Goal: Task Accomplishment & Management: Manage account settings

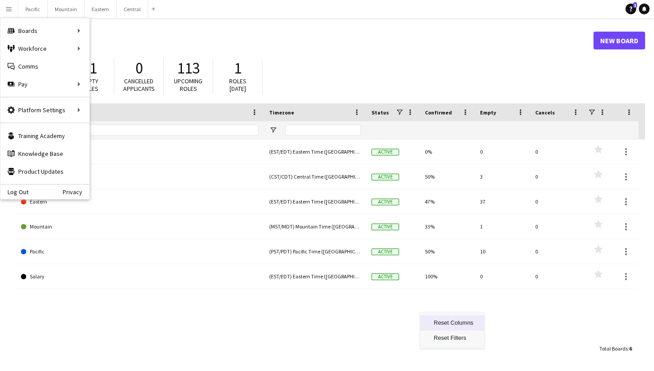
click at [436, 31] on header "Boards New Board" at bounding box center [331, 41] width 630 height 28
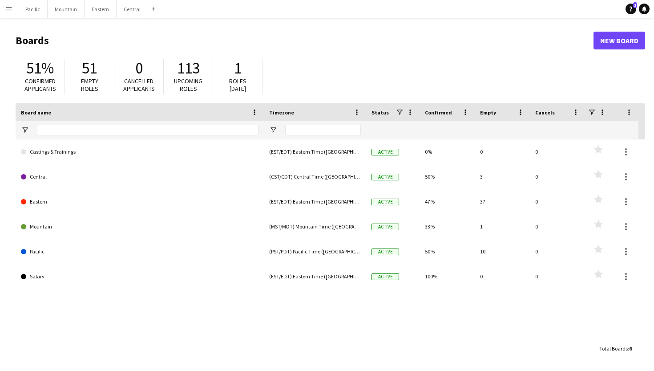
click at [386, 52] on header "Boards New Board" at bounding box center [331, 41] width 630 height 28
click at [644, 11] on icon "Notifications" at bounding box center [644, 8] width 5 height 5
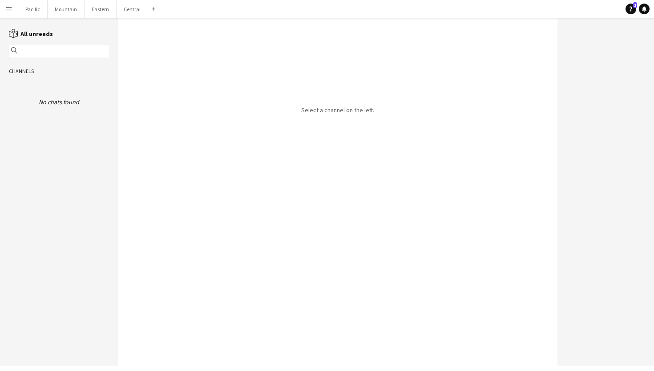
click at [10, 7] on app-icon "Menu" at bounding box center [8, 8] width 7 height 7
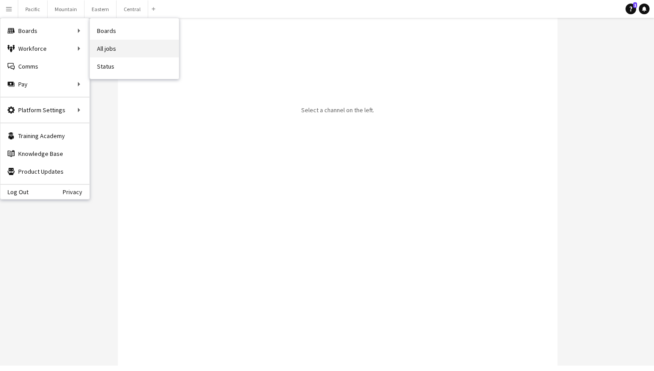
click at [101, 47] on link "All jobs" at bounding box center [134, 49] width 89 height 18
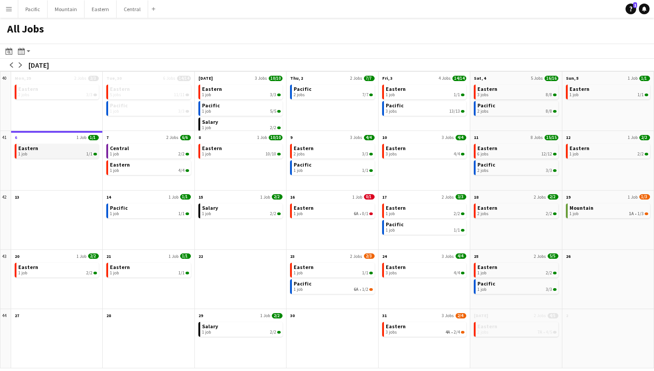
click at [89, 153] on span "1/1" at bounding box center [89, 153] width 6 height 5
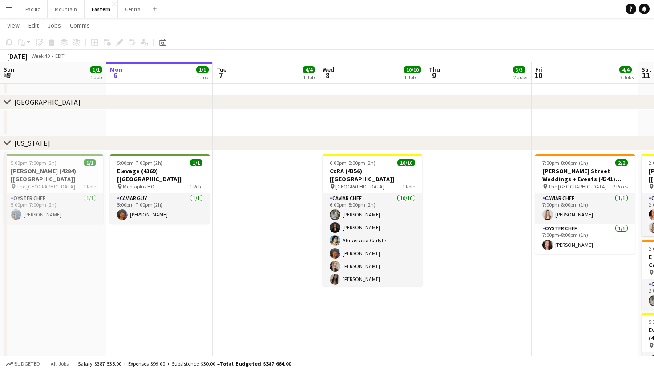
scroll to position [356, 0]
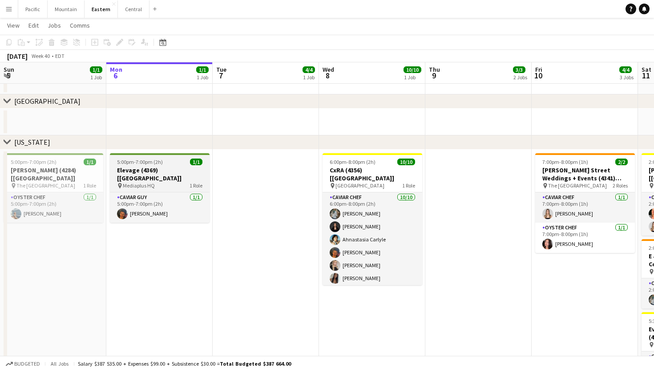
click at [175, 182] on div "pin Mediaplus HQ 1 Role" at bounding box center [160, 185] width 100 height 7
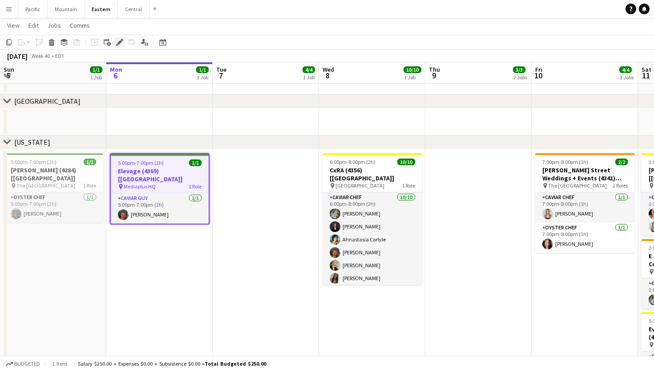
click at [117, 45] on icon at bounding box center [117, 45] width 2 height 2
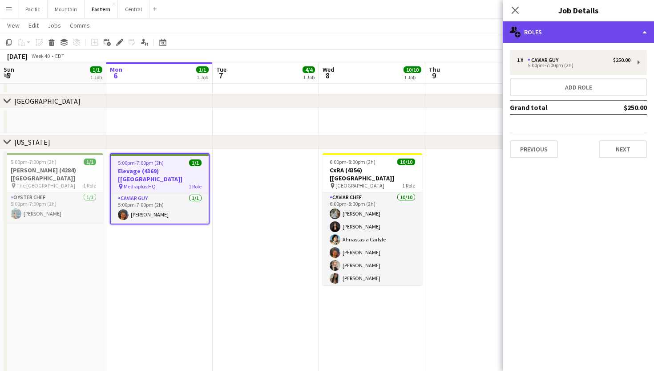
click at [565, 25] on div "multiple-users-add Roles" at bounding box center [578, 31] width 151 height 21
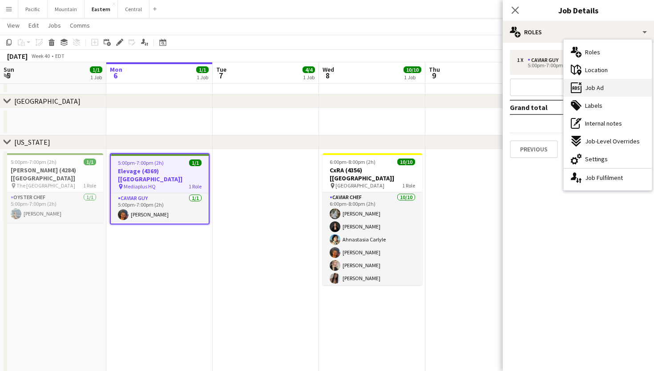
click at [600, 83] on div "ads-window Job Ad" at bounding box center [608, 88] width 88 height 18
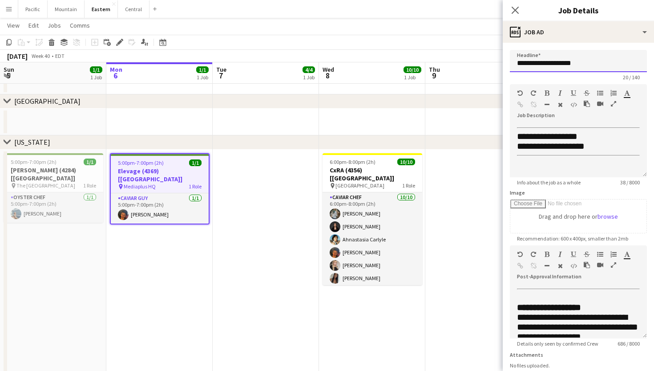
click at [573, 63] on input "**********" at bounding box center [578, 61] width 137 height 22
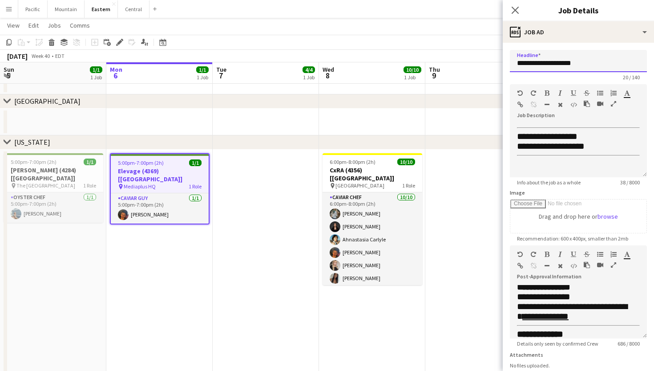
scroll to position [210, 0]
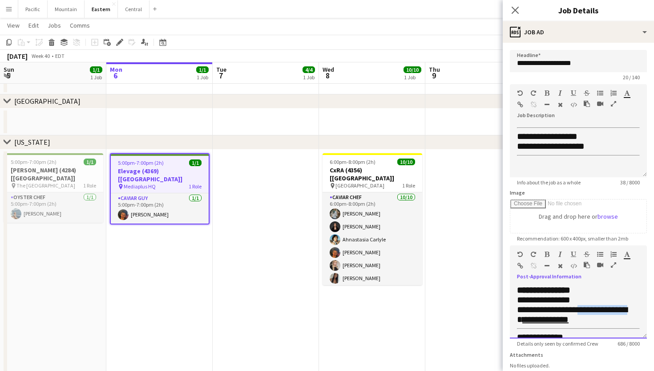
drag, startPoint x: 595, startPoint y: 311, endPoint x: 556, endPoint y: 321, distance: 39.6
click at [556, 321] on span "**********" at bounding box center [572, 314] width 110 height 19
copy div "**********"
drag, startPoint x: 615, startPoint y: 321, endPoint x: 559, endPoint y: 320, distance: 56.1
click at [559, 320] on div "**********" at bounding box center [578, 315] width 123 height 20
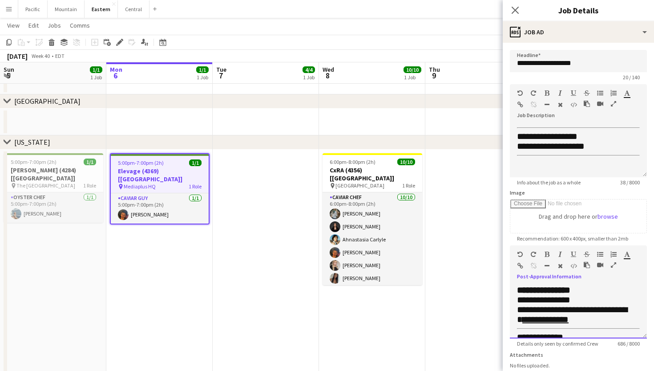
click at [628, 320] on div "**********" at bounding box center [578, 315] width 123 height 20
drag, startPoint x: 609, startPoint y: 320, endPoint x: 563, endPoint y: 320, distance: 46.3
click at [563, 320] on div "**********" at bounding box center [578, 315] width 123 height 20
copy div "**********"
click at [4, 7] on button "Menu" at bounding box center [9, 9] width 18 height 18
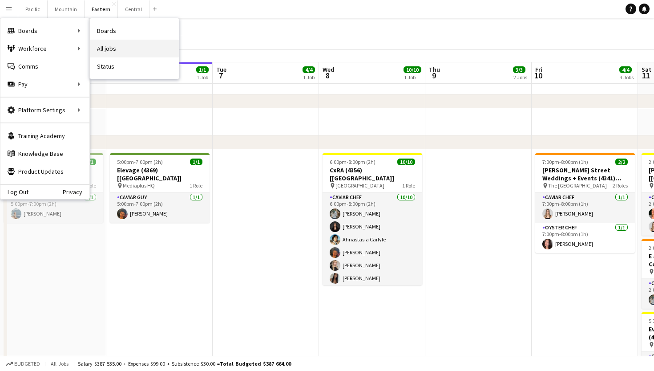
click at [113, 47] on link "All jobs" at bounding box center [134, 49] width 89 height 18
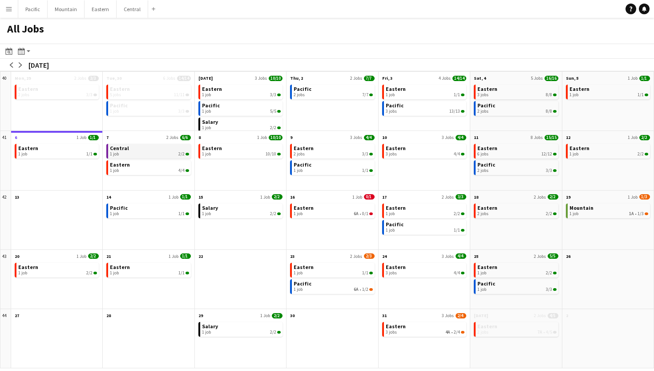
click at [166, 154] on div "1 job 2/2" at bounding box center [149, 153] width 79 height 5
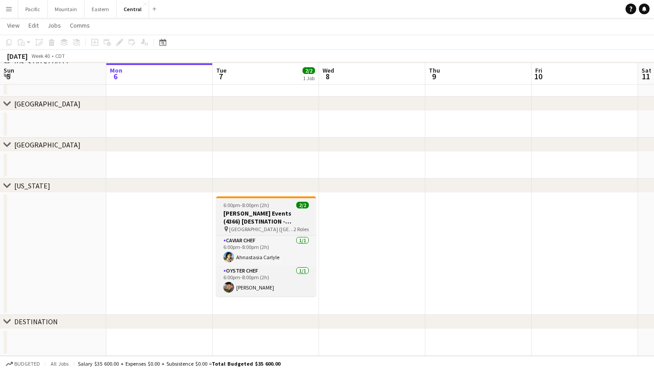
scroll to position [71, 0]
click at [293, 206] on div "6:00pm-8:00pm (2h) 2/2" at bounding box center [266, 205] width 100 height 7
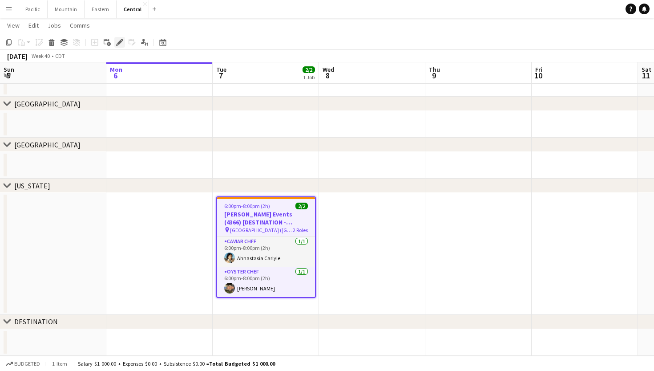
click at [123, 41] on div "Edit" at bounding box center [119, 42] width 11 height 11
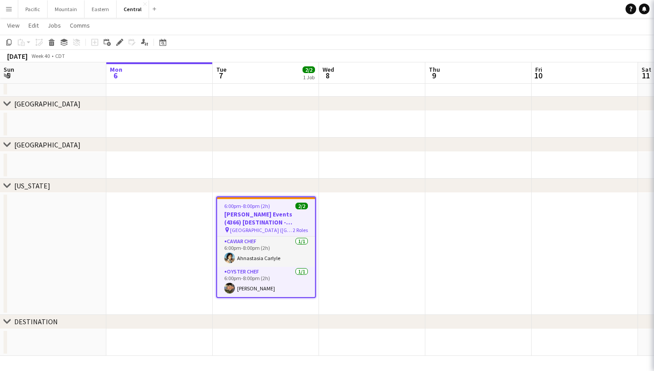
type input "**********"
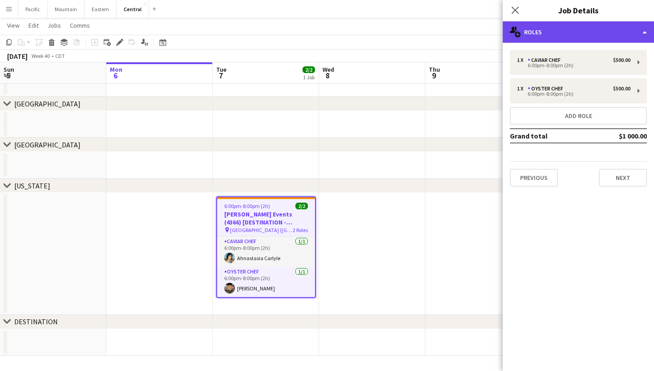
click at [589, 40] on div "multiple-users-add Roles" at bounding box center [578, 31] width 151 height 21
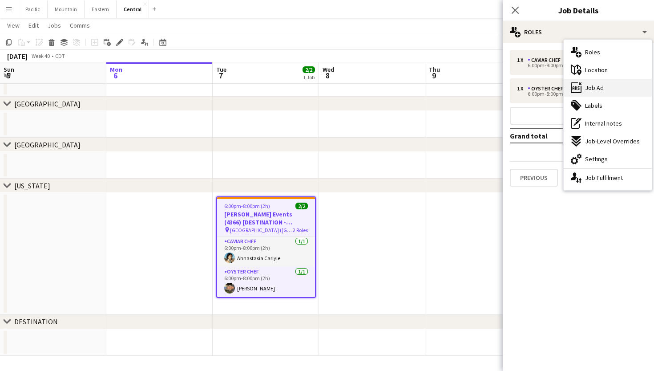
click at [612, 85] on div "ads-window Job Ad" at bounding box center [608, 88] width 88 height 18
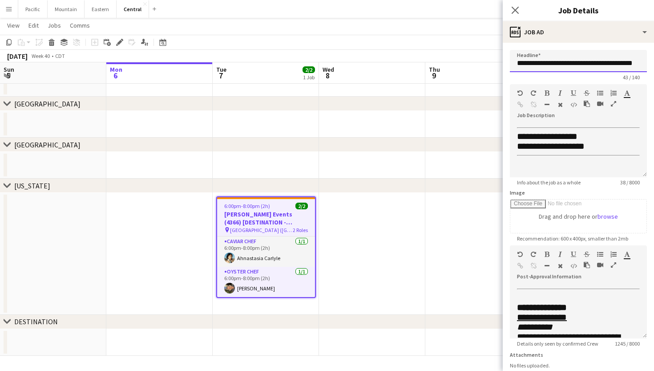
click at [575, 65] on input "**********" at bounding box center [578, 61] width 137 height 22
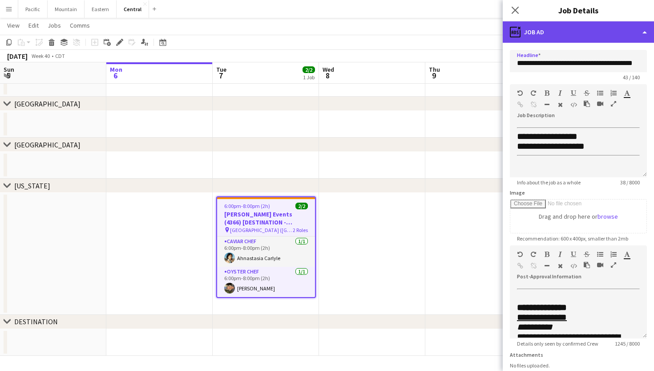
click at [549, 32] on div "ads-window Job Ad" at bounding box center [578, 31] width 151 height 21
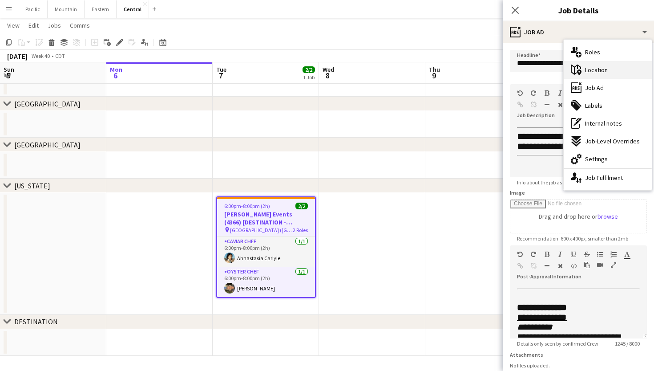
click at [599, 65] on div "maps-pin-1 Location" at bounding box center [608, 70] width 88 height 18
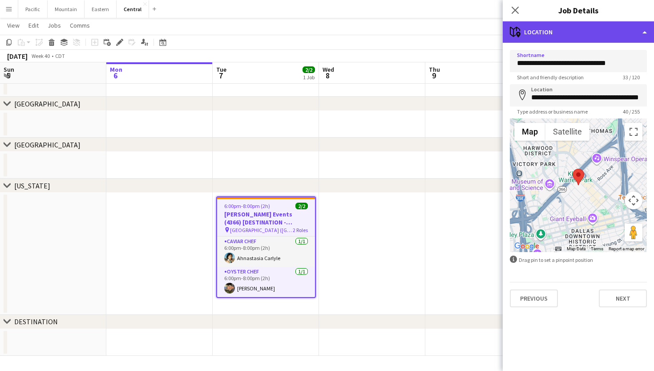
click at [575, 31] on div "maps-pin-1 Location" at bounding box center [578, 31] width 151 height 21
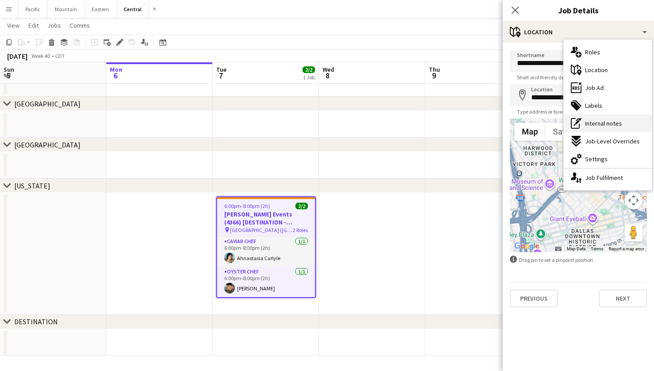
click at [607, 120] on span "Internal notes" at bounding box center [603, 123] width 37 height 8
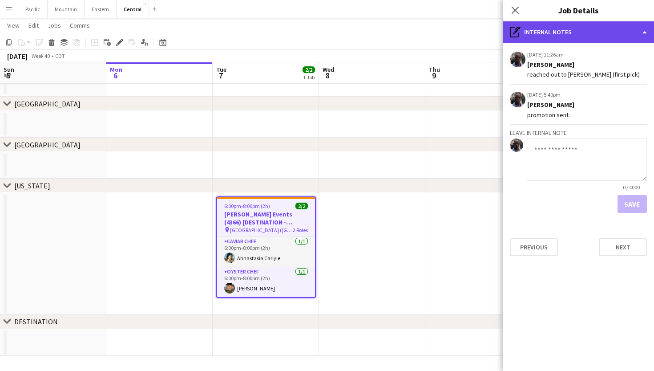
click at [578, 26] on div "pen-write Internal notes" at bounding box center [578, 31] width 151 height 21
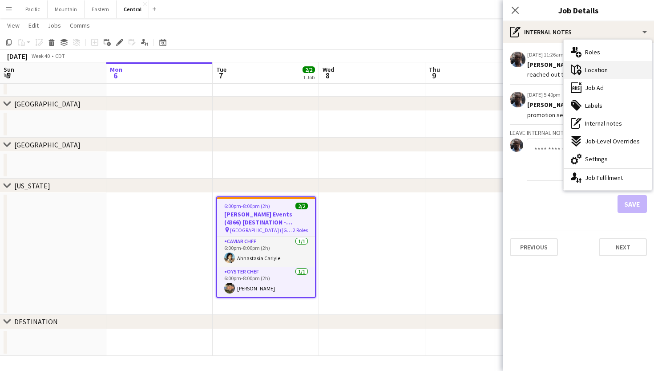
click at [595, 71] on span "Location" at bounding box center [596, 70] width 23 height 8
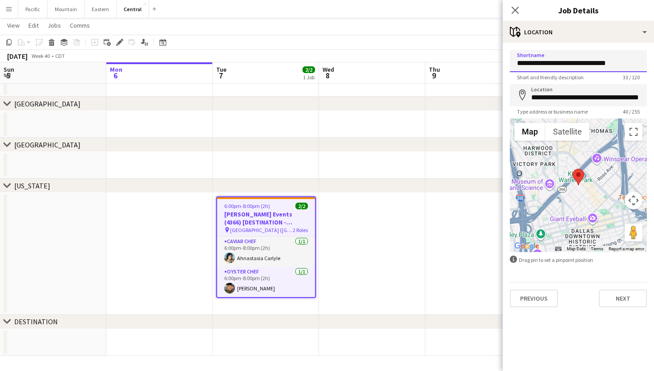
click at [544, 64] on input "**********" at bounding box center [578, 61] width 137 height 22
click at [292, 210] on app-job-card "6:00pm-8:00pm (2h) 2/2 Todd Events (4366) [DESTINATION - Dallas, TX] pin Dallas…" at bounding box center [266, 246] width 100 height 101
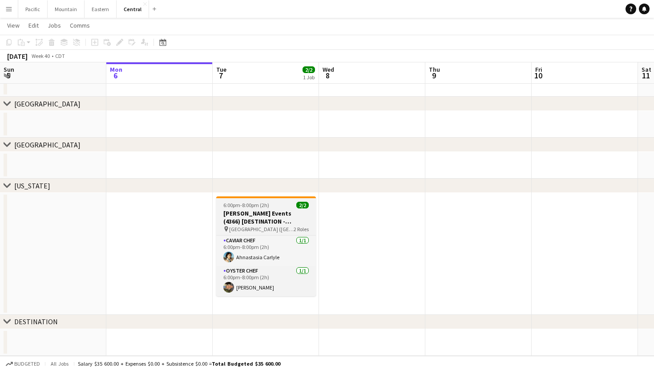
click at [275, 213] on h3 "Todd Events (4366) [DESTINATION - Dallas, TX]" at bounding box center [266, 217] width 100 height 16
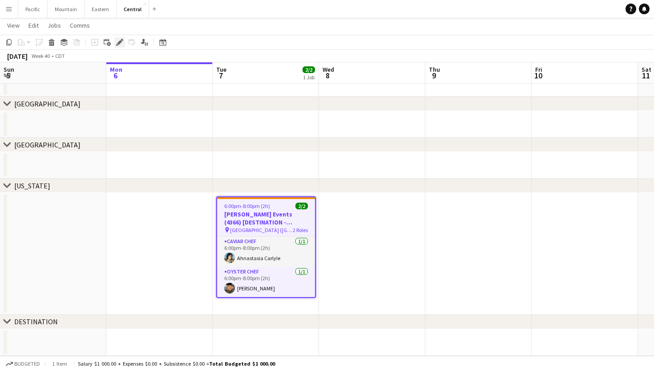
click at [117, 46] on div "Edit" at bounding box center [119, 42] width 11 height 11
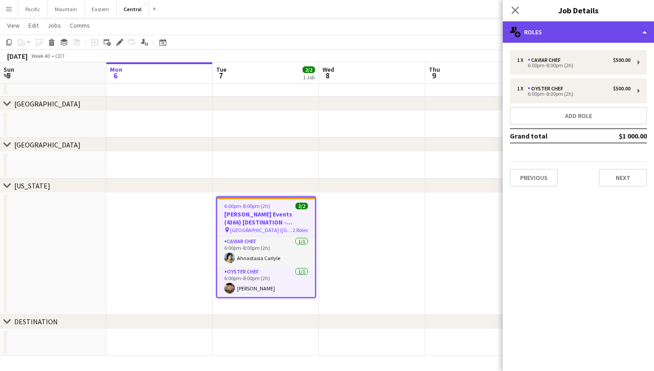
click at [588, 30] on div "multiple-users-add Roles" at bounding box center [578, 31] width 151 height 21
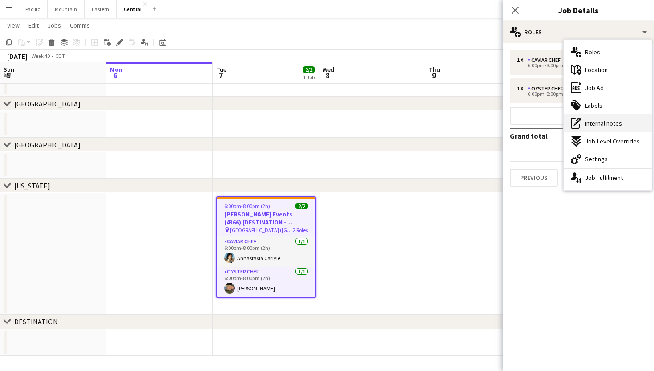
click at [615, 122] on span "Internal notes" at bounding box center [603, 123] width 37 height 8
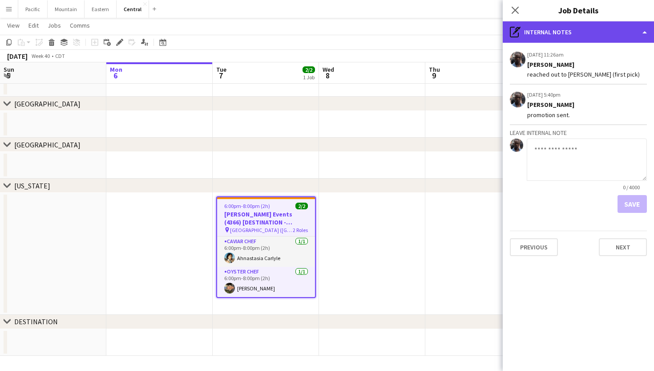
click at [587, 37] on div "pen-write Internal notes" at bounding box center [578, 31] width 151 height 21
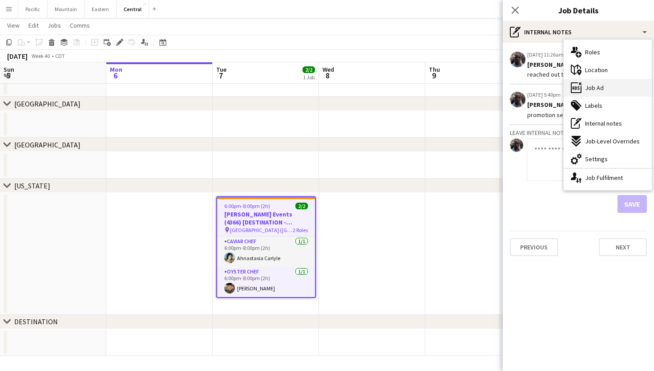
click at [597, 86] on span "Job Ad" at bounding box center [594, 88] width 19 height 8
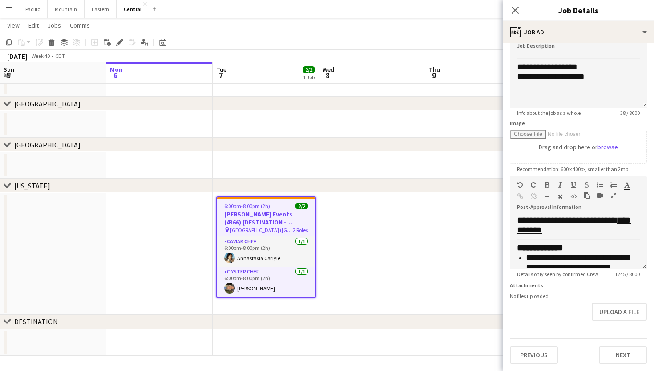
scroll to position [569, 0]
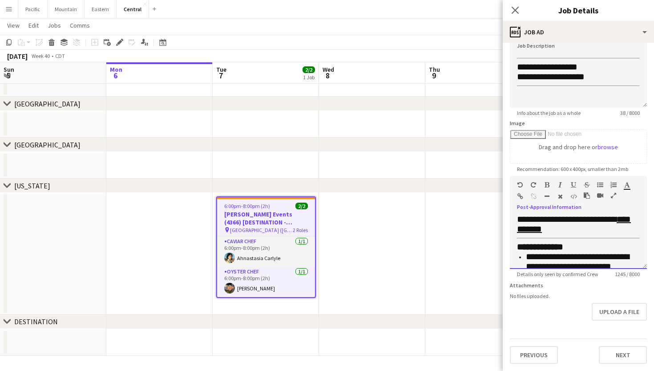
drag, startPoint x: 596, startPoint y: 227, endPoint x: 627, endPoint y: 231, distance: 31.8
click at [627, 231] on span "**********" at bounding box center [574, 224] width 114 height 19
copy span "*********"
drag, startPoint x: 568, startPoint y: 237, endPoint x: 520, endPoint y: 237, distance: 47.6
click at [520, 233] on span "**********" at bounding box center [574, 224] width 114 height 19
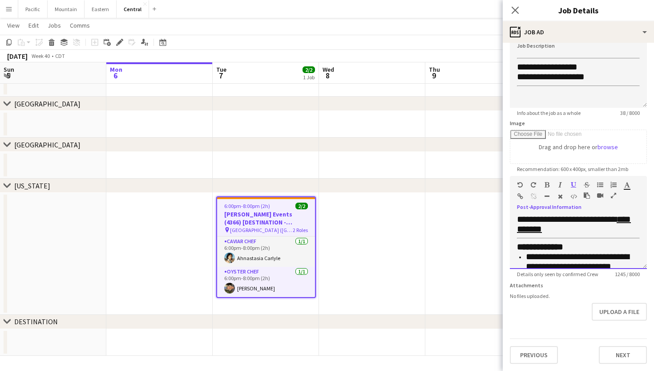
copy span "**********"
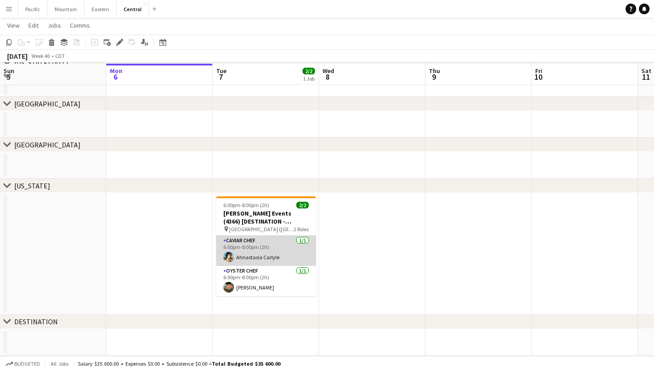
scroll to position [72, 0]
click at [11, 7] on app-icon "Menu" at bounding box center [8, 8] width 7 height 7
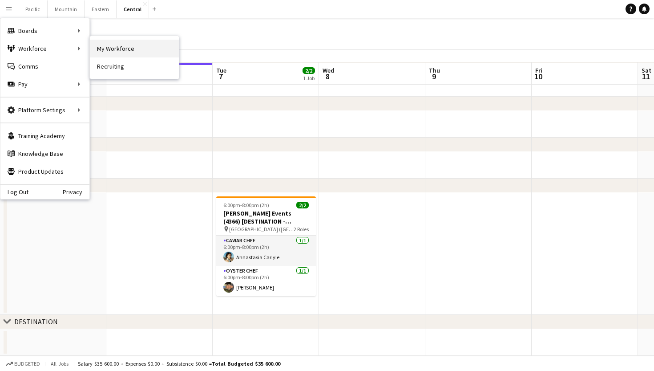
click at [98, 49] on link "My Workforce" at bounding box center [134, 49] width 89 height 18
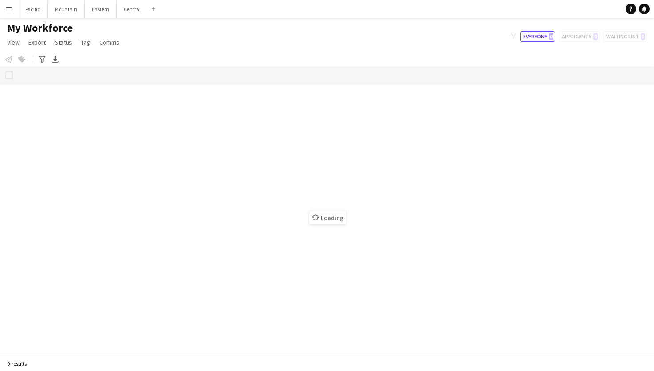
click at [8, 11] on app-icon "Menu" at bounding box center [8, 8] width 7 height 7
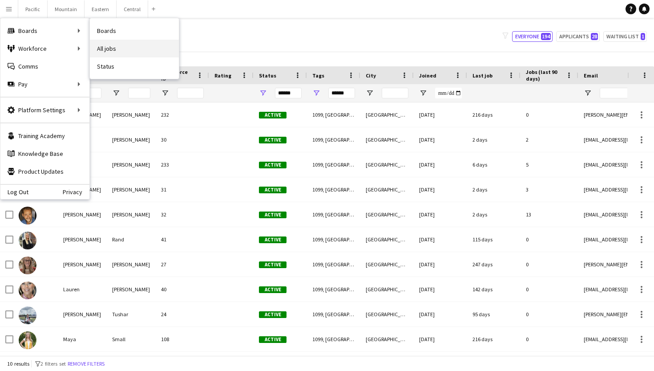
click at [105, 47] on link "All jobs" at bounding box center [134, 49] width 89 height 18
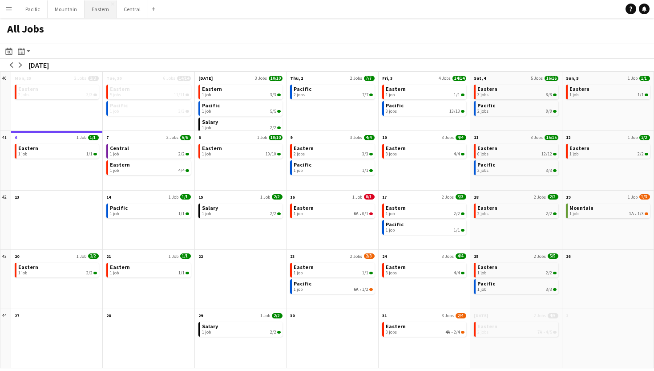
click at [98, 13] on button "Eastern Close" at bounding box center [101, 8] width 32 height 17
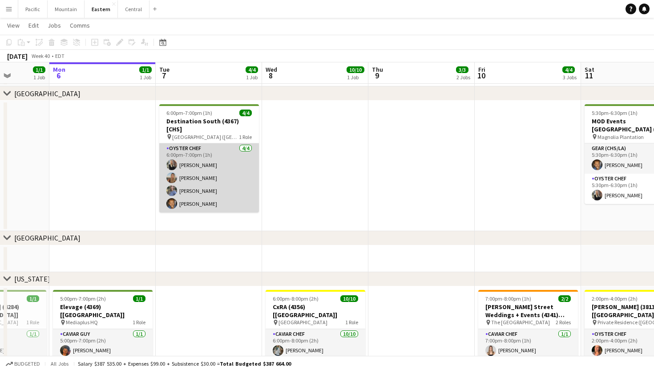
scroll to position [210, 0]
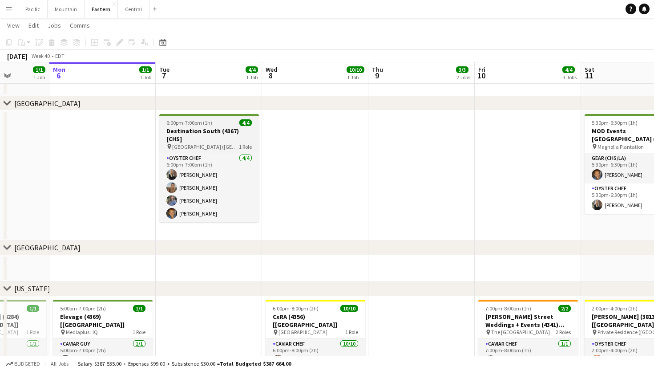
click at [247, 126] on app-job-card "6:00pm-7:00pm (1h) 4/4 Destination South (4367) [CHS] pin Wild Dunes Resort (Is…" at bounding box center [209, 168] width 100 height 108
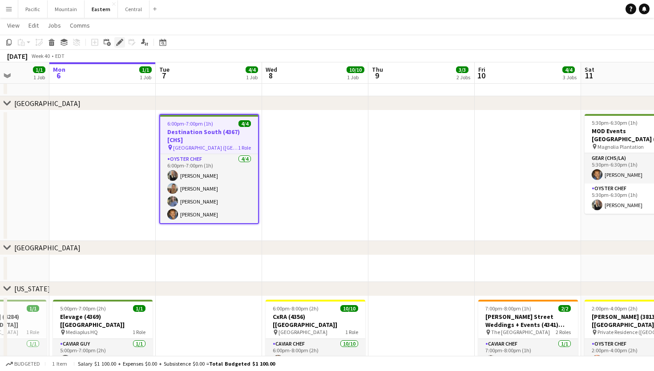
click at [117, 42] on icon "Edit" at bounding box center [119, 42] width 7 height 7
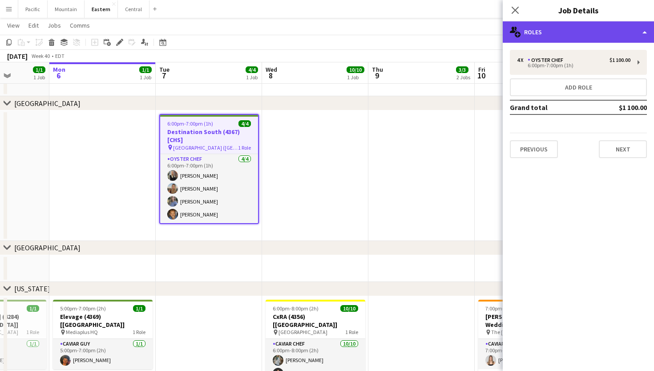
click at [582, 34] on div "multiple-users-add Roles" at bounding box center [578, 31] width 151 height 21
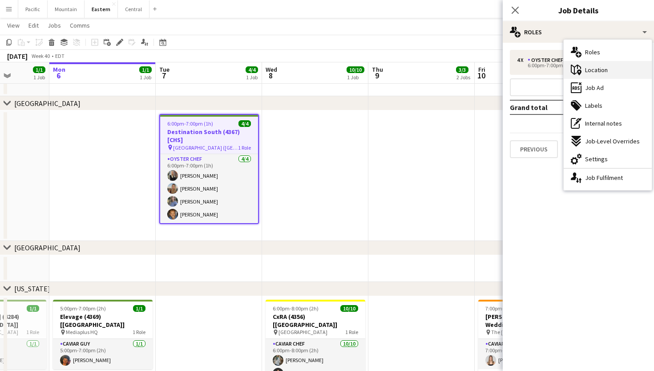
click at [615, 72] on div "maps-pin-1 Location" at bounding box center [608, 70] width 88 height 18
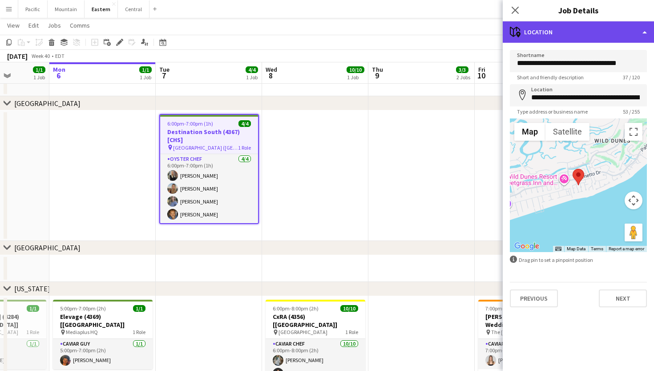
click at [555, 31] on div "maps-pin-1 Location" at bounding box center [578, 31] width 151 height 21
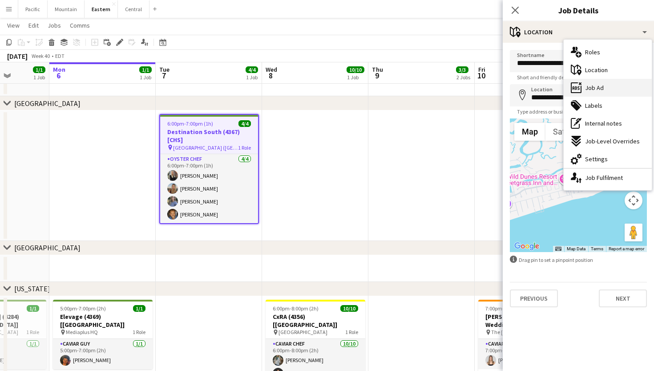
click at [593, 82] on div "ads-window Job Ad" at bounding box center [608, 88] width 88 height 18
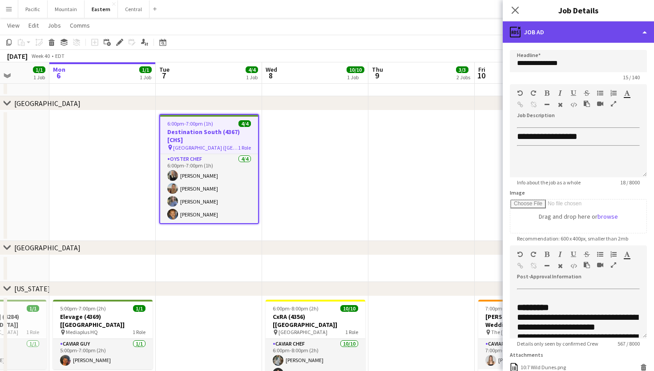
click at [554, 34] on div "ads-window Job Ad" at bounding box center [578, 31] width 151 height 21
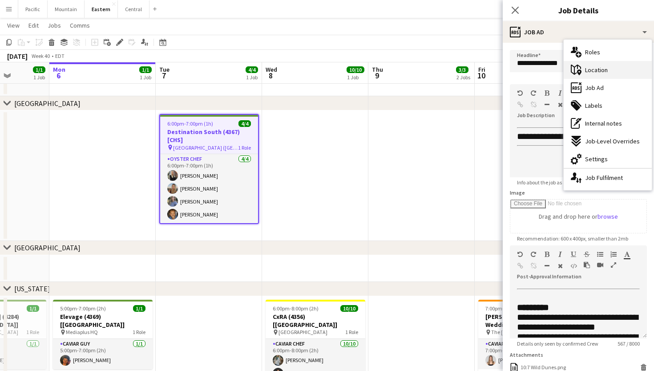
click at [581, 66] on icon "maps-pin-1" at bounding box center [576, 70] width 11 height 11
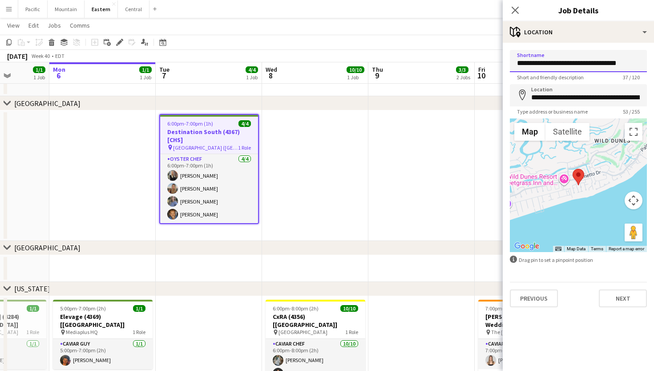
click at [574, 64] on input "**********" at bounding box center [578, 61] width 137 height 22
click at [246, 134] on h3 "Destination South (4367) [CHS]" at bounding box center [209, 136] width 98 height 16
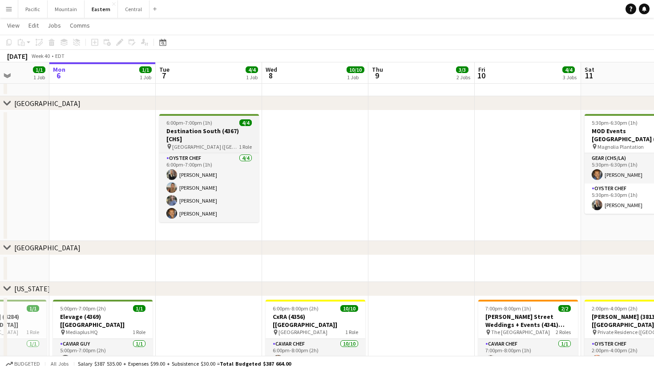
click at [199, 143] on span "Wild Dunes Resort (Isle of Palms, SC)" at bounding box center [205, 146] width 67 height 7
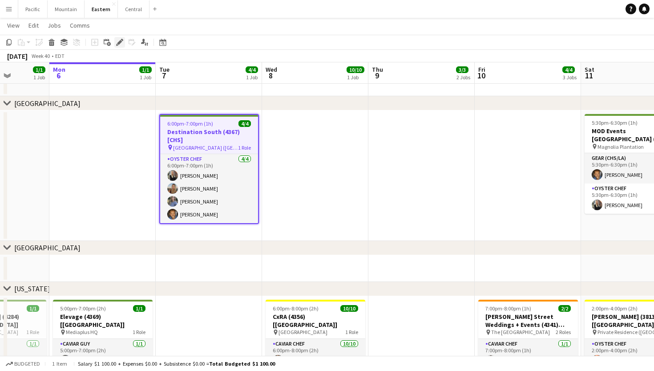
click at [120, 40] on icon "Edit" at bounding box center [119, 42] width 7 height 7
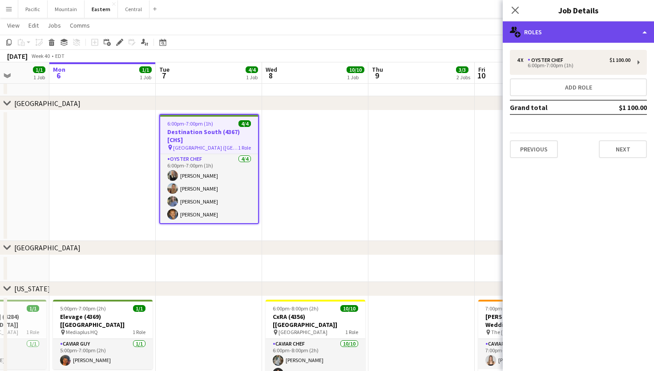
click at [591, 32] on div "multiple-users-add Roles" at bounding box center [578, 31] width 151 height 21
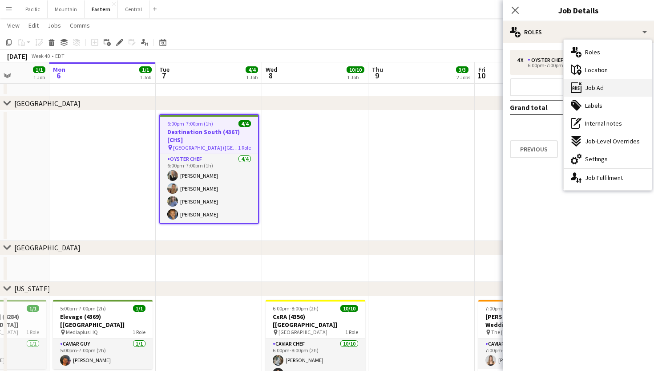
click at [610, 89] on div "ads-window Job Ad" at bounding box center [608, 88] width 88 height 18
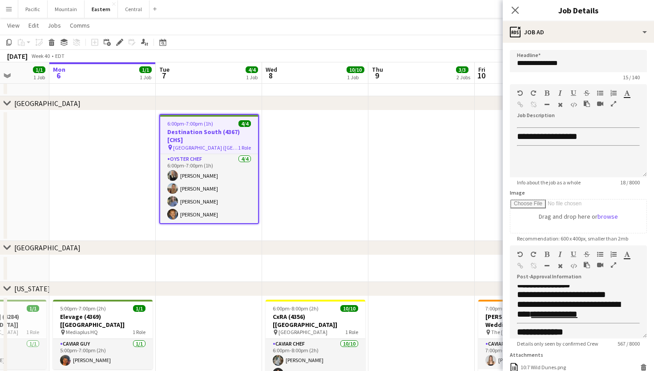
scroll to position [148, 0]
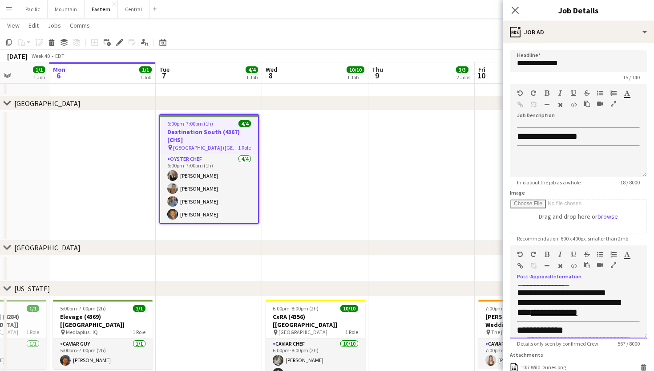
drag, startPoint x: 595, startPoint y: 293, endPoint x: 557, endPoint y: 306, distance: 39.4
click at [557, 306] on span "**********" at bounding box center [568, 307] width 103 height 19
copy span "**********"
click at [563, 308] on link "**********" at bounding box center [554, 312] width 46 height 9
drag, startPoint x: 563, startPoint y: 305, endPoint x: 608, endPoint y: 306, distance: 45.4
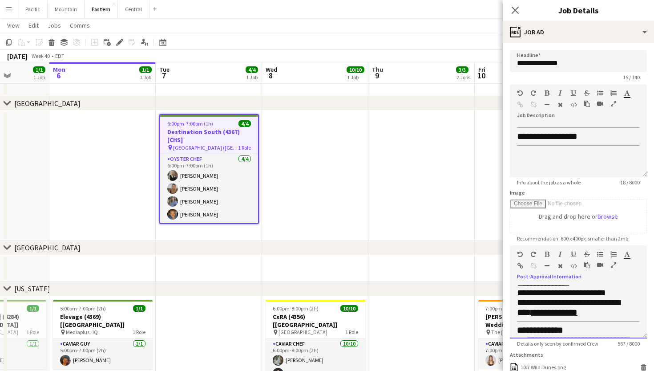
click at [578, 308] on link "**********" at bounding box center [554, 312] width 46 height 9
copy span "**********"
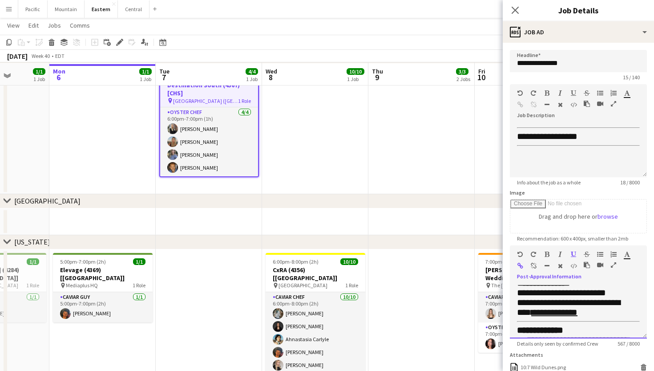
scroll to position [259, 0]
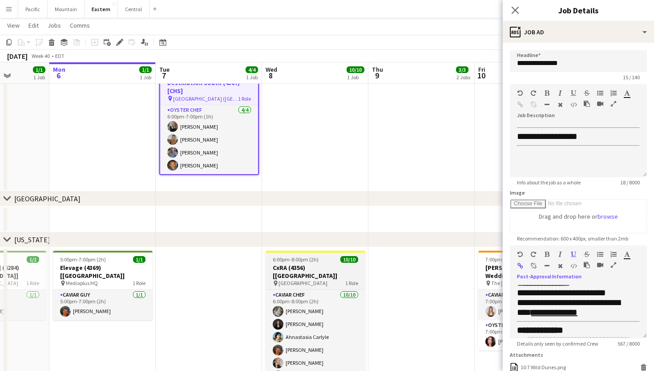
click at [320, 267] on h3 "CxRA (4356) [NYC]" at bounding box center [316, 271] width 100 height 16
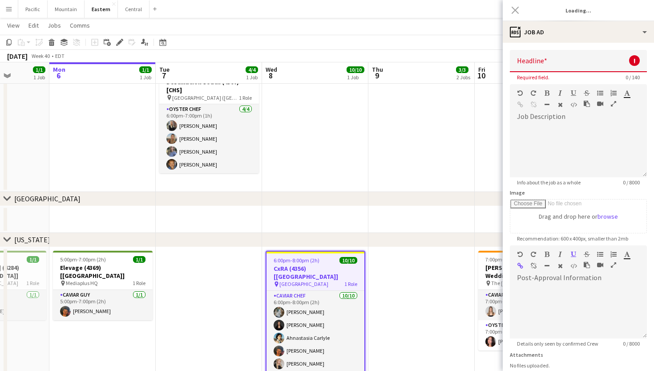
scroll to position [0, 0]
type input "**********"
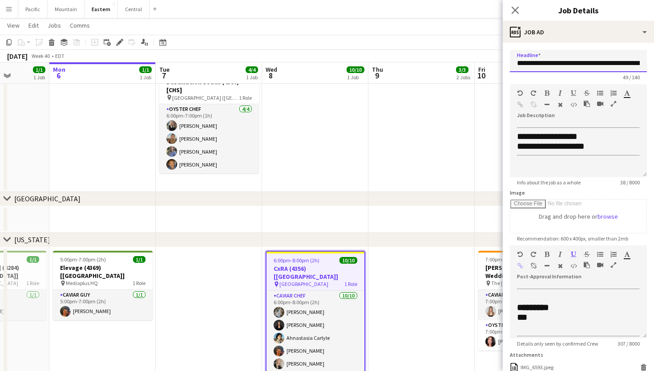
click at [592, 71] on input "**********" at bounding box center [578, 61] width 137 height 22
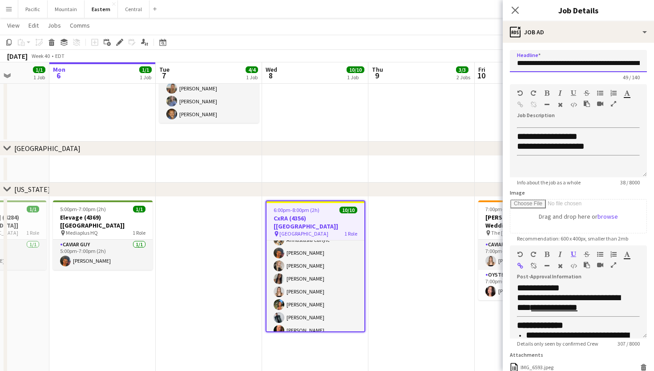
scroll to position [76, 0]
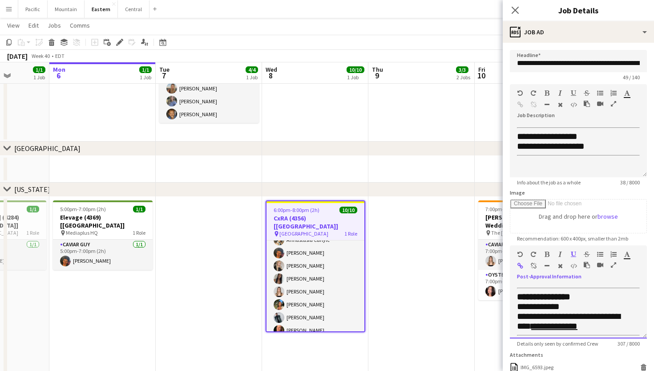
drag, startPoint x: 594, startPoint y: 313, endPoint x: 553, endPoint y: 325, distance: 42.5
click at [553, 325] on span "**********" at bounding box center [568, 321] width 103 height 19
copy span "**********"
drag, startPoint x: 557, startPoint y: 322, endPoint x: 604, endPoint y: 322, distance: 47.2
click at [604, 322] on span "**********" at bounding box center [568, 321] width 103 height 19
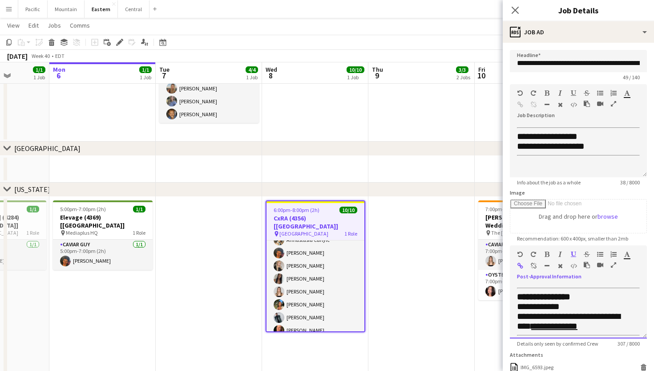
copy span "**********"
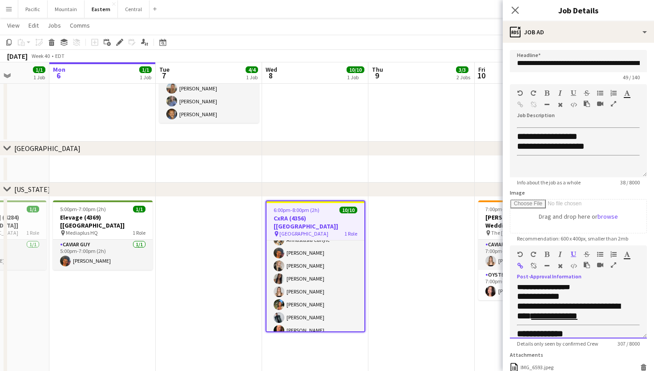
scroll to position [87, 0]
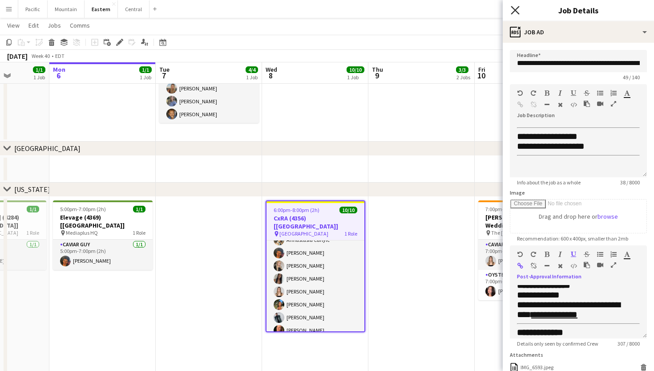
click at [514, 13] on icon "Close pop-in" at bounding box center [515, 10] width 8 height 8
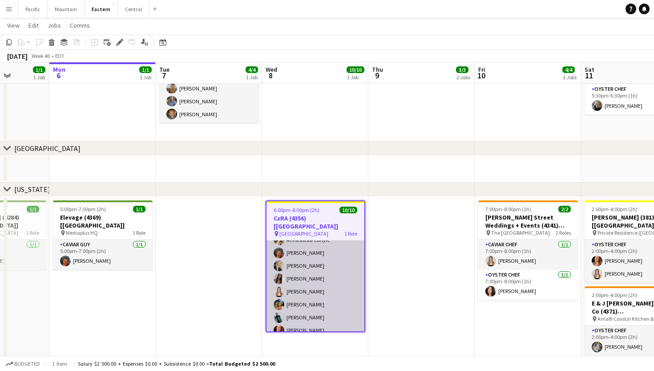
click at [315, 289] on app-card-role "Caviar Chef 10/10 6:00pm-8:00pm (2h) Brooke Anderson Daniela Ayala Ahnastasia C…" at bounding box center [316, 266] width 98 height 146
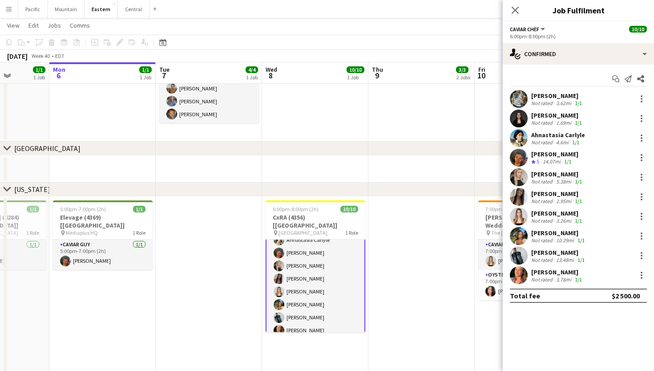
click at [520, 253] on app-user-avatar at bounding box center [519, 256] width 18 height 18
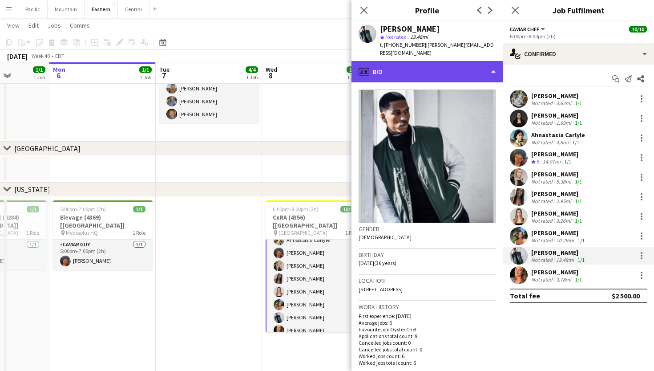
click at [479, 61] on div "profile Bio" at bounding box center [427, 71] width 151 height 21
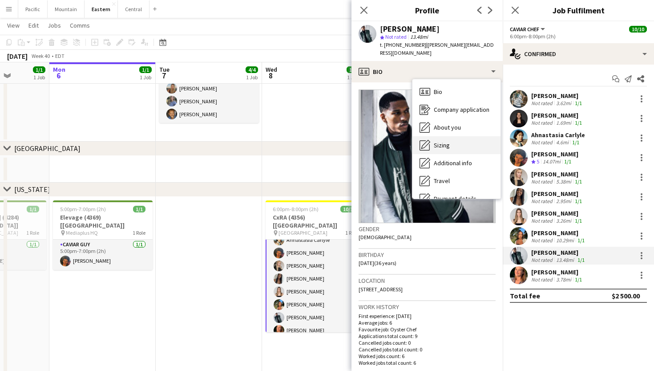
click at [455, 136] on div "Sizing Sizing" at bounding box center [457, 145] width 88 height 18
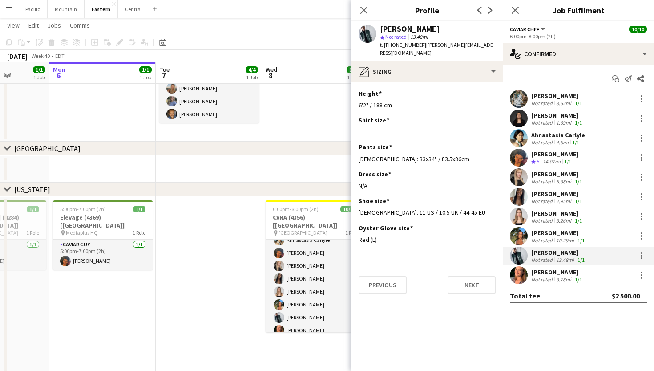
drag, startPoint x: 482, startPoint y: 45, endPoint x: 420, endPoint y: 47, distance: 62.8
click at [420, 47] on div "Johnatthan Hurtado Moreno star Not rated 13.48mi t. +19176532093 | jon.hurtado8…" at bounding box center [427, 41] width 151 height 40
copy span "[PERSON_NAME][EMAIL_ADDRESS][DOMAIN_NAME]"
click at [362, 7] on icon "Close pop-in" at bounding box center [364, 10] width 8 height 8
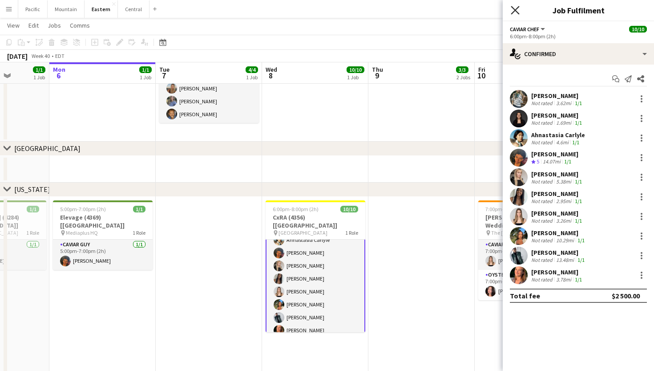
click at [516, 12] on icon at bounding box center [515, 10] width 8 height 8
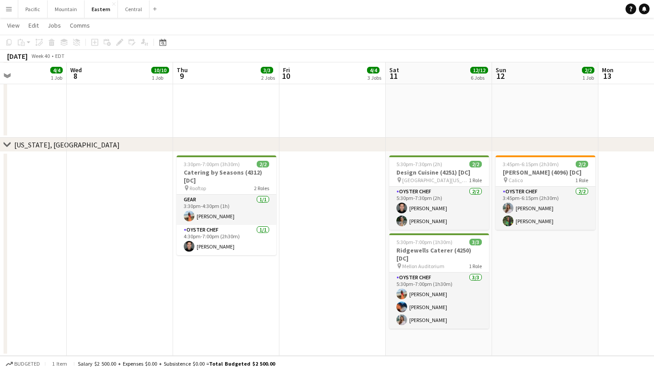
scroll to position [0, 263]
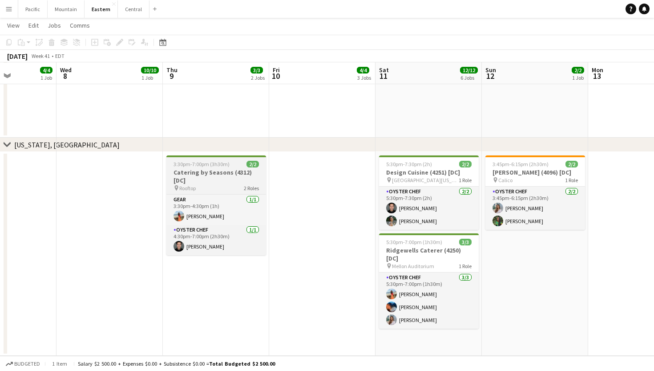
click at [235, 170] on h3 "Catering by Seasons (4312) [DC]" at bounding box center [216, 176] width 100 height 16
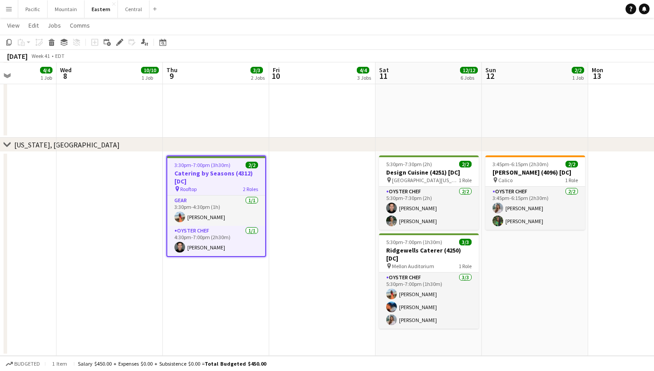
click at [125, 42] on div "Add job Add linked Job Edit Edit linked Job Applicants" at bounding box center [116, 42] width 68 height 11
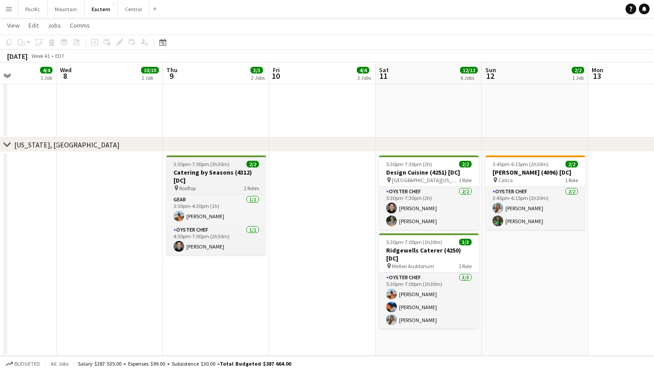
click at [250, 176] on h3 "Catering by Seasons (4312) [DC]" at bounding box center [216, 176] width 100 height 16
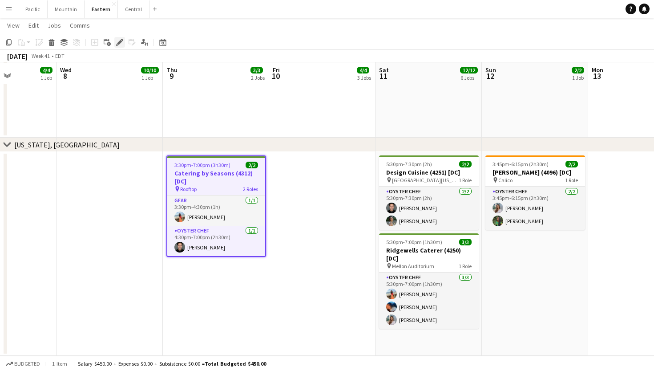
click at [121, 46] on div "Edit" at bounding box center [119, 42] width 11 height 11
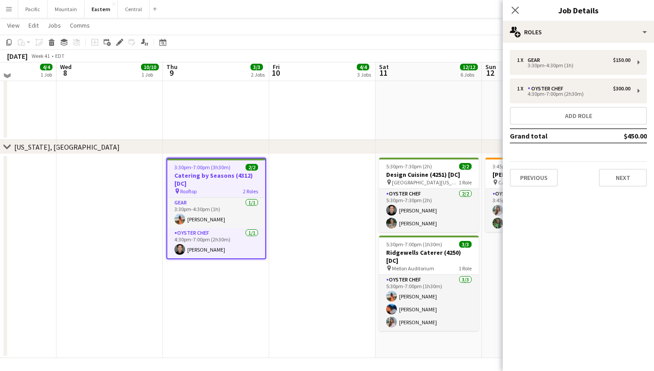
scroll to position [1317, 0]
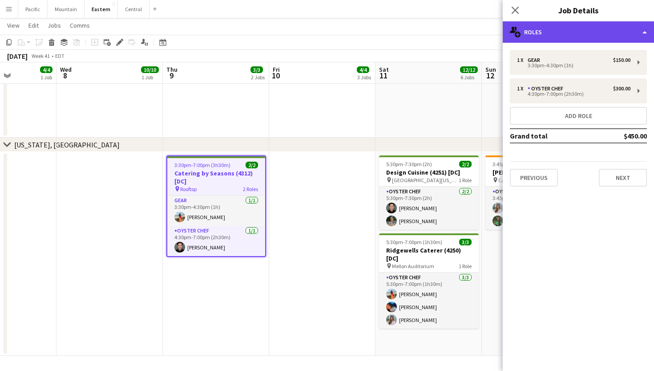
click at [583, 37] on div "multiple-users-add Roles" at bounding box center [578, 31] width 151 height 21
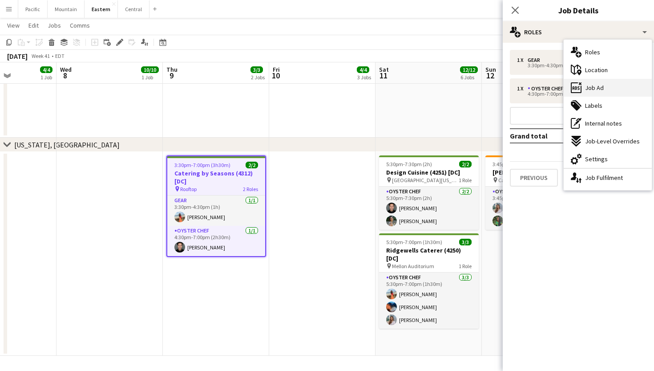
click at [618, 89] on div "ads-window Job Ad" at bounding box center [608, 88] width 88 height 18
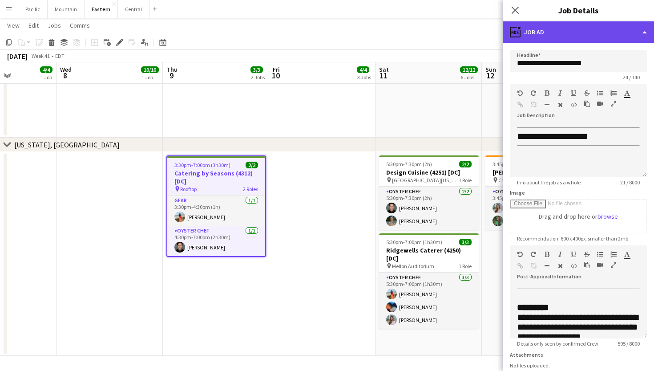
click at [579, 33] on div "ads-window Job Ad" at bounding box center [578, 31] width 151 height 21
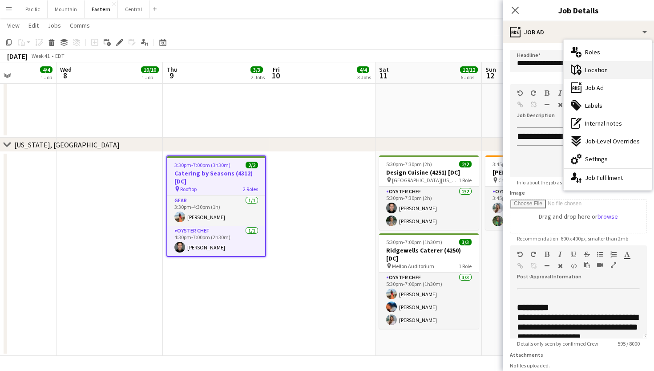
click at [590, 64] on div "maps-pin-1 Location" at bounding box center [608, 70] width 88 height 18
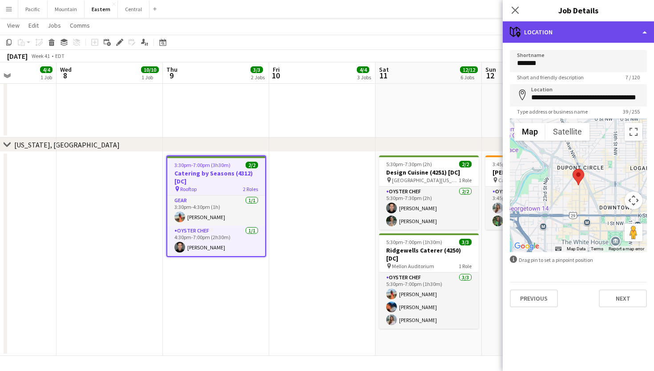
click at [573, 33] on div "maps-pin-1 Location" at bounding box center [578, 31] width 151 height 21
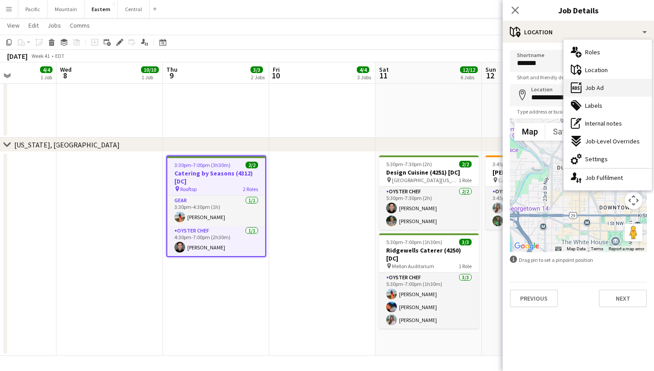
click at [581, 85] on icon "ads-window" at bounding box center [576, 87] width 11 height 11
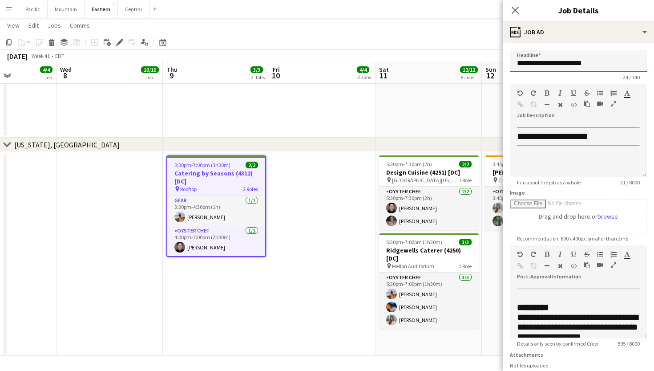
click at [556, 61] on input "**********" at bounding box center [578, 61] width 137 height 22
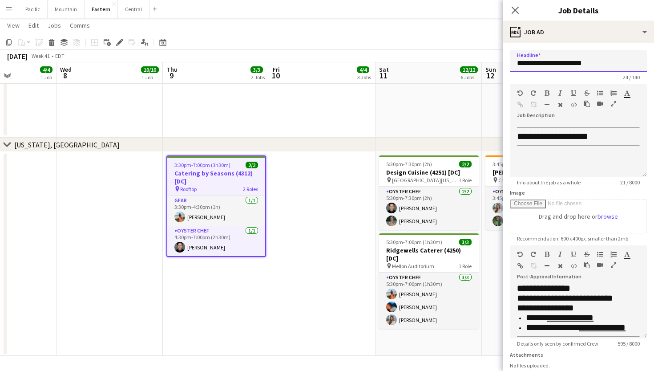
scroll to position [121, 0]
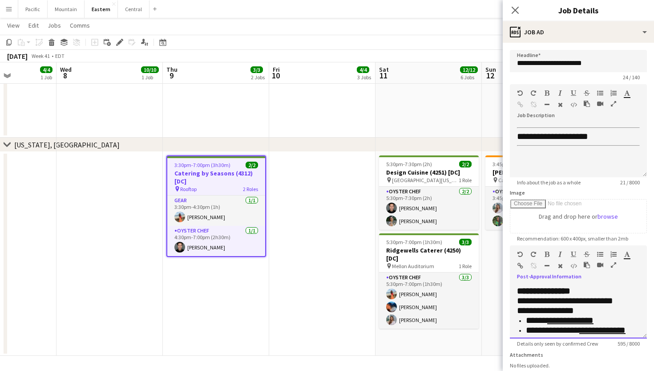
drag, startPoint x: 597, startPoint y: 314, endPoint x: 550, endPoint y: 315, distance: 47.6
click at [550, 316] on li "**********" at bounding box center [583, 321] width 114 height 10
copy li "**********"
drag, startPoint x: 632, startPoint y: 324, endPoint x: 582, endPoint y: 325, distance: 49.8
click at [582, 325] on span "**********" at bounding box center [576, 329] width 100 height 9
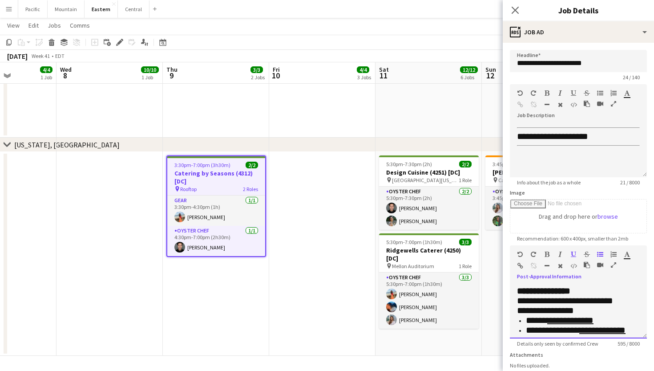
copy span "**********"
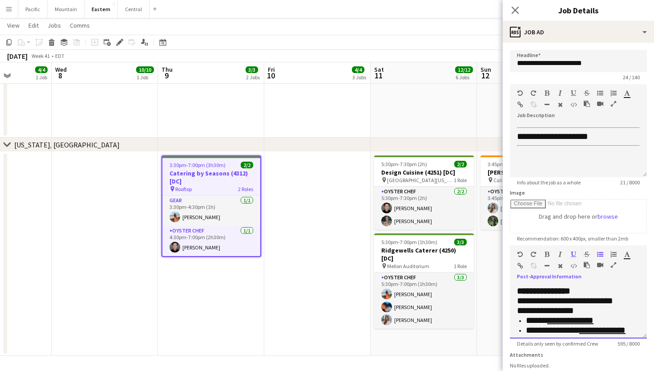
scroll to position [0, 427]
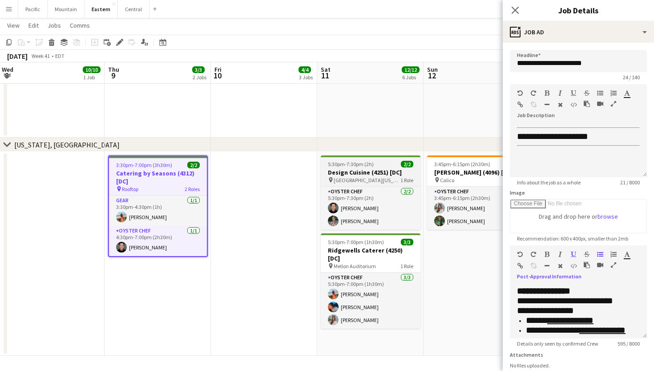
click at [383, 172] on h3 "Design Cuisine (4251) [DC]" at bounding box center [371, 172] width 100 height 8
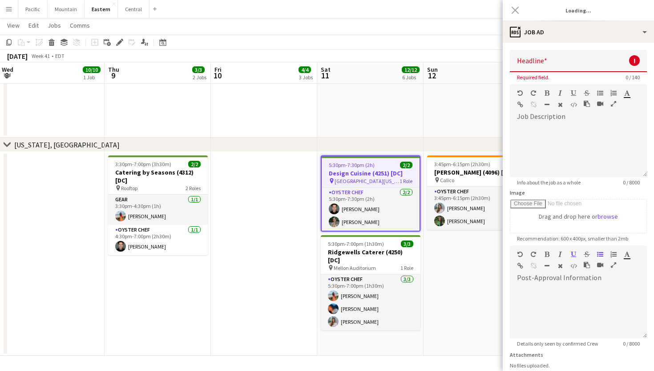
type input "********"
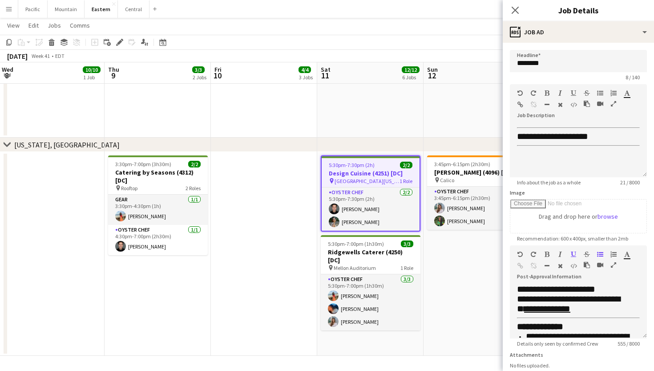
scroll to position [145, 0]
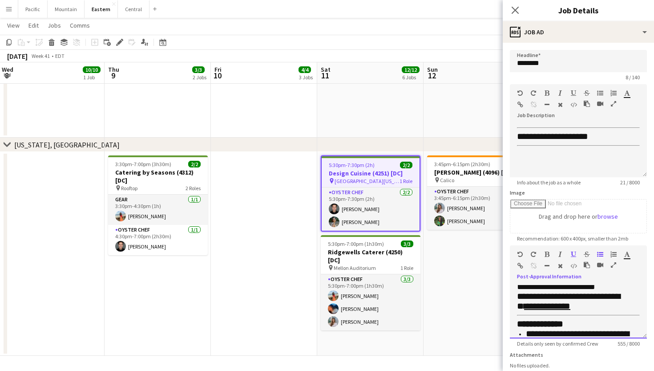
drag, startPoint x: 595, startPoint y: 298, endPoint x: 546, endPoint y: 309, distance: 49.2
click at [546, 309] on span "**********" at bounding box center [568, 300] width 103 height 19
copy span "**********"
click at [546, 309] on span "**********" at bounding box center [568, 300] width 103 height 19
drag, startPoint x: 599, startPoint y: 310, endPoint x: 553, endPoint y: 310, distance: 46.7
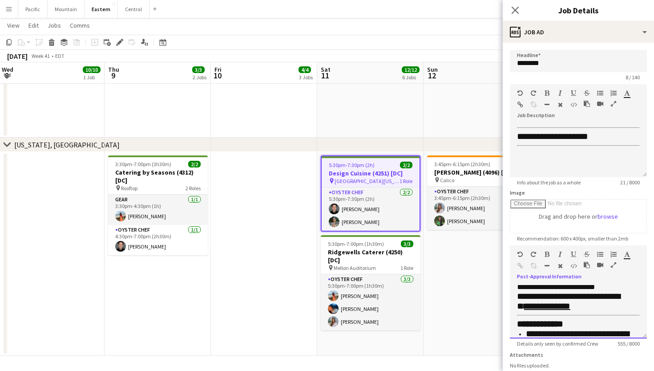
click at [553, 310] on span "**********" at bounding box center [568, 300] width 103 height 19
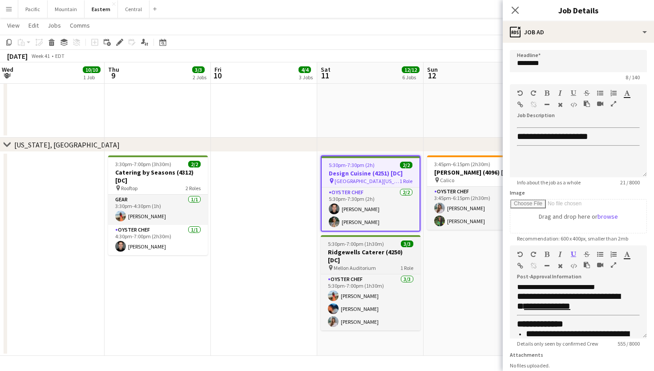
click at [359, 253] on h3 "Ridgewells Caterer (4250) [DC]" at bounding box center [371, 256] width 100 height 16
type input "**********"
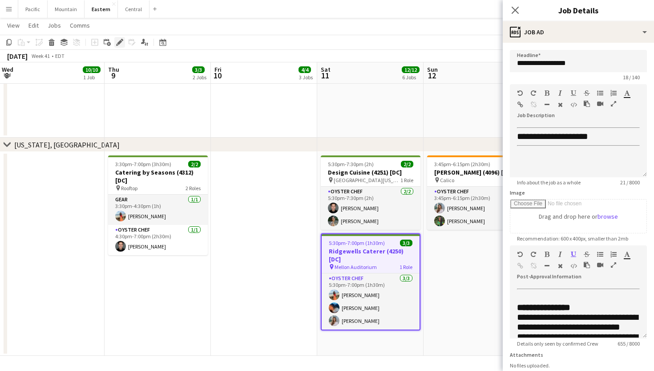
click at [120, 44] on icon "Edit" at bounding box center [119, 42] width 7 height 7
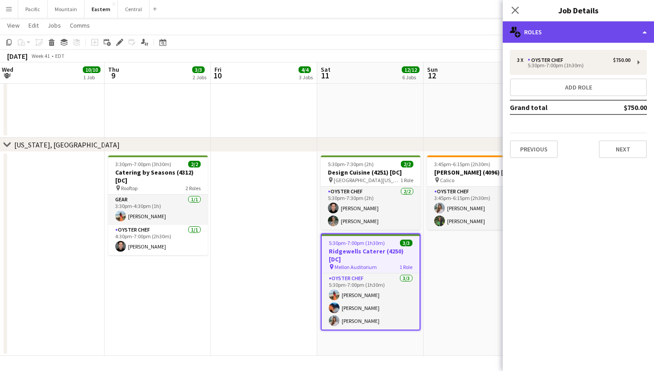
click at [587, 29] on div "multiple-users-add Roles" at bounding box center [578, 31] width 151 height 21
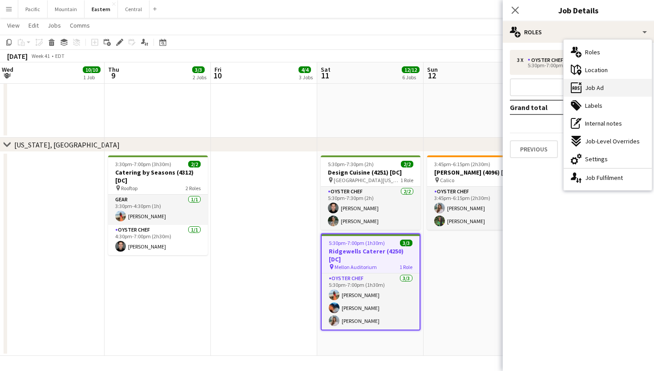
click at [597, 85] on span "Job Ad" at bounding box center [594, 88] width 19 height 8
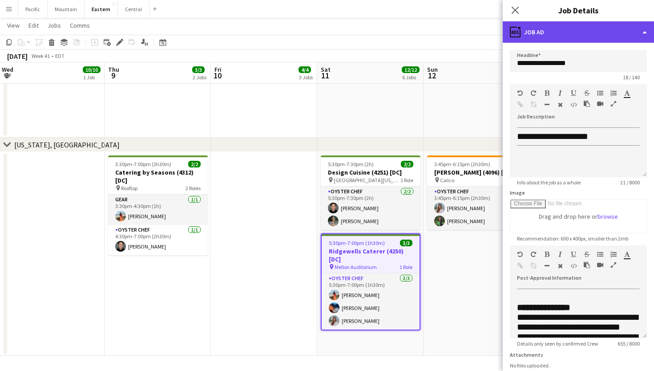
click at [581, 31] on div "ads-window Job Ad" at bounding box center [578, 31] width 151 height 21
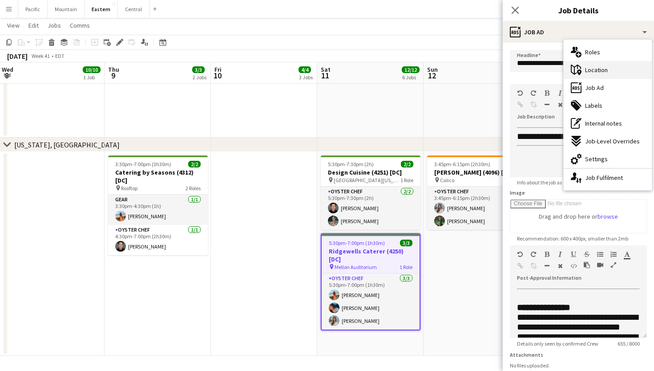
click at [598, 67] on span "Location" at bounding box center [596, 70] width 23 height 8
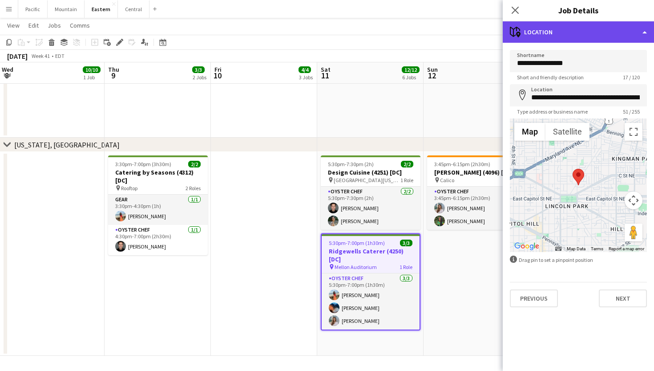
click at [567, 35] on div "maps-pin-1 Location" at bounding box center [578, 31] width 151 height 21
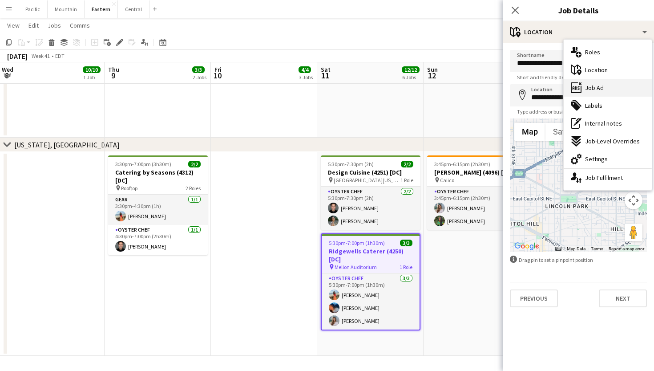
click at [590, 93] on div "ads-window Job Ad" at bounding box center [608, 88] width 88 height 18
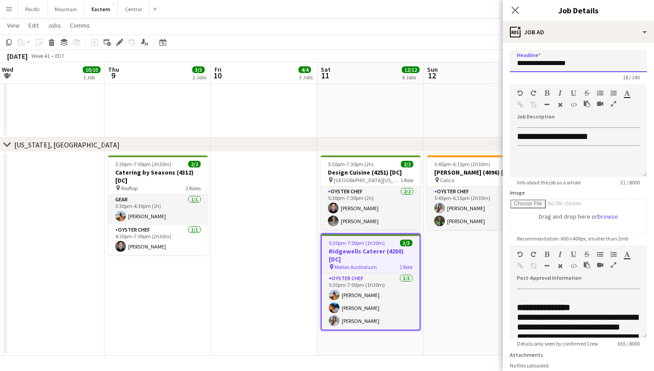
drag, startPoint x: 585, startPoint y: 61, endPoint x: 515, endPoint y: 64, distance: 69.9
click at [515, 64] on input "**********" at bounding box center [578, 61] width 137 height 22
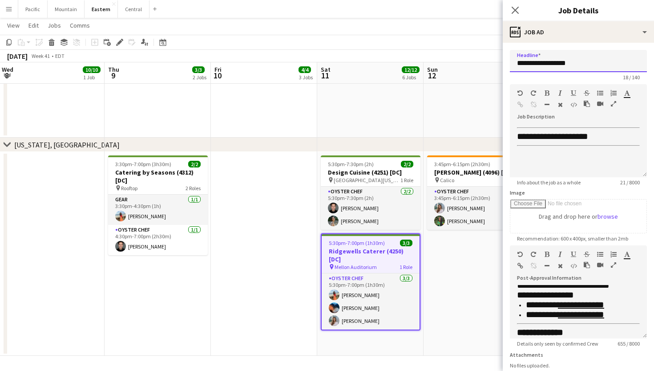
scroll to position [143, 0]
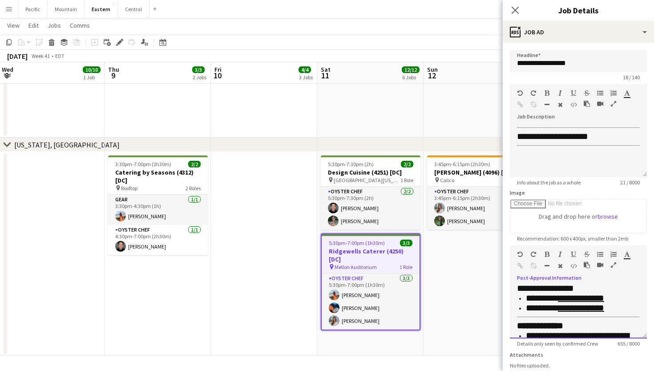
drag, startPoint x: 610, startPoint y: 299, endPoint x: 563, endPoint y: 302, distance: 47.7
click at [563, 302] on span "**********" at bounding box center [565, 297] width 78 height 9
drag, startPoint x: 607, startPoint y: 312, endPoint x: 559, endPoint y: 315, distance: 47.3
click at [559, 312] on span "**********" at bounding box center [565, 307] width 78 height 9
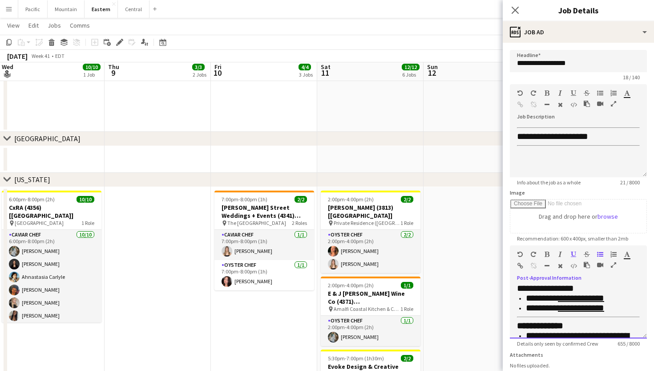
scroll to position [435, 0]
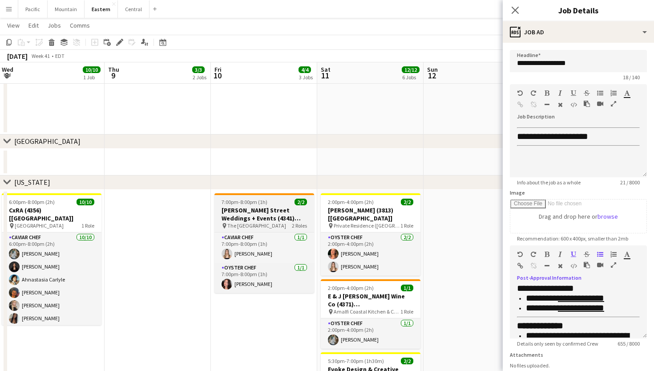
click at [269, 225] on div "pin The Bowery Hotel 2 Roles" at bounding box center [265, 225] width 100 height 7
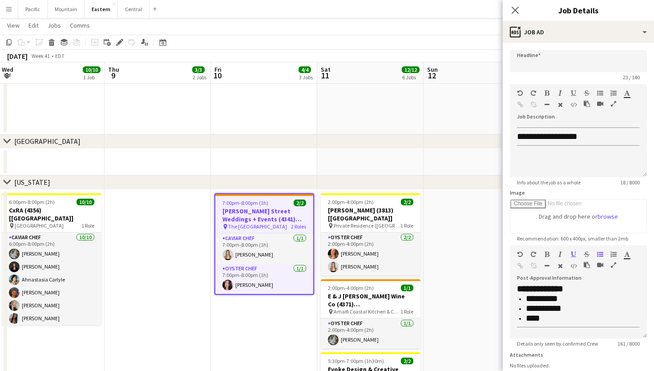
type input "**********"
click at [124, 41] on div "Edit" at bounding box center [119, 42] width 11 height 11
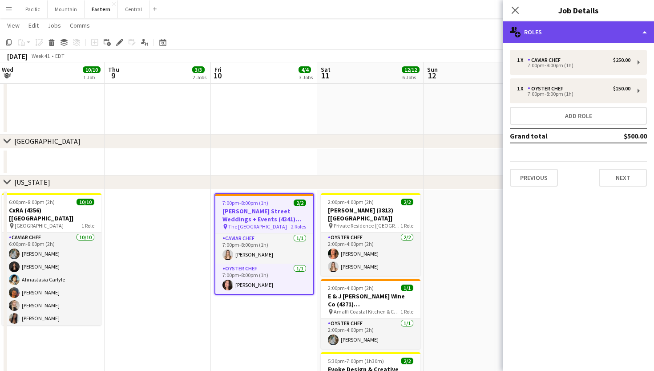
click at [597, 28] on div "multiple-users-add Roles" at bounding box center [578, 31] width 151 height 21
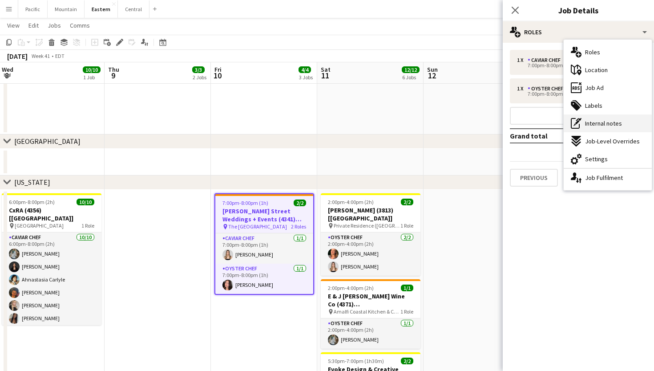
click at [630, 119] on div "pen-write Internal notes" at bounding box center [608, 123] width 88 height 18
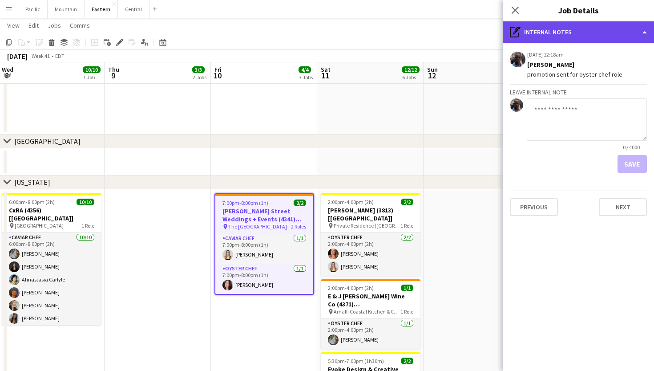
click at [587, 32] on div "pen-write Internal notes" at bounding box center [578, 31] width 151 height 21
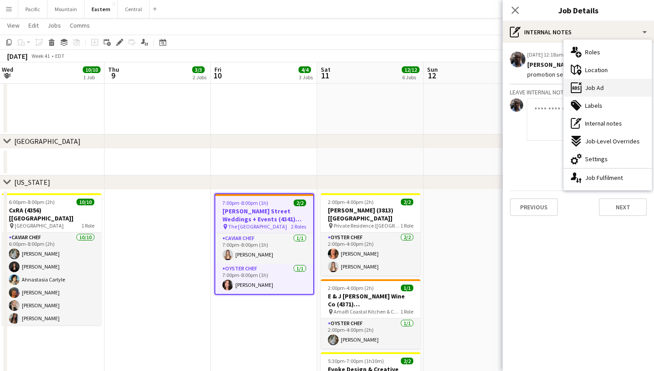
click at [613, 89] on div "ads-window Job Ad" at bounding box center [608, 88] width 88 height 18
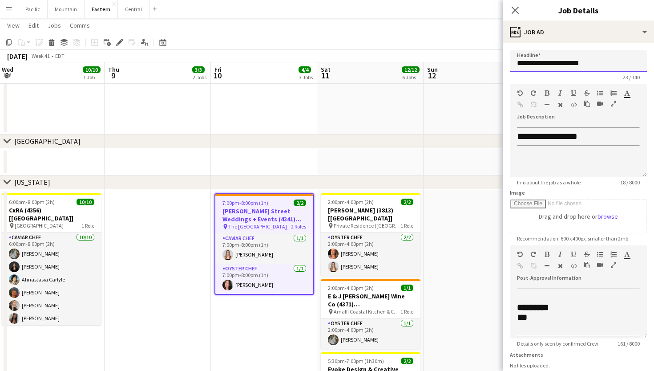
click at [558, 60] on input "**********" at bounding box center [578, 61] width 137 height 22
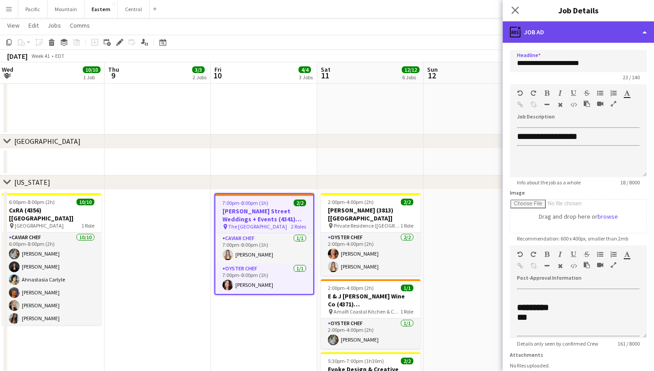
click at [589, 32] on div "ads-window Job Ad" at bounding box center [578, 31] width 151 height 21
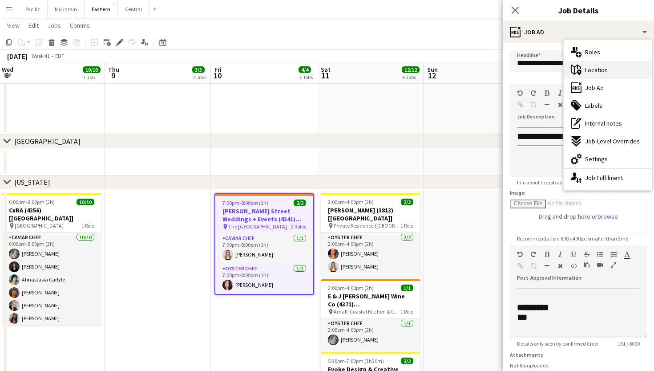
click at [607, 74] on div "maps-pin-1 Location" at bounding box center [608, 70] width 88 height 18
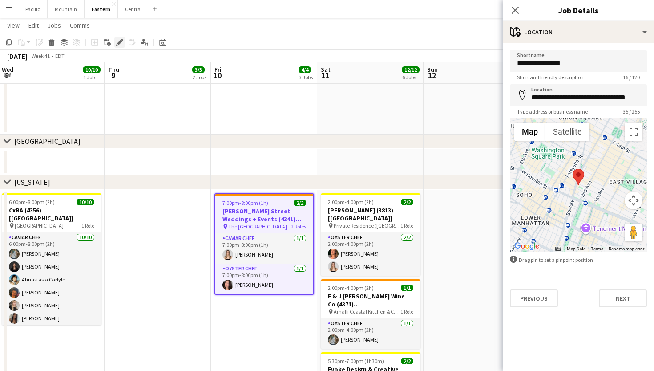
click at [121, 41] on icon at bounding box center [119, 42] width 5 height 5
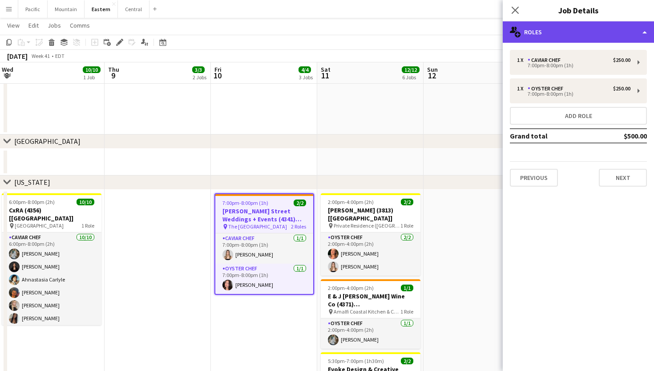
click at [605, 42] on div "multiple-users-add Roles" at bounding box center [578, 31] width 151 height 21
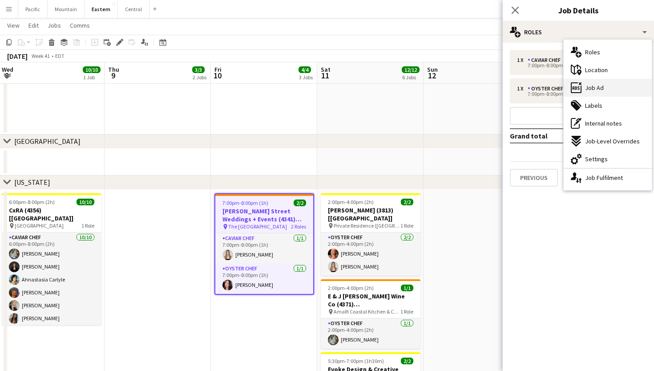
click at [613, 87] on div "ads-window Job Ad" at bounding box center [608, 88] width 88 height 18
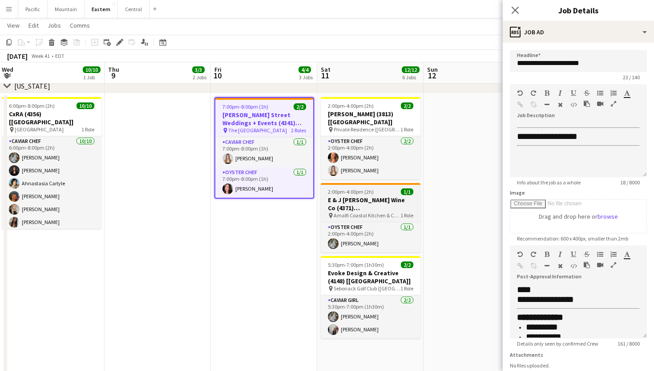
scroll to position [530, 0]
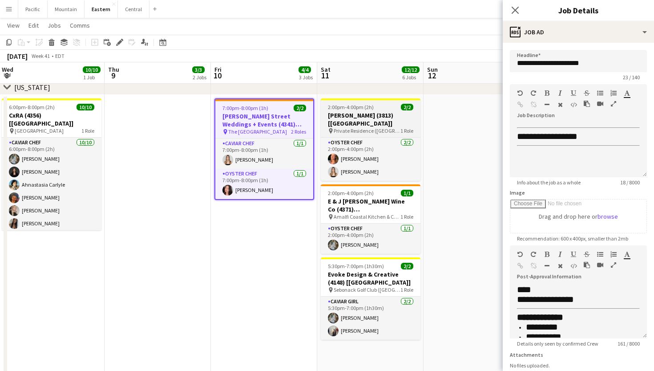
click at [372, 110] on app-job-card "2:00pm-4:00pm (2h) 2/2 Dave Long (3813) [NYC] pin Private Residence (Pittstown,…" at bounding box center [371, 139] width 100 height 82
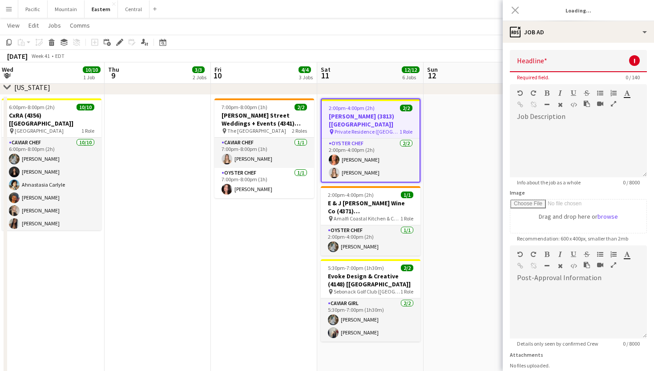
scroll to position [0, 0]
type input "**********"
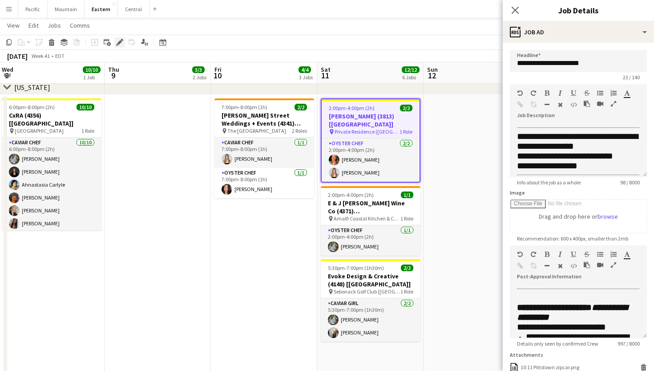
click at [121, 45] on icon "Edit" at bounding box center [119, 42] width 7 height 7
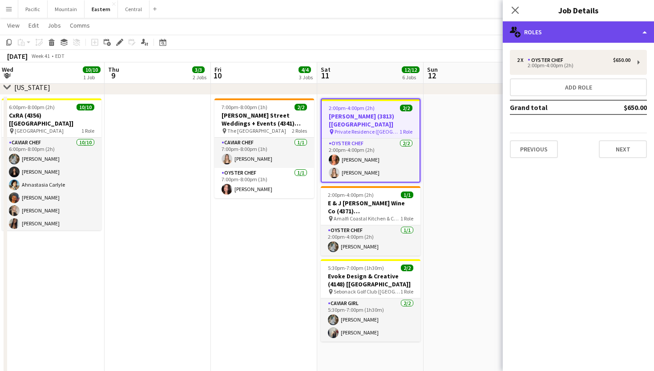
click at [615, 34] on div "multiple-users-add Roles" at bounding box center [578, 31] width 151 height 21
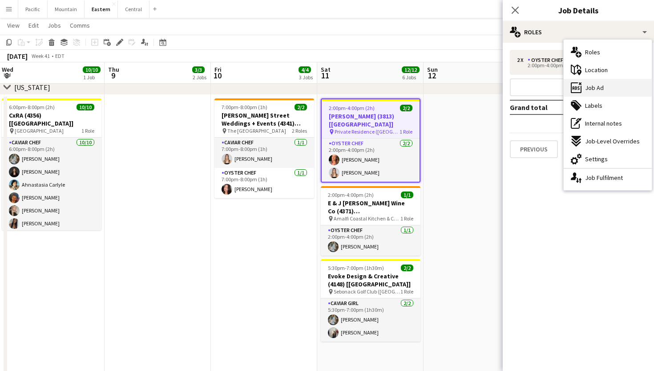
click at [607, 86] on div "ads-window Job Ad" at bounding box center [608, 88] width 88 height 18
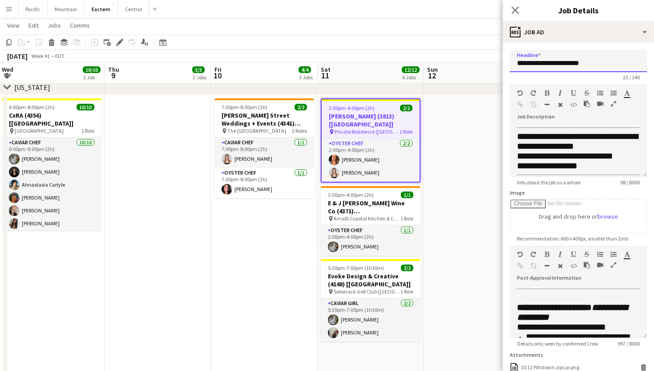
click at [574, 64] on input "**********" at bounding box center [578, 61] width 137 height 22
click at [565, 62] on input "**********" at bounding box center [578, 61] width 137 height 22
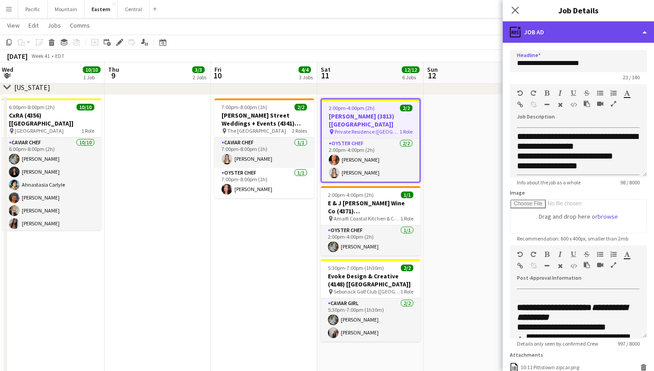
click at [532, 29] on div "ads-window Job Ad" at bounding box center [578, 31] width 151 height 21
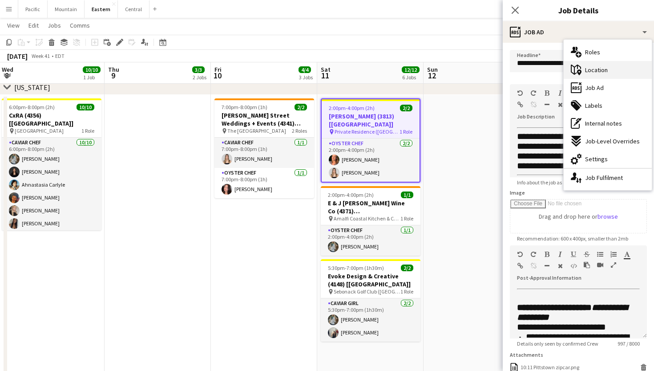
click at [597, 72] on span "Location" at bounding box center [596, 70] width 23 height 8
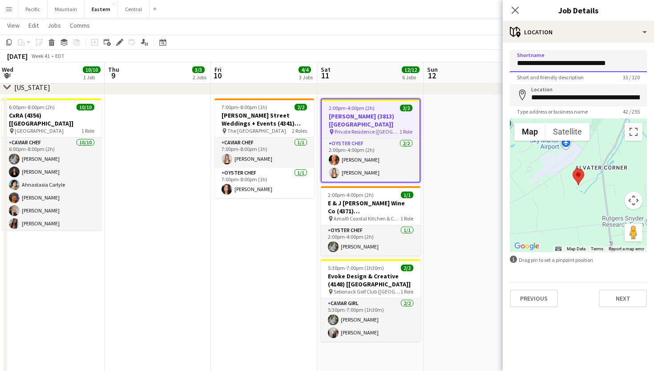
drag, startPoint x: 619, startPoint y: 59, endPoint x: 506, endPoint y: 57, distance: 113.1
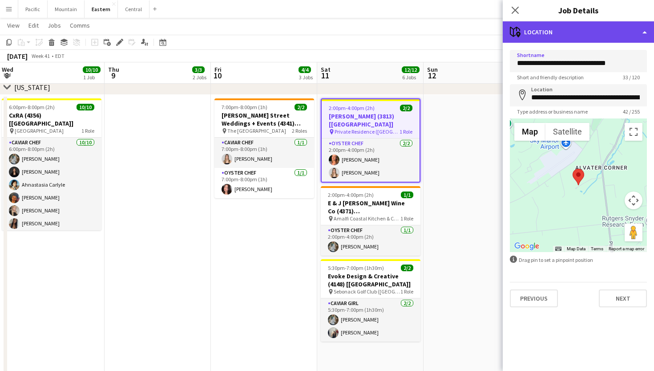
click at [556, 29] on div "maps-pin-1 Location" at bounding box center [578, 31] width 151 height 21
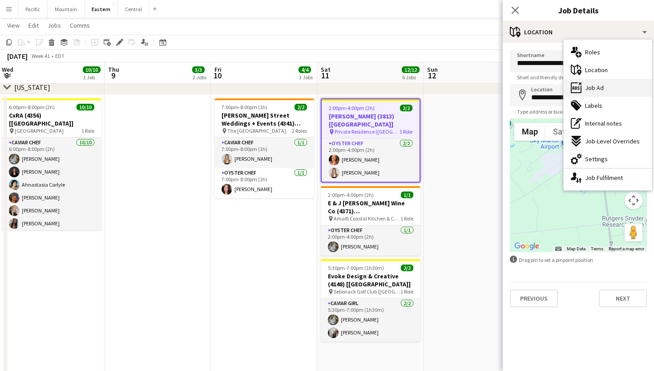
click at [602, 84] on span "Job Ad" at bounding box center [594, 88] width 19 height 8
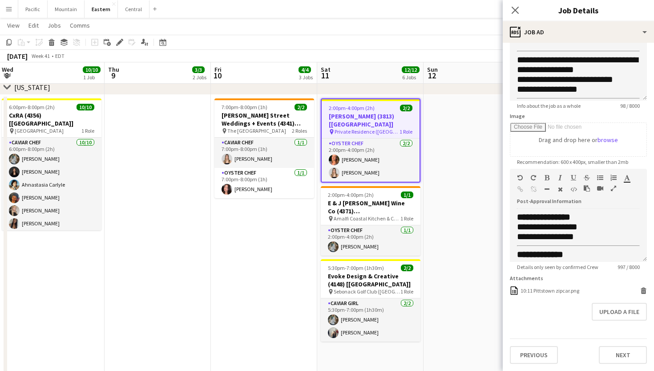
scroll to position [401, 0]
drag, startPoint x: 588, startPoint y: 219, endPoint x: 546, endPoint y: 220, distance: 41.9
click at [546, 222] on div "**********" at bounding box center [578, 227] width 123 height 10
click at [608, 222] on div "**********" at bounding box center [578, 227] width 123 height 10
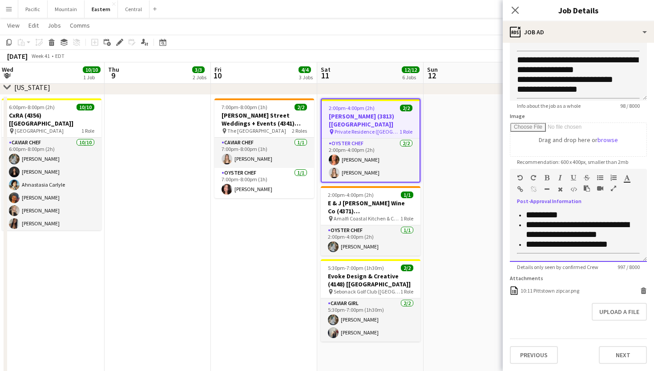
scroll to position [470, 0]
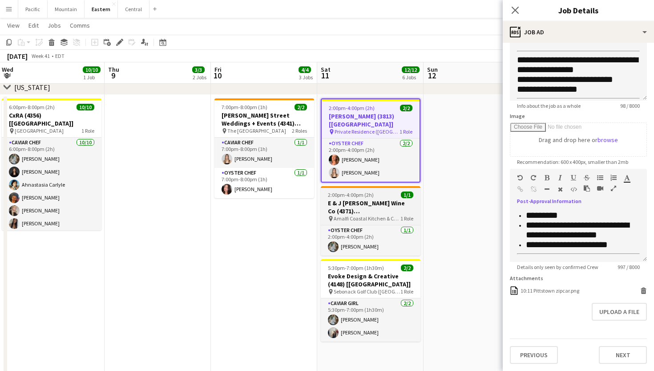
click at [381, 199] on h3 "E & J [PERSON_NAME] Wine Co (4371) [[GEOGRAPHIC_DATA]]" at bounding box center [371, 207] width 100 height 16
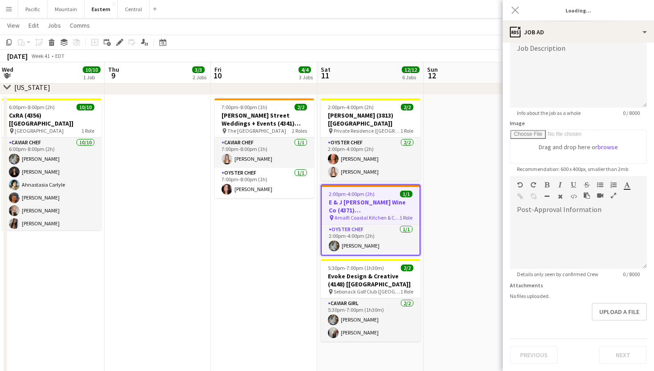
scroll to position [69, 0]
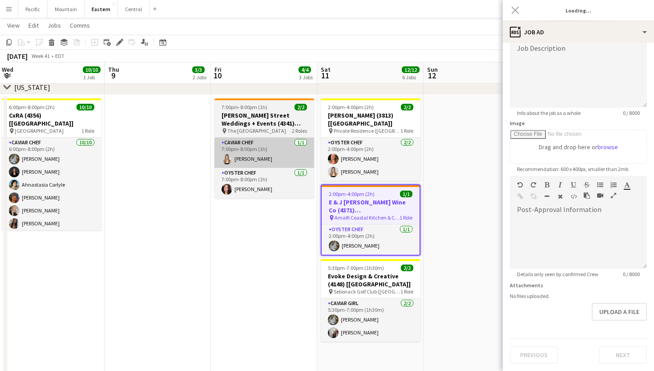
type input "**********"
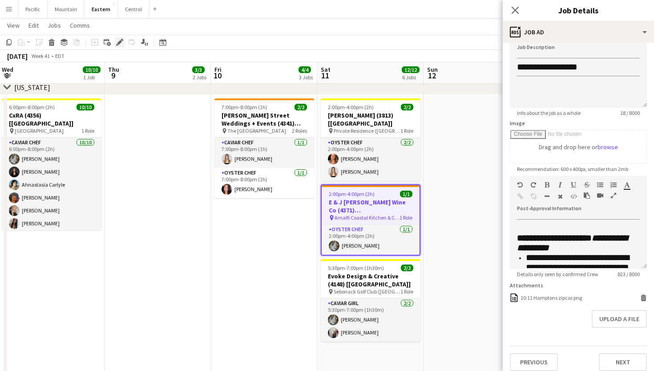
click at [120, 43] on icon at bounding box center [119, 42] width 5 height 5
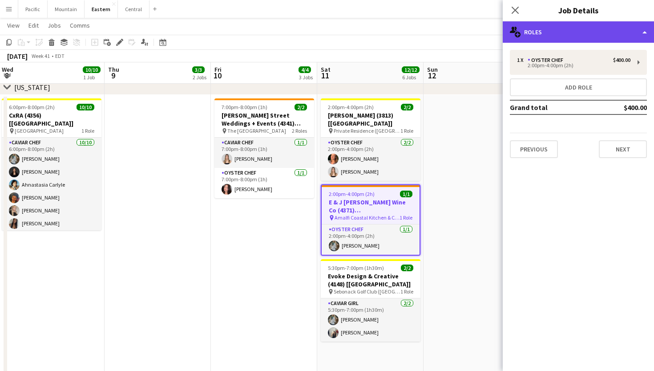
click at [579, 31] on div "multiple-users-add Roles" at bounding box center [578, 31] width 151 height 21
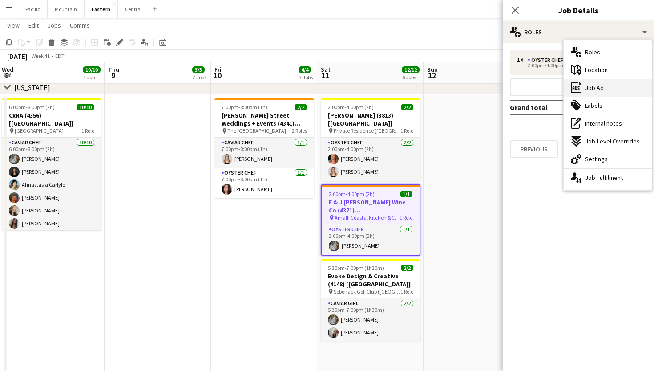
click at [596, 83] on div "ads-window Job Ad" at bounding box center [608, 88] width 88 height 18
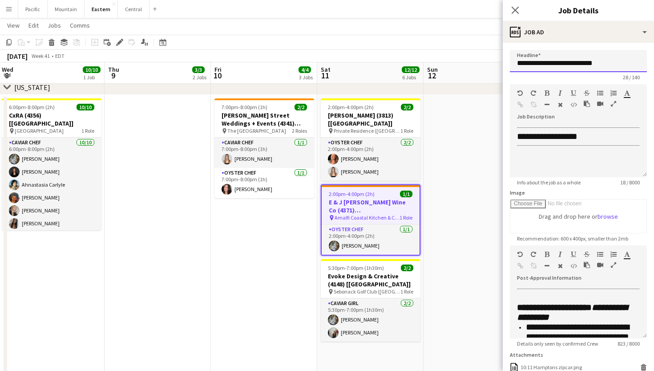
click at [569, 65] on input "**********" at bounding box center [578, 61] width 137 height 22
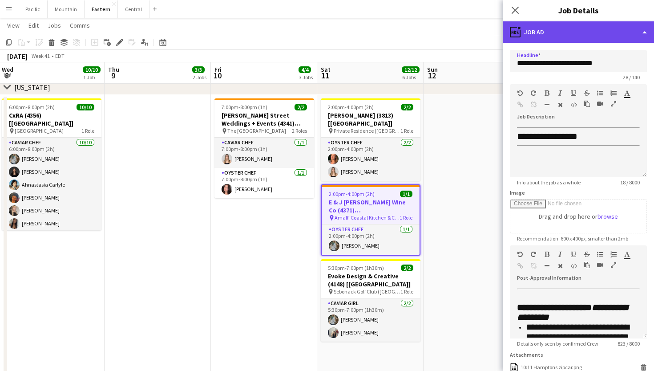
click at [572, 31] on div "ads-window Job Ad" at bounding box center [578, 31] width 151 height 21
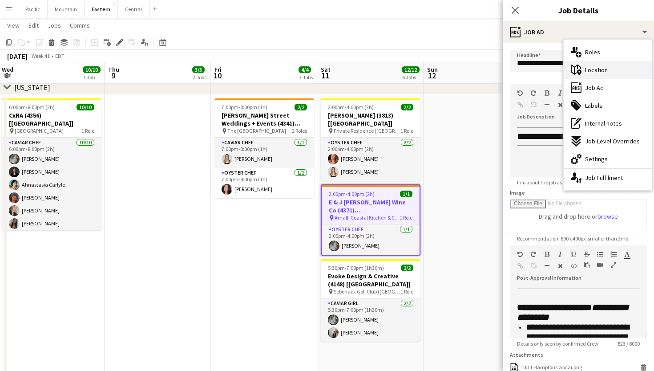
click at [589, 71] on span "Location" at bounding box center [596, 70] width 23 height 8
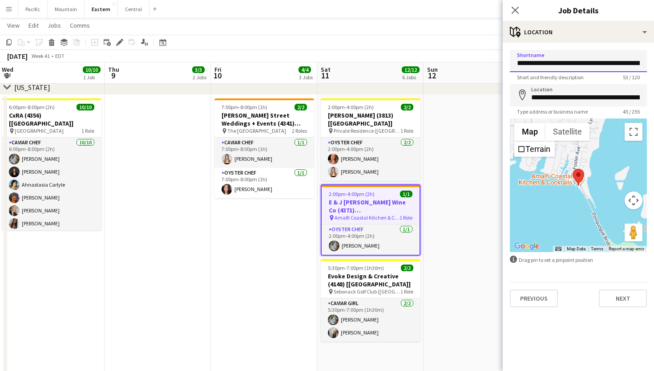
click at [586, 65] on input "**********" at bounding box center [578, 61] width 137 height 22
click at [122, 42] on icon "Edit" at bounding box center [119, 42] width 7 height 7
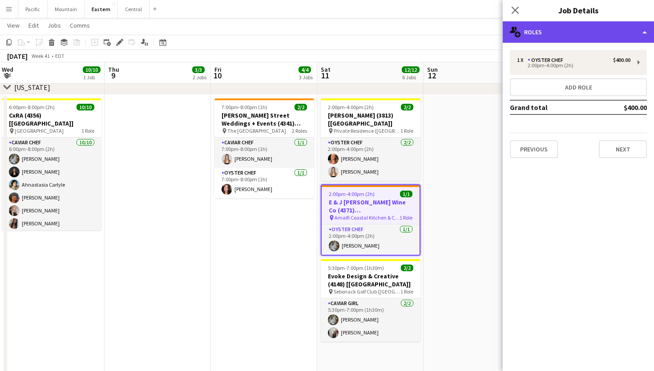
click at [541, 34] on div "multiple-users-add Roles" at bounding box center [578, 31] width 151 height 21
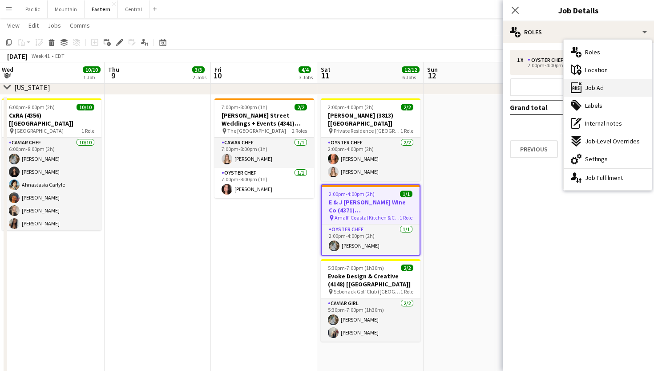
click at [618, 89] on div "ads-window Job Ad" at bounding box center [608, 88] width 88 height 18
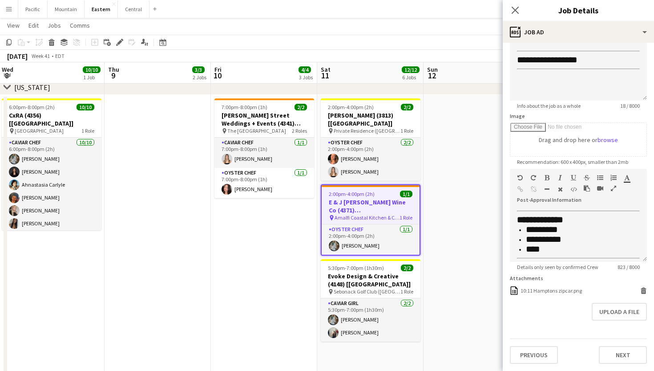
scroll to position [376, 0]
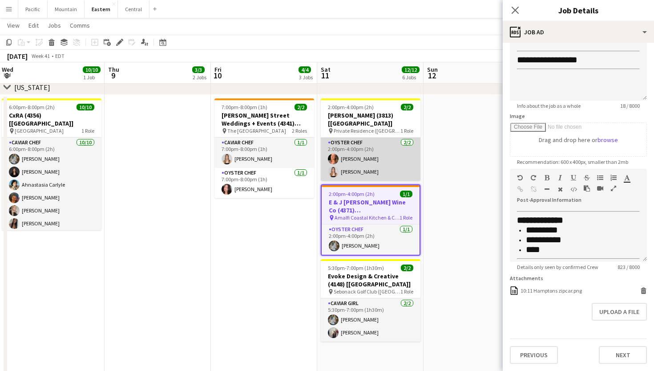
click at [392, 153] on app-card-role "Oyster Chef 2/2 2:00pm-4:00pm (2h) Emma Stearns Diana Barbosa Da Silva" at bounding box center [371, 159] width 100 height 43
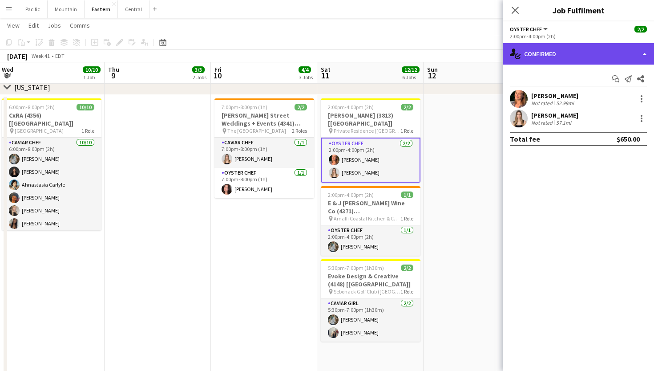
click at [573, 48] on div "single-neutral-actions-check-2 Confirmed" at bounding box center [578, 53] width 151 height 21
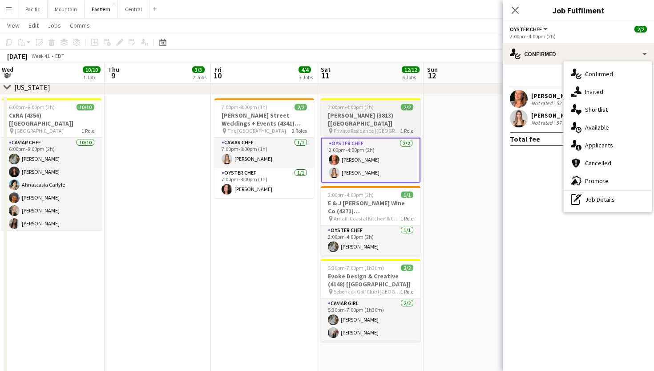
click at [381, 127] on span "Private Residence ([GEOGRAPHIC_DATA], [GEOGRAPHIC_DATA])" at bounding box center [367, 130] width 67 height 7
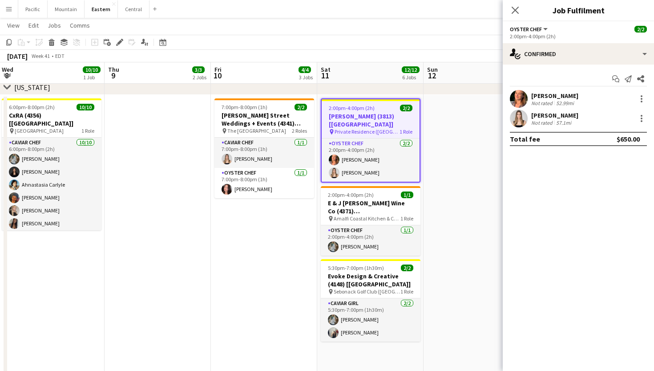
click at [573, 66] on div "Start chat Send notification Share Emma Stearns Not rated 52.99mi Diana Barbosa…" at bounding box center [578, 109] width 151 height 89
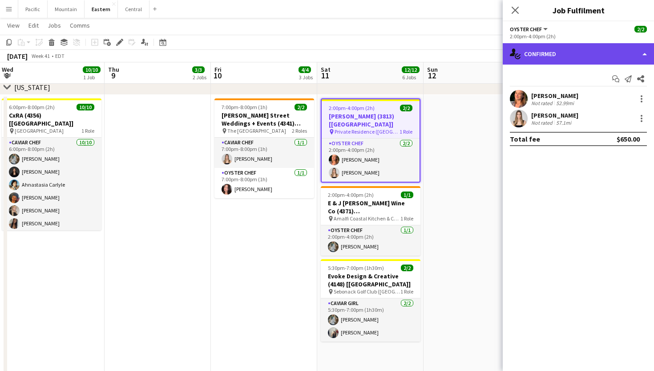
click at [582, 59] on div "single-neutral-actions-check-2 Confirmed" at bounding box center [578, 53] width 151 height 21
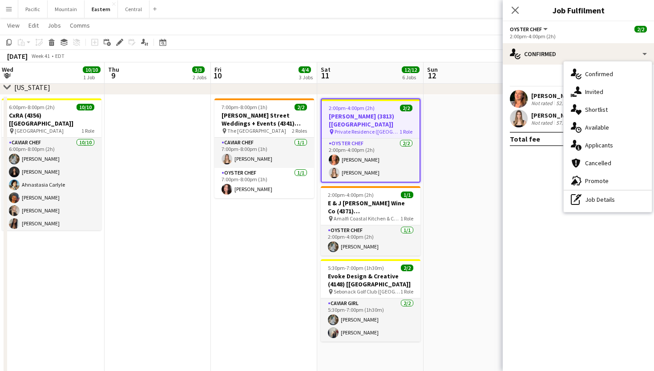
click at [393, 110] on div "2:00pm-4:00pm (2h) 2/2" at bounding box center [371, 108] width 98 height 7
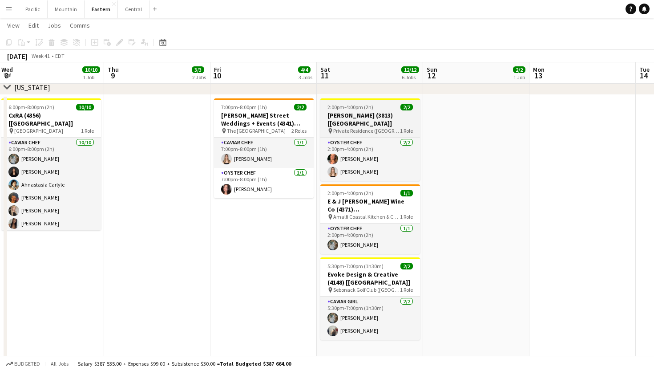
click at [393, 110] on app-job-card "2:00pm-4:00pm (2h) 2/2 Dave Long (3813) [NYC] pin Private Residence (Pittstown,…" at bounding box center [370, 139] width 100 height 82
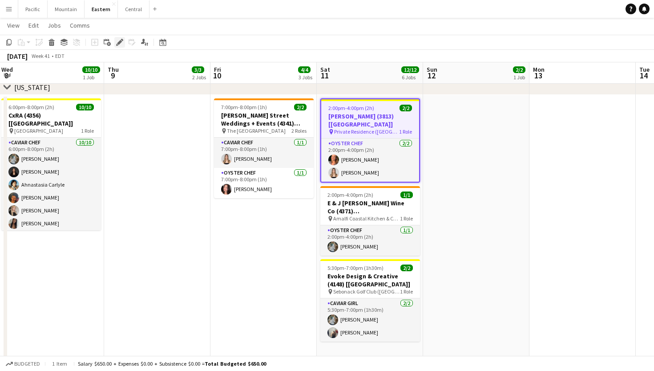
click at [117, 41] on icon "Edit" at bounding box center [119, 42] width 7 height 7
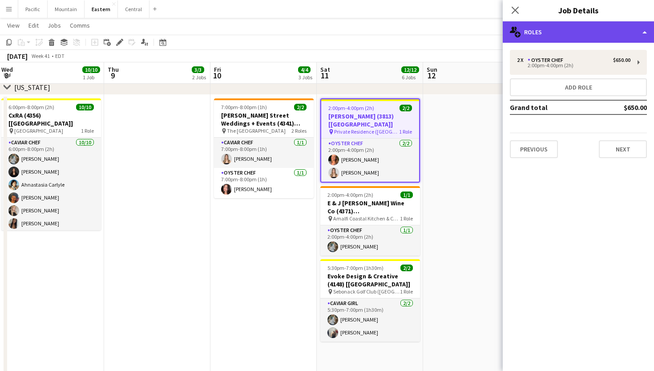
click at [545, 31] on div "multiple-users-add Roles" at bounding box center [578, 31] width 151 height 21
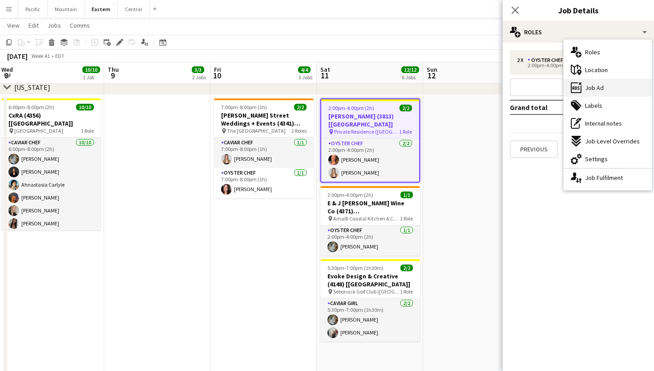
click at [626, 89] on div "ads-window Job Ad" at bounding box center [608, 88] width 88 height 18
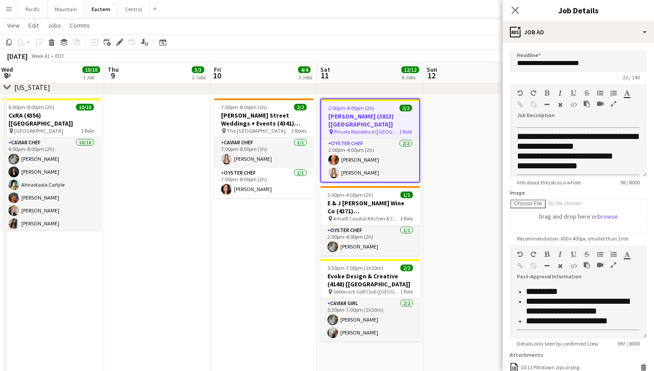
scroll to position [470, 0]
click at [515, 10] on icon at bounding box center [515, 10] width 8 height 8
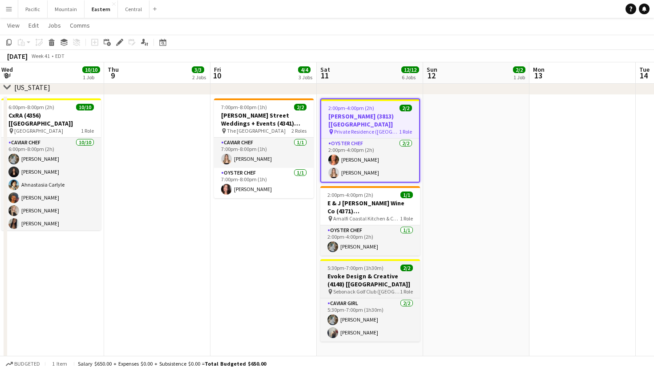
click at [376, 264] on span "5:30pm-7:00pm (1h30m)" at bounding box center [356, 267] width 56 height 7
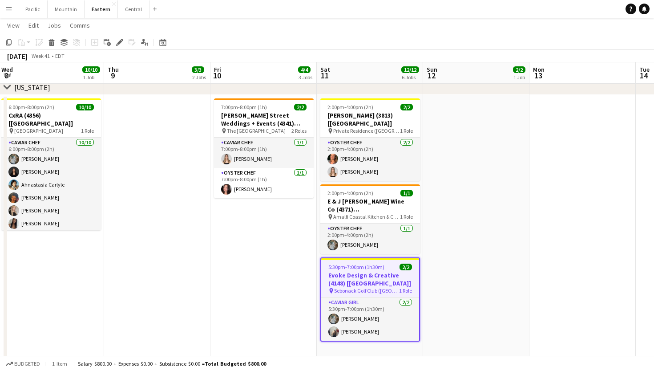
click at [367, 271] on h3 "Evoke Design & Creative (4148) [[GEOGRAPHIC_DATA]]" at bounding box center [370, 279] width 98 height 16
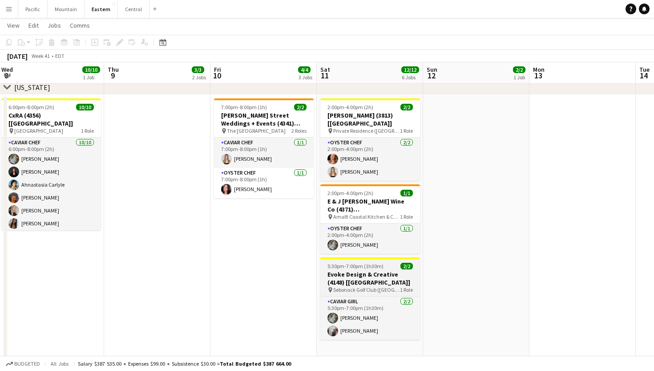
click at [364, 270] on h3 "Evoke Design & Creative (4148) [[GEOGRAPHIC_DATA]]" at bounding box center [370, 278] width 100 height 16
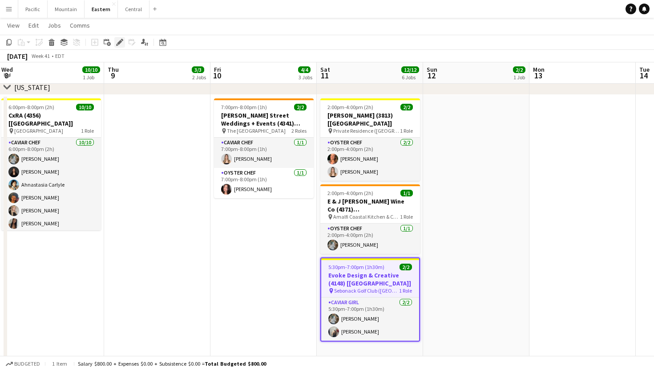
click at [121, 45] on icon "Edit" at bounding box center [119, 42] width 7 height 7
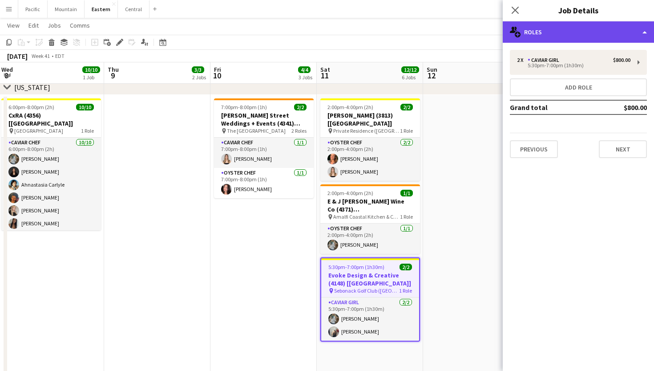
click at [573, 25] on div "multiple-users-add Roles" at bounding box center [578, 31] width 151 height 21
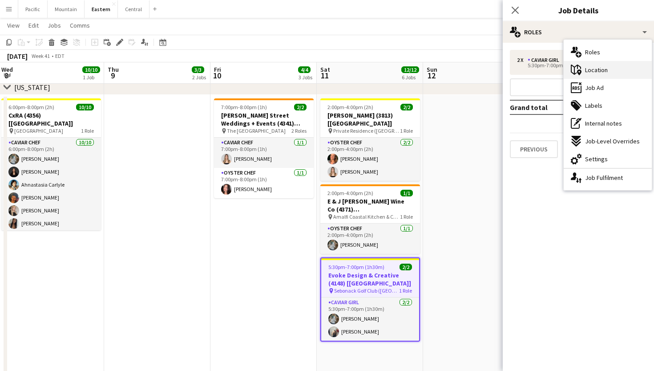
click at [601, 75] on div "maps-pin-1 Location" at bounding box center [608, 70] width 88 height 18
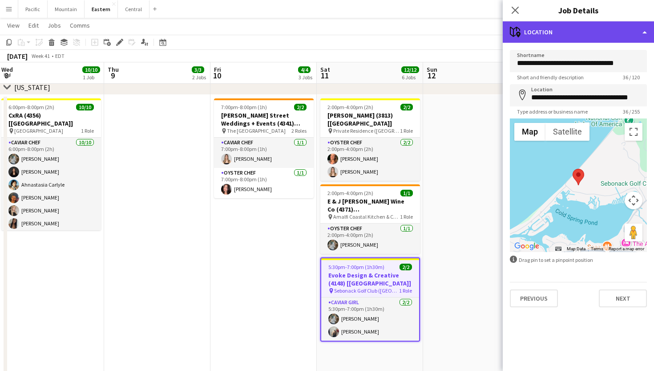
click at [591, 39] on div "maps-pin-1 Location" at bounding box center [578, 31] width 151 height 21
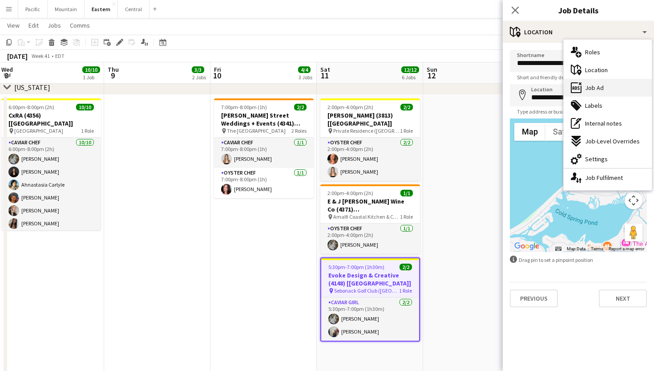
click at [597, 84] on span "Job Ad" at bounding box center [594, 88] width 19 height 8
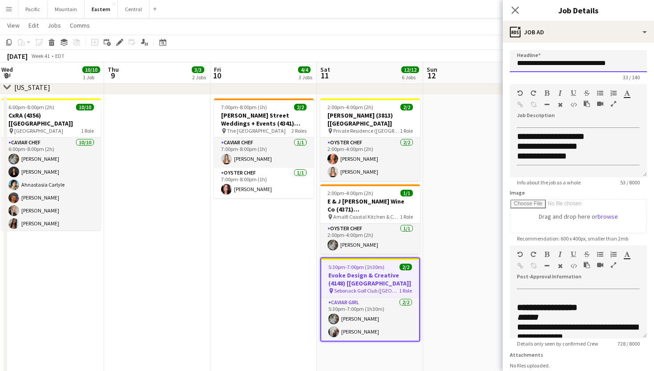
click at [557, 65] on input "**********" at bounding box center [578, 61] width 137 height 22
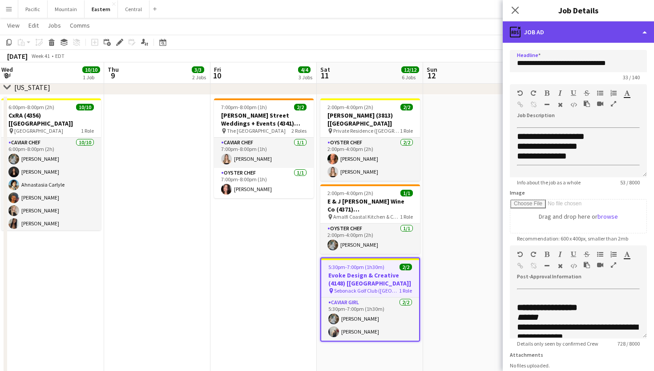
click at [617, 35] on div "ads-window Job Ad" at bounding box center [578, 31] width 151 height 21
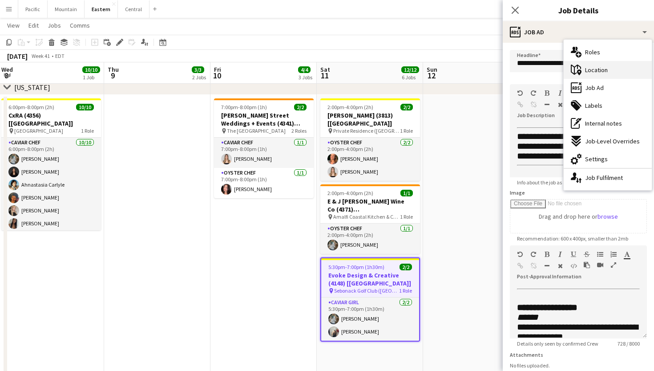
click at [611, 69] on div "maps-pin-1 Location" at bounding box center [608, 70] width 88 height 18
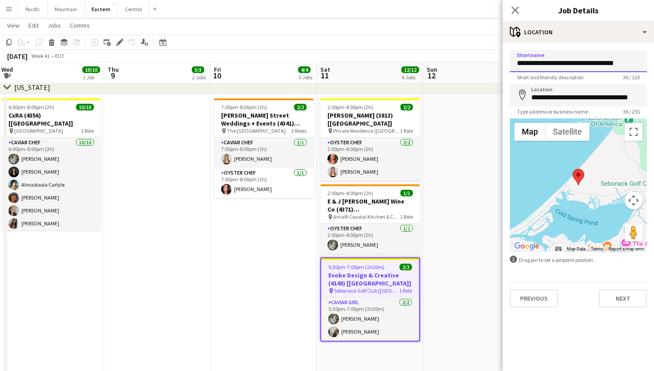
drag, startPoint x: 633, startPoint y: 63, endPoint x: 516, endPoint y: 59, distance: 117.6
click at [533, 63] on input "**********" at bounding box center [578, 61] width 137 height 22
click at [369, 271] on h3 "Evoke Design & Creative (4148) [[GEOGRAPHIC_DATA]]" at bounding box center [370, 279] width 98 height 16
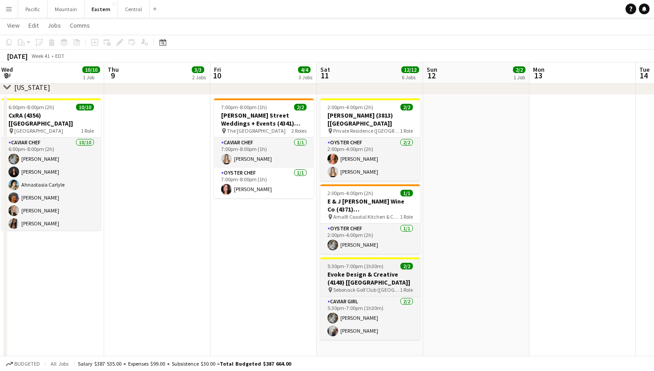
click at [374, 270] on h3 "Evoke Design & Creative (4148) [[GEOGRAPHIC_DATA]]" at bounding box center [370, 278] width 100 height 16
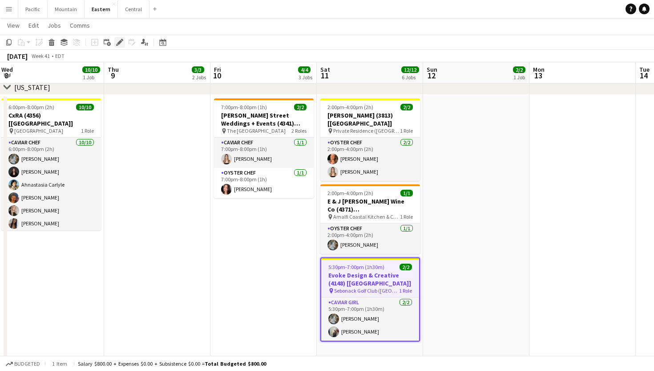
click at [121, 43] on icon "Edit" at bounding box center [119, 42] width 7 height 7
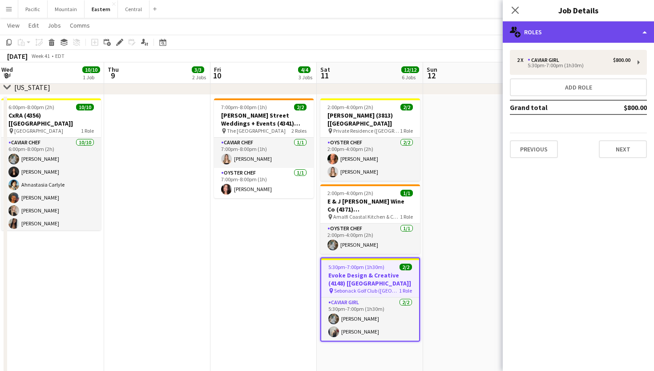
click at [572, 38] on div "multiple-users-add Roles" at bounding box center [578, 31] width 151 height 21
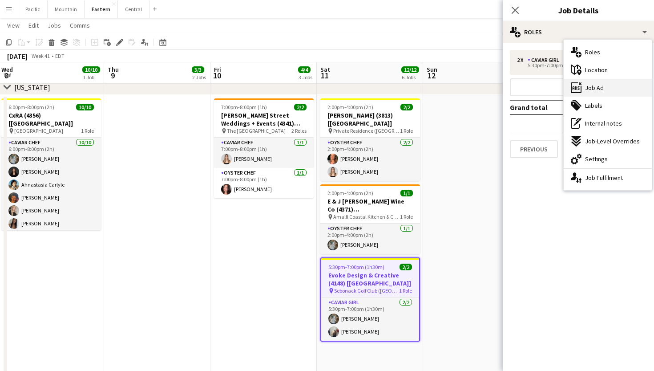
click at [614, 88] on div "ads-window Job Ad" at bounding box center [608, 88] width 88 height 18
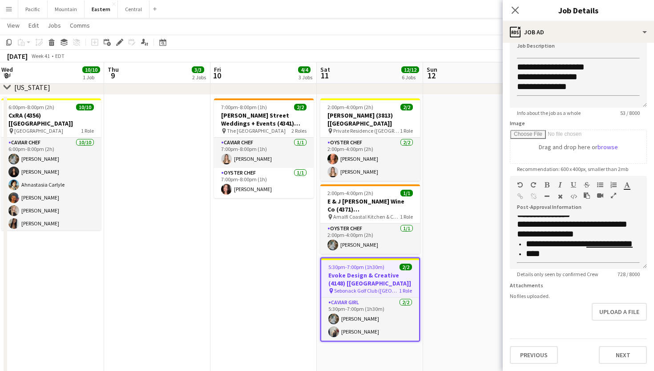
scroll to position [251, 0]
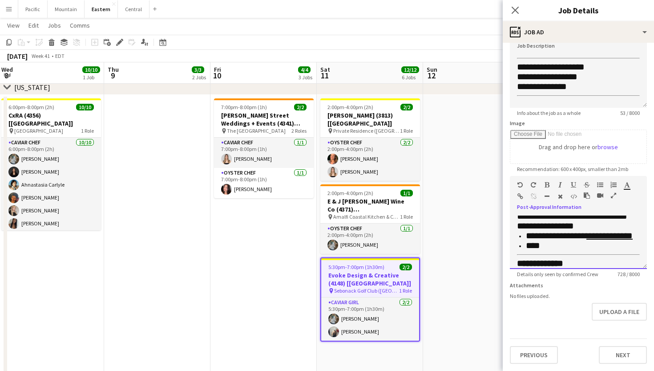
drag, startPoint x: 582, startPoint y: 234, endPoint x: 527, endPoint y: 236, distance: 54.4
click at [527, 236] on span "**********" at bounding box center [579, 235] width 107 height 9
drag, startPoint x: 586, startPoint y: 234, endPoint x: 633, endPoint y: 238, distance: 47.3
click at [633, 238] on link "**********" at bounding box center [610, 235] width 46 height 9
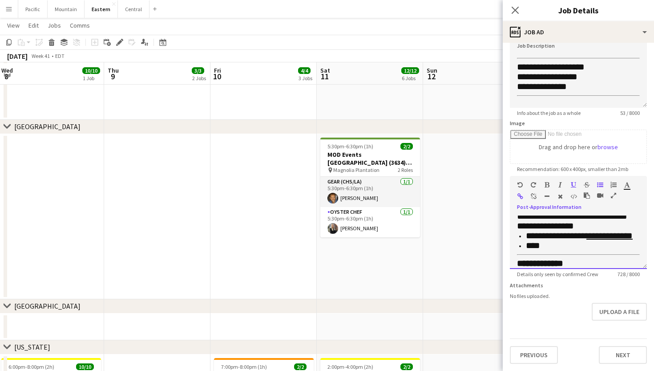
scroll to position [272, 0]
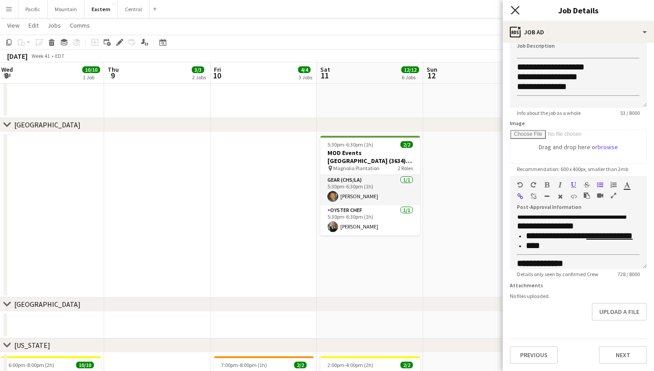
click at [518, 11] on icon "Close pop-in" at bounding box center [515, 10] width 8 height 8
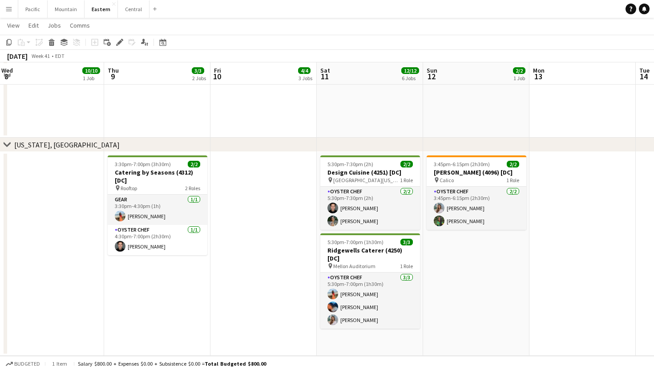
scroll to position [1317, 0]
click at [462, 171] on h3 "[PERSON_NAME] (4096) [DC]" at bounding box center [477, 172] width 100 height 8
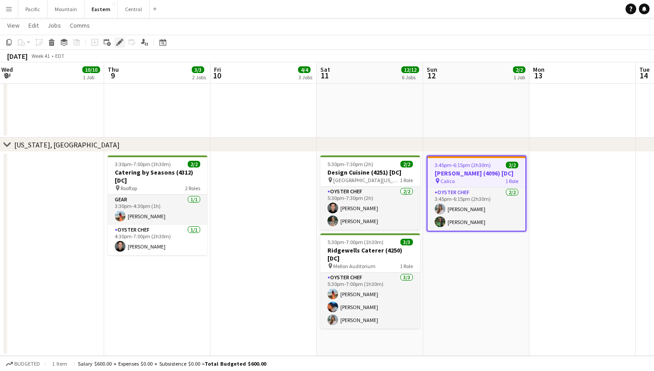
click at [119, 44] on icon at bounding box center [119, 42] width 5 height 5
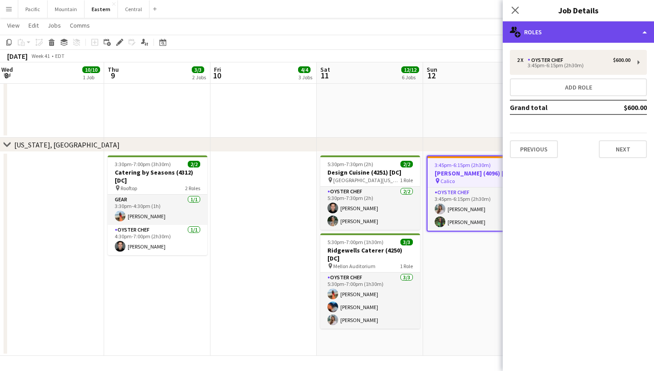
click at [570, 41] on div "multiple-users-add Roles" at bounding box center [578, 31] width 151 height 21
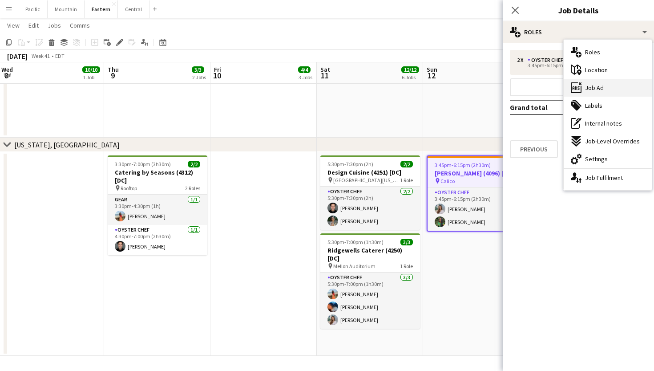
click at [610, 88] on div "ads-window Job Ad" at bounding box center [608, 88] width 88 height 18
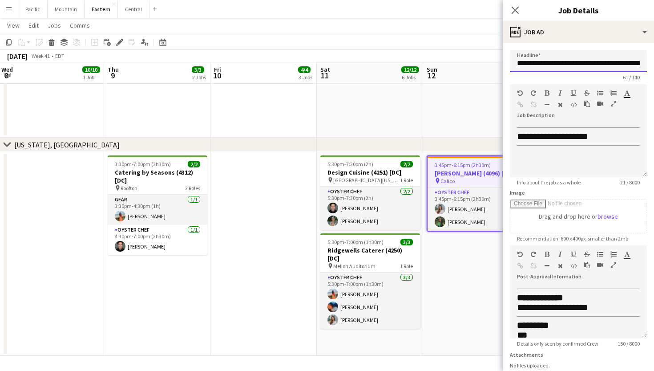
click at [576, 65] on input "**********" at bounding box center [578, 61] width 137 height 22
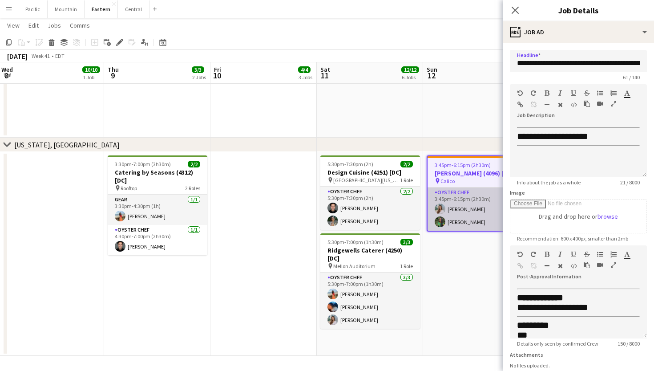
click at [471, 208] on app-card-role "Oyster Chef 2/2 3:45pm-6:15pm (2h30m) Isabella Venturini Onyeka Osakwe" at bounding box center [477, 208] width 98 height 43
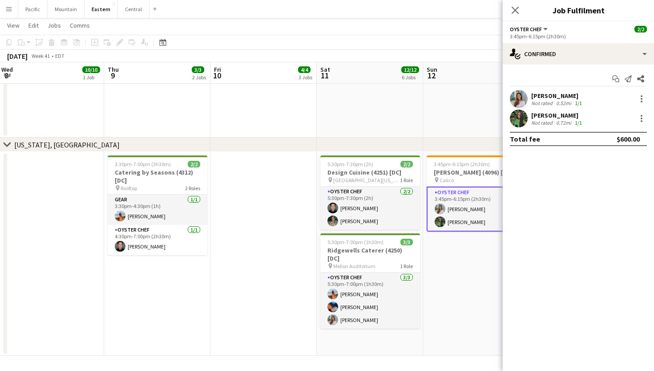
click at [522, 125] on app-user-avatar at bounding box center [519, 118] width 18 height 18
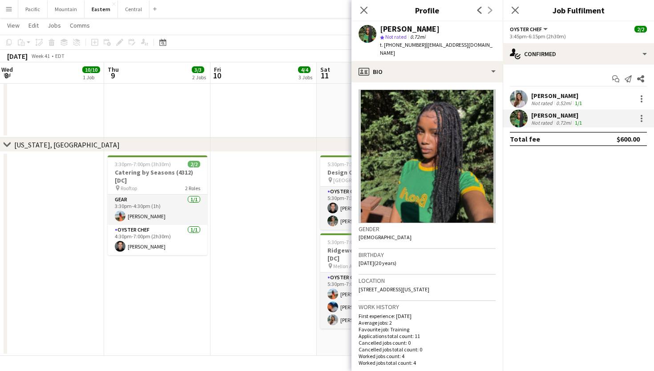
drag, startPoint x: 416, startPoint y: 46, endPoint x: 387, endPoint y: 48, distance: 29.0
click at [387, 48] on span "t. +12405652070" at bounding box center [403, 44] width 46 height 7
click at [437, 32] on div "[PERSON_NAME]" at bounding box center [438, 29] width 116 height 8
drag, startPoint x: 390, startPoint y: 45, endPoint x: 416, endPoint y: 46, distance: 26.3
click at [416, 46] on span "t. +12405652070" at bounding box center [403, 44] width 46 height 7
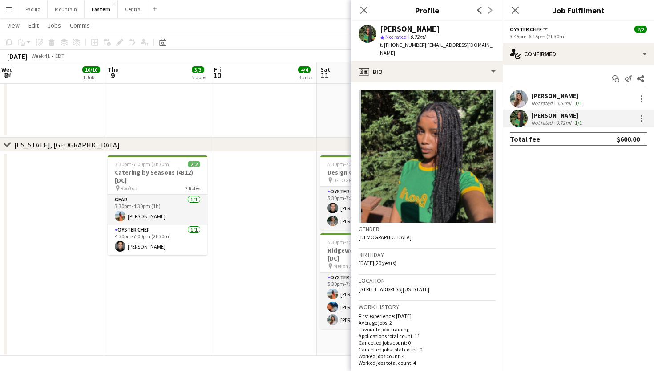
drag, startPoint x: 482, startPoint y: 44, endPoint x: 421, endPoint y: 47, distance: 61.0
click at [421, 47] on div "Onyeka Osakwe star Not rated 0.72mi t. +12405652070 | onyekajosakwe@gmail.com" at bounding box center [427, 41] width 151 height 40
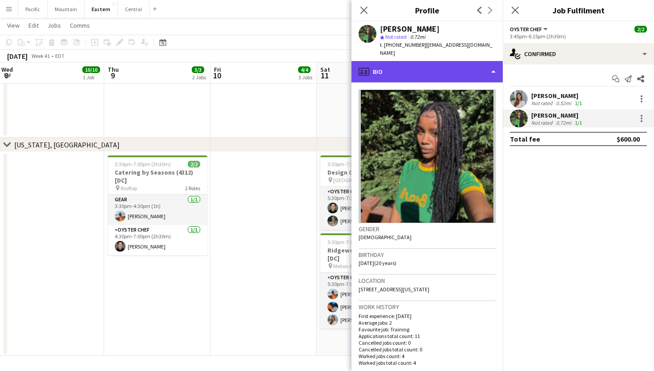
click at [467, 68] on div "profile Bio" at bounding box center [427, 71] width 151 height 21
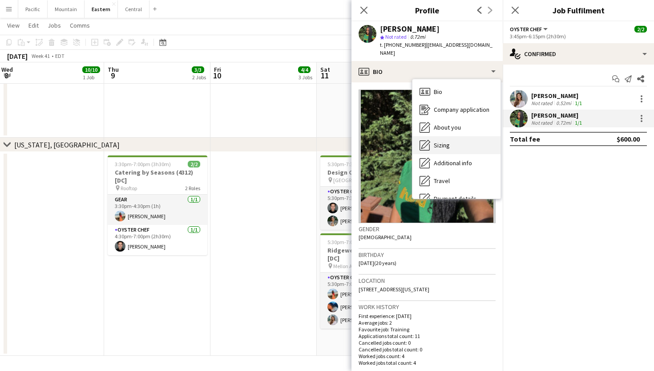
click at [447, 141] on span "Sizing" at bounding box center [442, 145] width 16 height 8
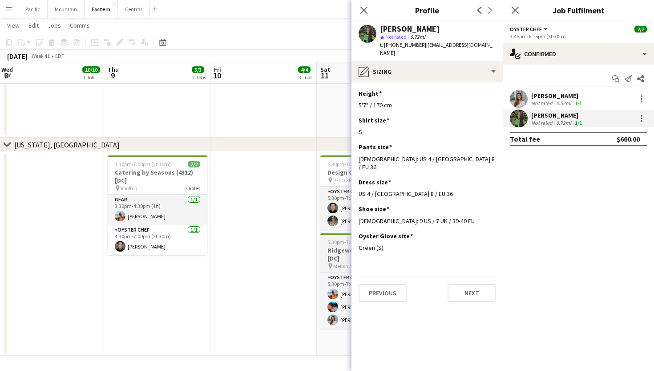
click at [336, 252] on h3 "Ridgewells Caterer (4250) [DC]" at bounding box center [370, 254] width 100 height 16
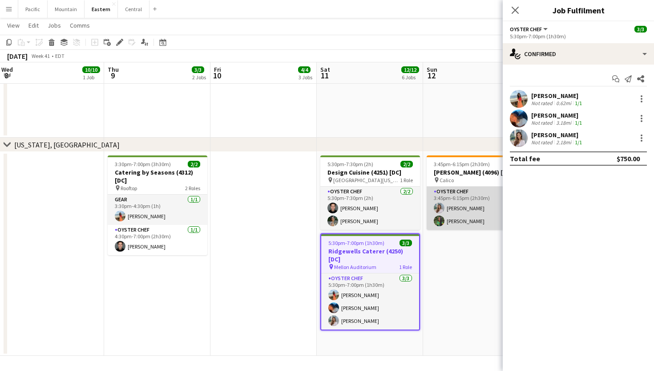
click at [467, 207] on app-card-role "Oyster Chef 2/2 3:45pm-6:15pm (2h30m) Isabella Venturini Onyeka Osakwe" at bounding box center [477, 207] width 100 height 43
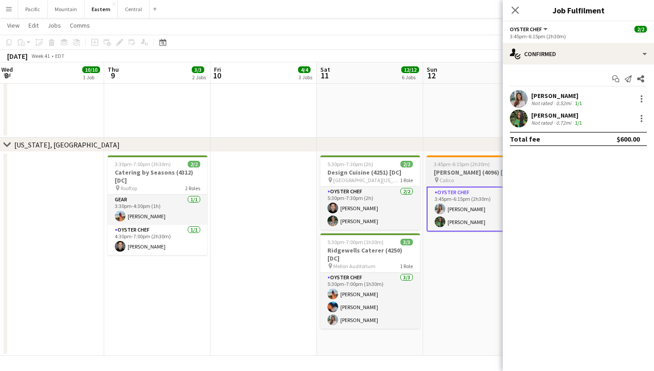
click at [462, 162] on span "3:45pm-6:15pm (2h30m)" at bounding box center [462, 164] width 56 height 7
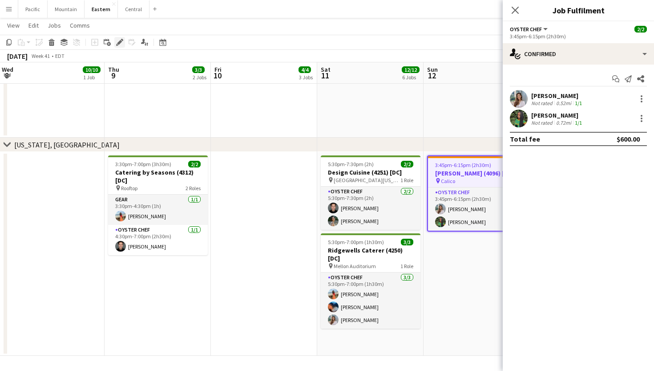
click at [122, 43] on icon "Edit" at bounding box center [119, 42] width 7 height 7
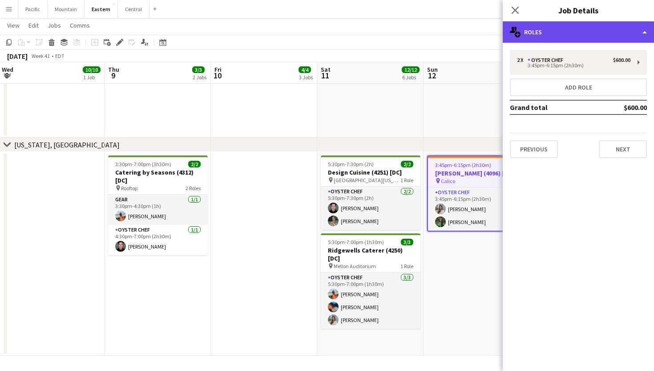
click at [554, 28] on div "multiple-users-add Roles" at bounding box center [578, 31] width 151 height 21
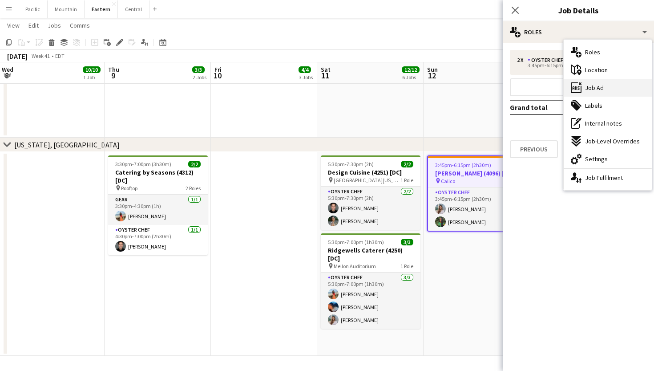
click at [597, 95] on div "ads-window Job Ad" at bounding box center [608, 88] width 88 height 18
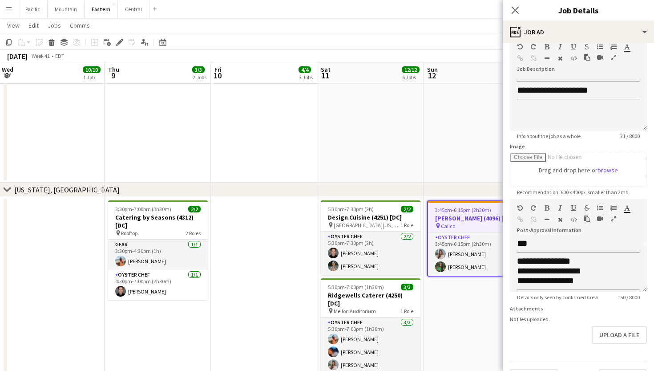
scroll to position [39, 0]
click at [518, 13] on icon at bounding box center [515, 10] width 8 height 8
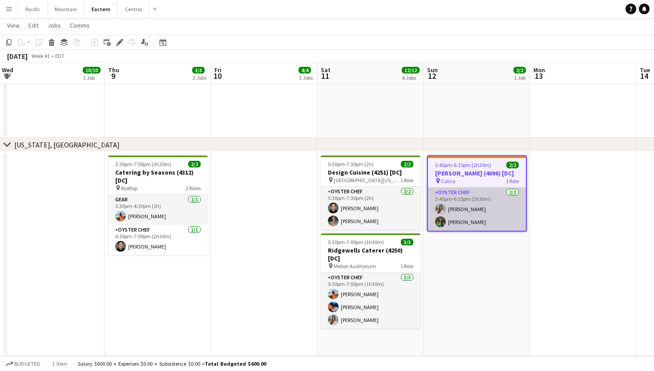
scroll to position [1317, 0]
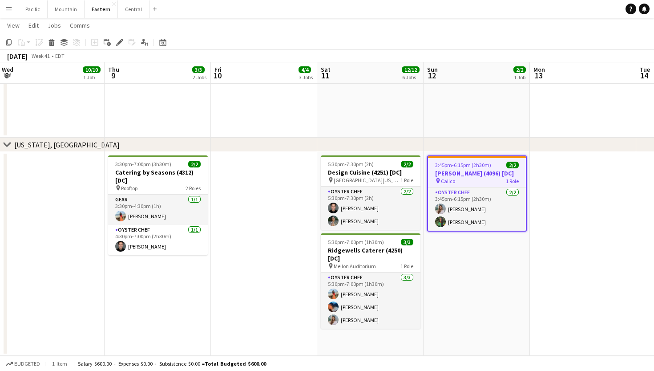
click at [8, 6] on app-icon "Menu" at bounding box center [8, 8] width 7 height 7
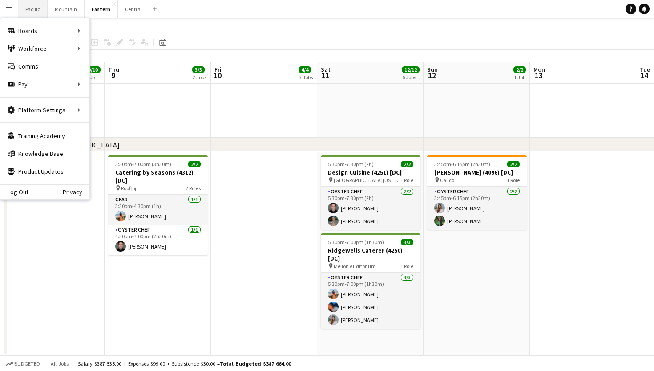
click at [36, 14] on button "Pacific Close" at bounding box center [32, 8] width 29 height 17
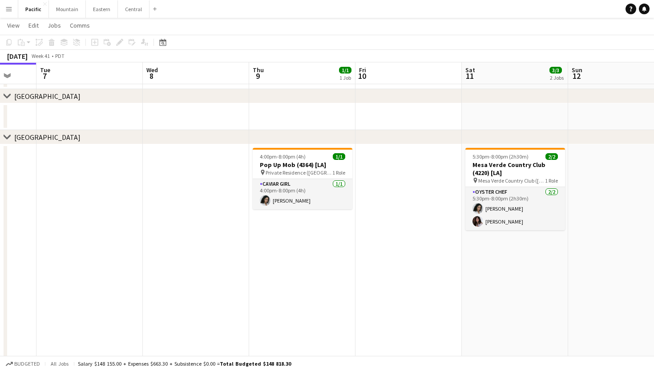
scroll to position [38, 0]
click at [317, 164] on h3 "Pop Up Mob (4364) [LA]" at bounding box center [303, 164] width 100 height 8
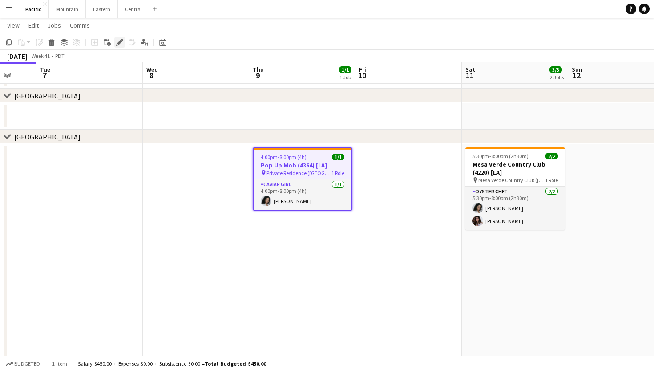
click at [118, 41] on icon "Edit" at bounding box center [119, 42] width 7 height 7
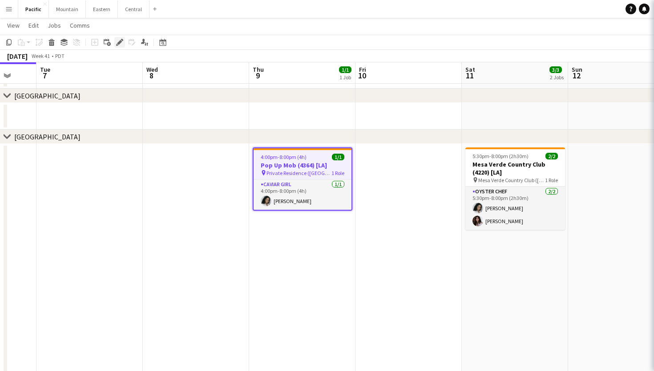
type input "**********"
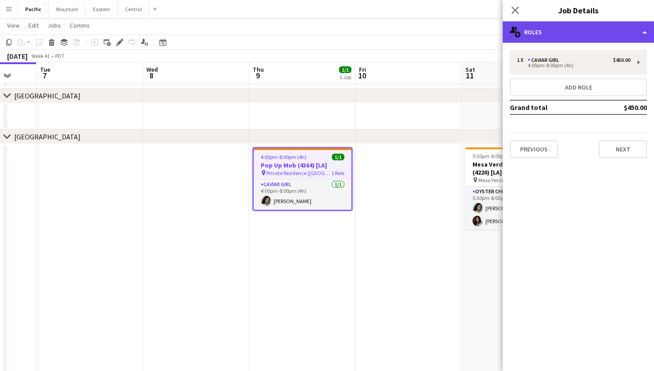
click at [577, 34] on div "multiple-users-add Roles" at bounding box center [578, 31] width 151 height 21
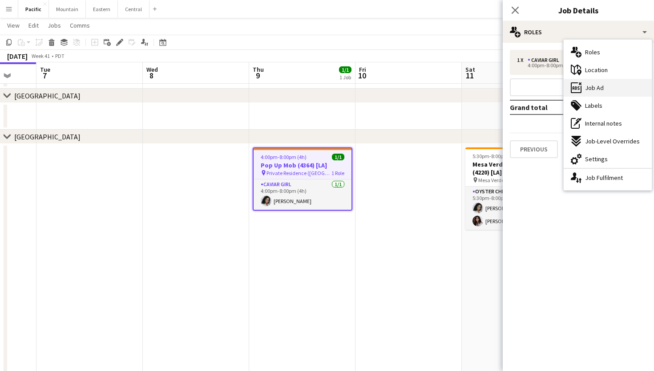
click at [609, 86] on div "ads-window Job Ad" at bounding box center [608, 88] width 88 height 18
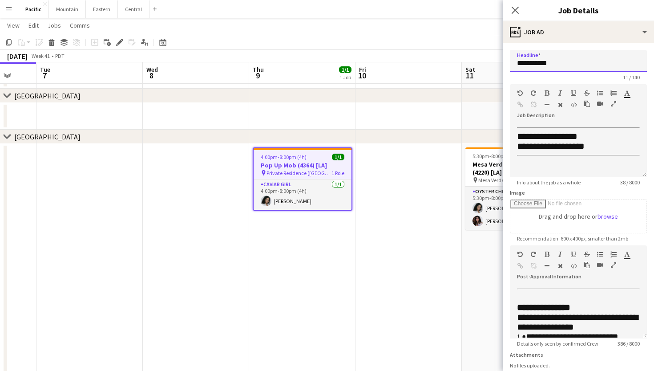
click at [538, 66] on input "**********" at bounding box center [578, 61] width 137 height 22
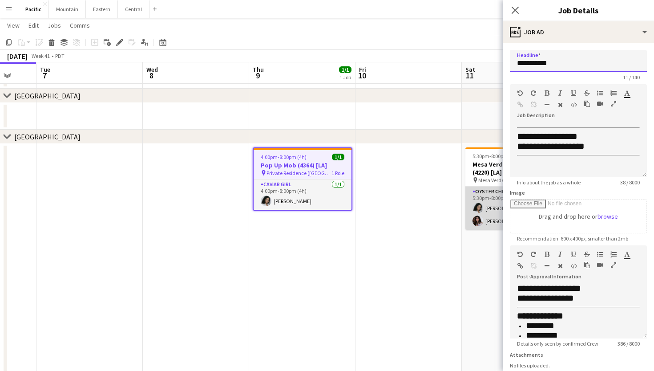
scroll to position [0, 232]
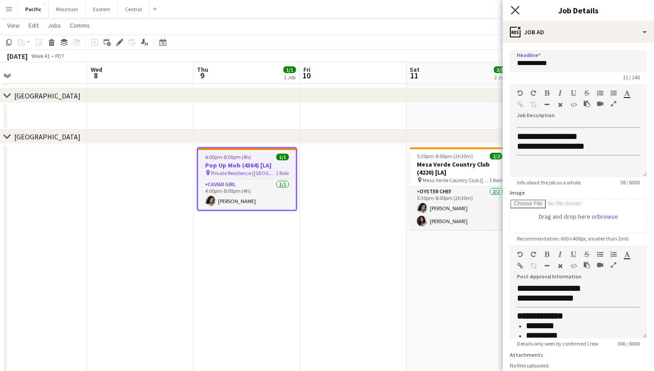
click at [515, 7] on icon "Close pop-in" at bounding box center [515, 10] width 8 height 8
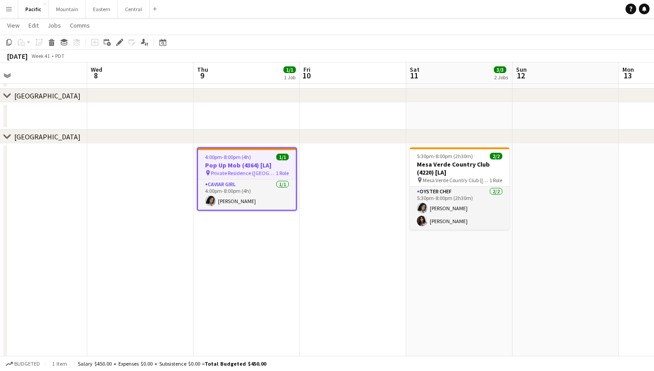
scroll to position [38, 0]
click at [442, 158] on span "5:30pm-8:00pm (2h30m)" at bounding box center [445, 155] width 56 height 7
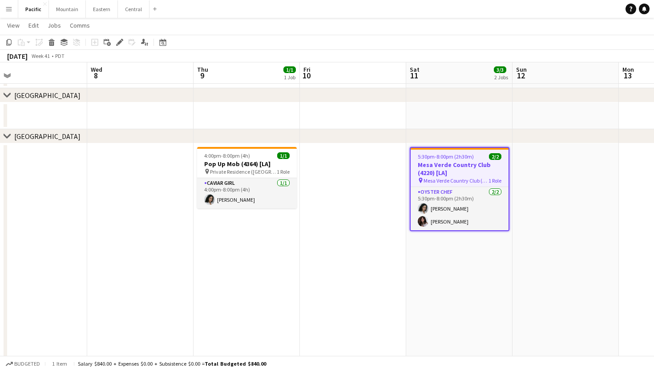
click at [486, 164] on h3 "Mesa Verde Country Club (4220) [LA]" at bounding box center [460, 169] width 98 height 16
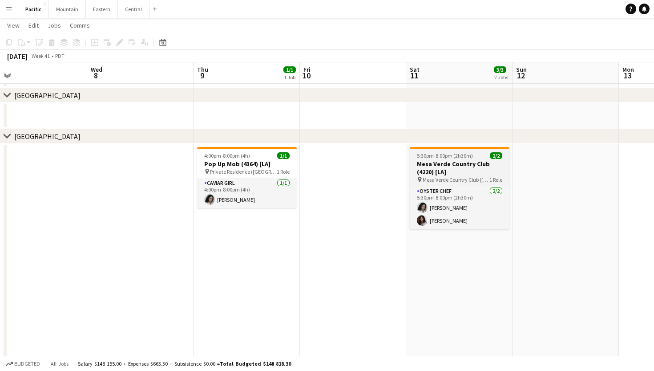
click at [486, 164] on h3 "Mesa Verde Country Club (4220) [LA]" at bounding box center [460, 168] width 100 height 16
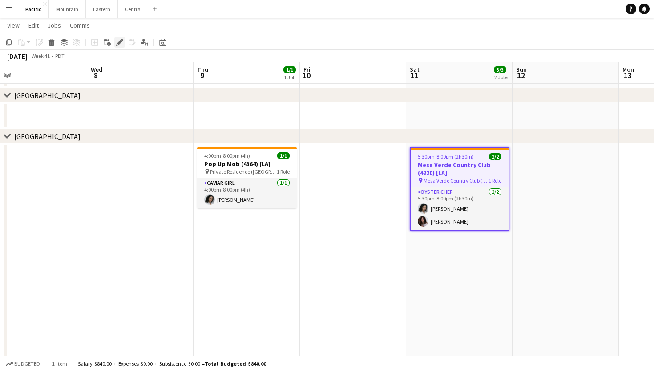
click at [117, 42] on icon "Edit" at bounding box center [119, 42] width 7 height 7
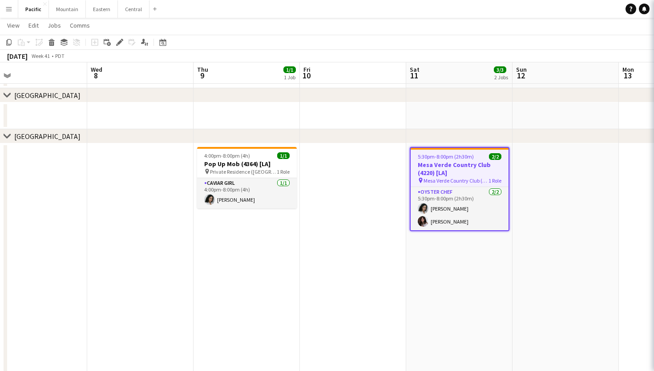
type input "**********"
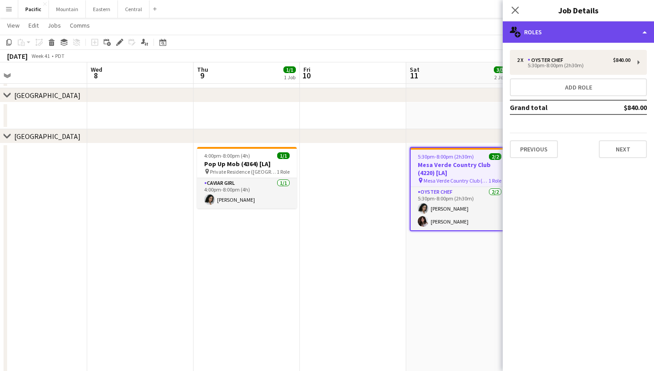
click at [565, 29] on div "multiple-users-add Roles" at bounding box center [578, 31] width 151 height 21
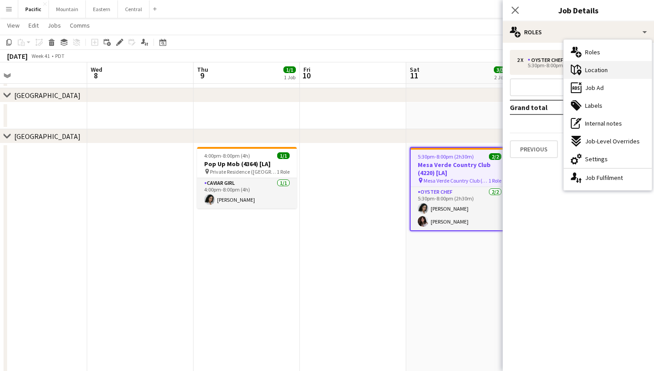
click at [600, 73] on span "Location" at bounding box center [596, 70] width 23 height 8
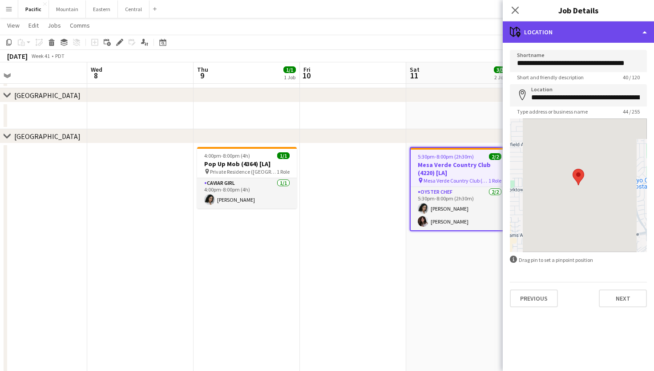
click at [563, 35] on div "maps-pin-1 Location" at bounding box center [578, 31] width 151 height 21
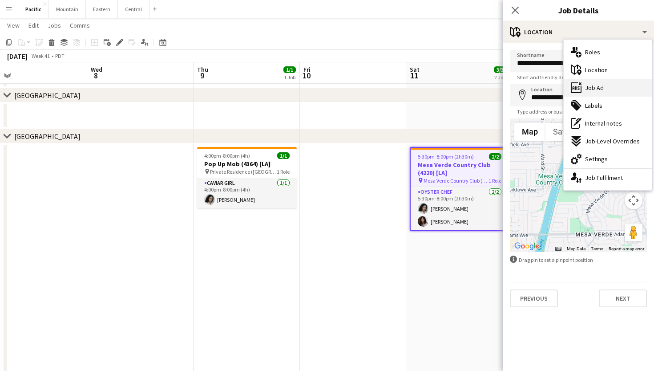
click at [588, 84] on div "ads-window Job Ad" at bounding box center [608, 88] width 88 height 18
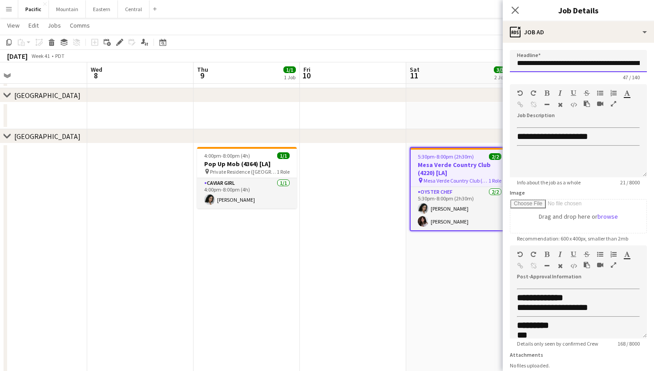
click at [556, 61] on input "**********" at bounding box center [578, 61] width 137 height 22
click at [573, 63] on input "**********" at bounding box center [578, 61] width 137 height 22
drag, startPoint x: 572, startPoint y: 63, endPoint x: 516, endPoint y: 63, distance: 56.1
click at [516, 63] on input "**********" at bounding box center [578, 61] width 137 height 22
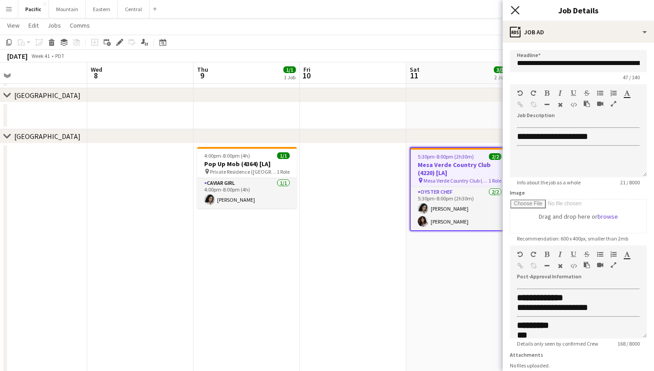
click at [515, 11] on icon at bounding box center [515, 10] width 8 height 8
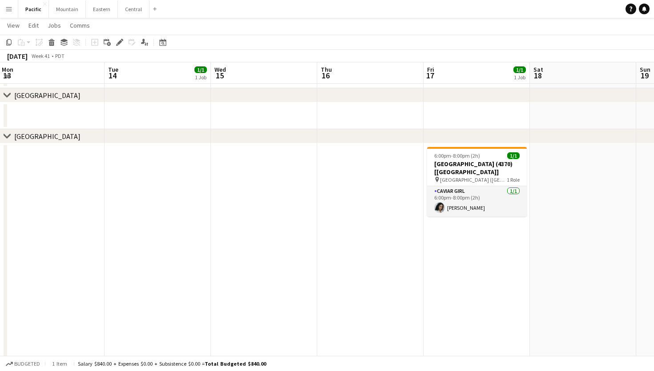
scroll to position [0, 431]
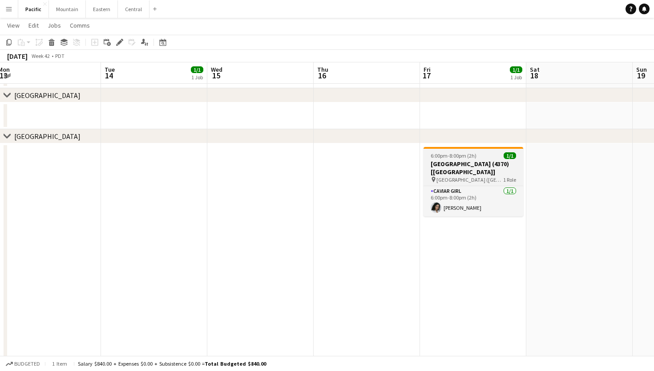
click at [464, 167] on h3 "Rosewood Miramar Beach (4370) [LA]" at bounding box center [474, 168] width 100 height 16
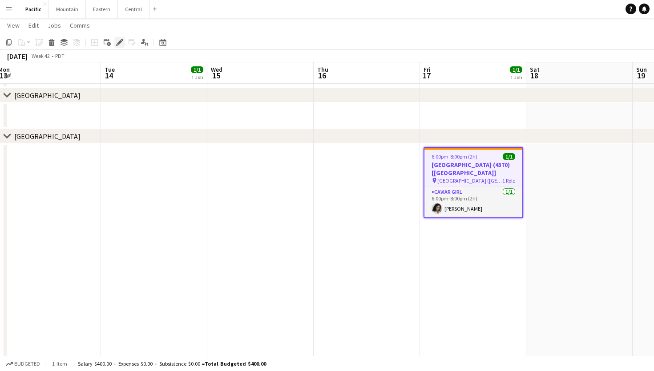
click at [121, 42] on icon at bounding box center [119, 42] width 5 height 5
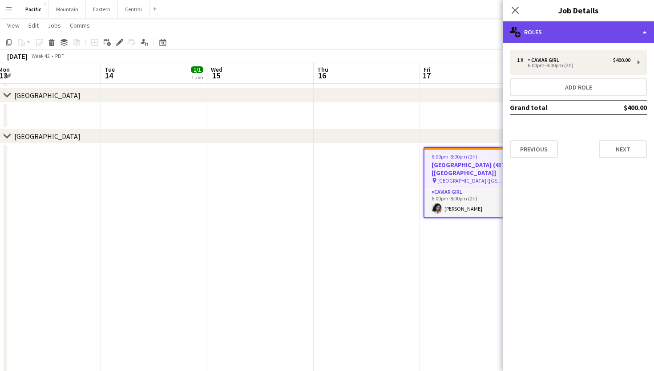
click at [542, 42] on div "multiple-users-add Roles" at bounding box center [578, 31] width 151 height 21
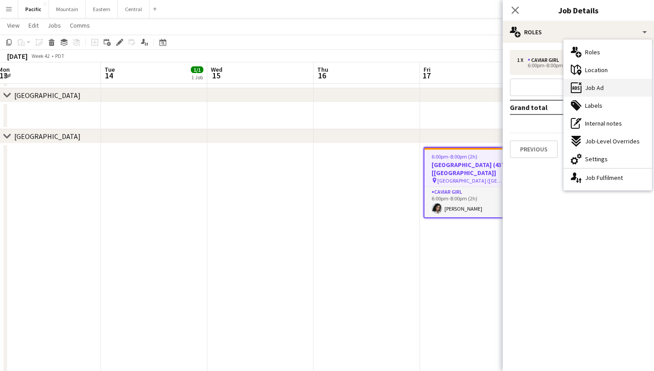
click at [598, 93] on div "ads-window Job Ad" at bounding box center [608, 88] width 88 height 18
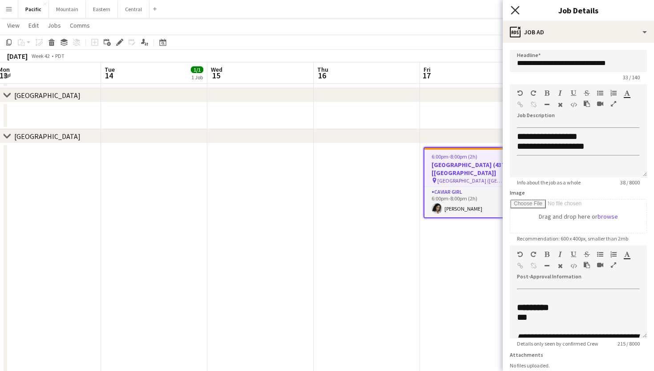
click at [512, 12] on icon "Close pop-in" at bounding box center [515, 10] width 8 height 8
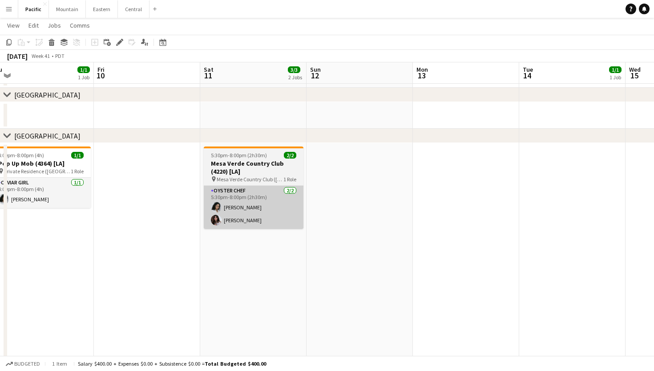
scroll to position [0, 222]
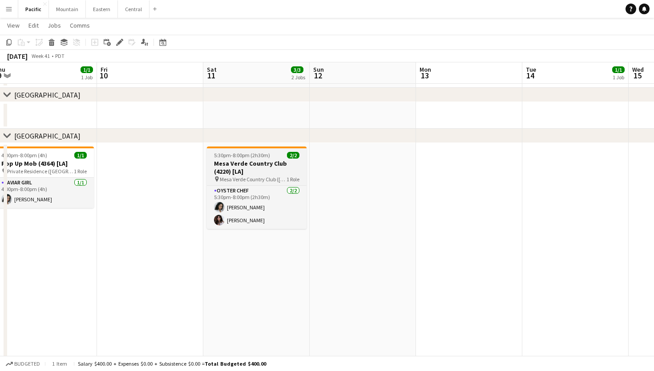
click at [276, 177] on span "Mesa Verde Country Club ([GEOGRAPHIC_DATA], [GEOGRAPHIC_DATA])" at bounding box center [253, 179] width 67 height 7
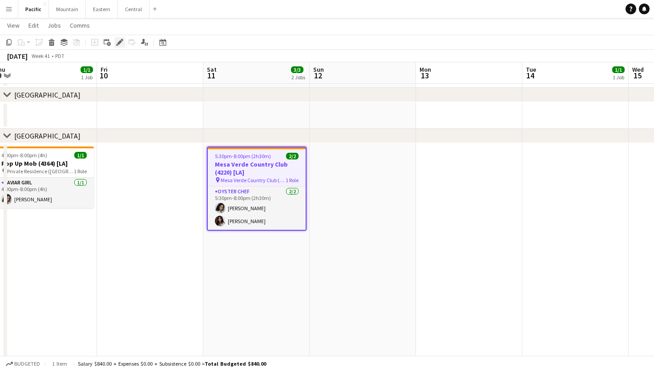
click at [119, 45] on icon "Edit" at bounding box center [119, 42] width 7 height 7
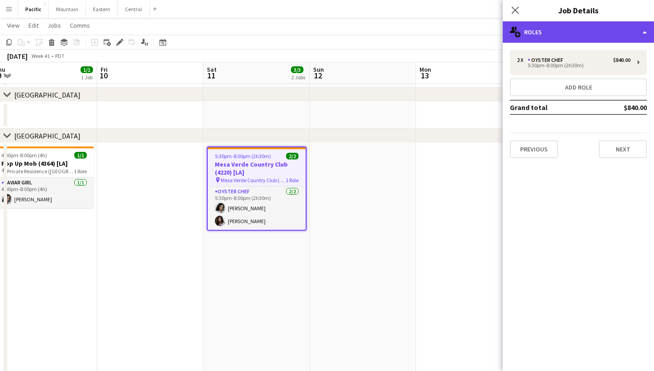
click at [605, 36] on div "multiple-users-add Roles" at bounding box center [578, 31] width 151 height 21
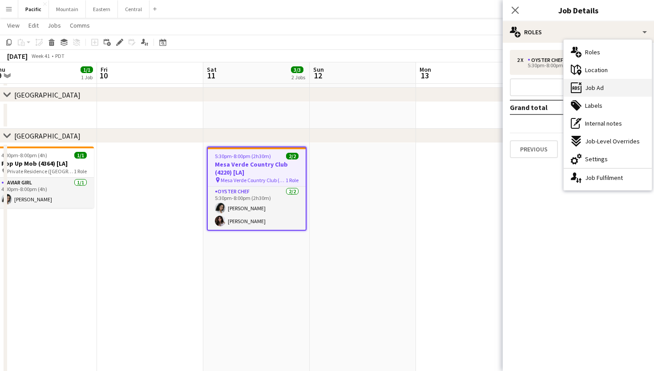
click at [598, 86] on span "Job Ad" at bounding box center [594, 88] width 19 height 8
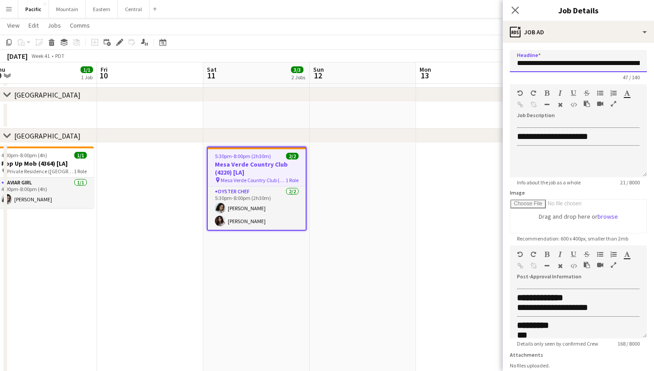
drag, startPoint x: 571, startPoint y: 63, endPoint x: 510, endPoint y: 62, distance: 60.5
click at [510, 62] on input "**********" at bounding box center [578, 61] width 137 height 22
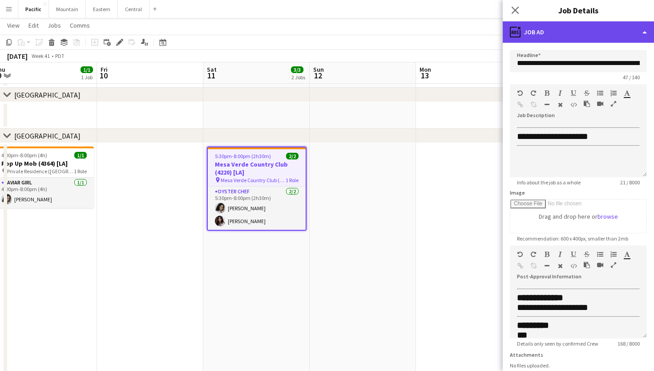
click at [558, 27] on div "ads-window Job Ad" at bounding box center [578, 31] width 151 height 21
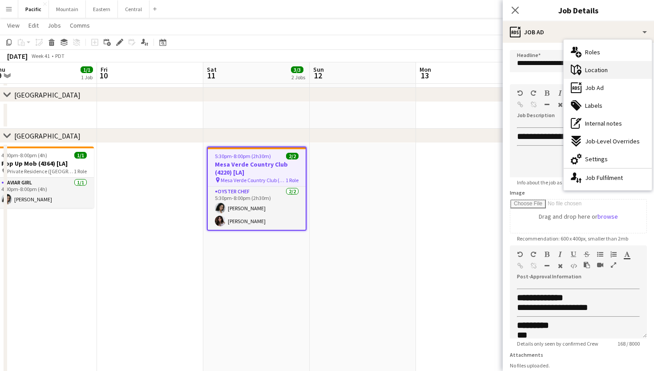
click at [587, 69] on span "Location" at bounding box center [596, 70] width 23 height 8
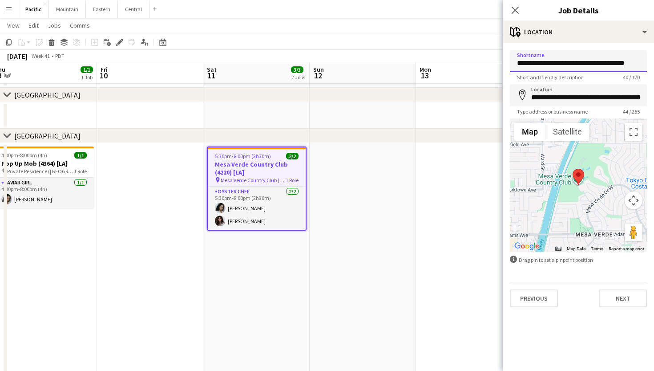
click at [591, 64] on input "**********" at bounding box center [578, 61] width 137 height 22
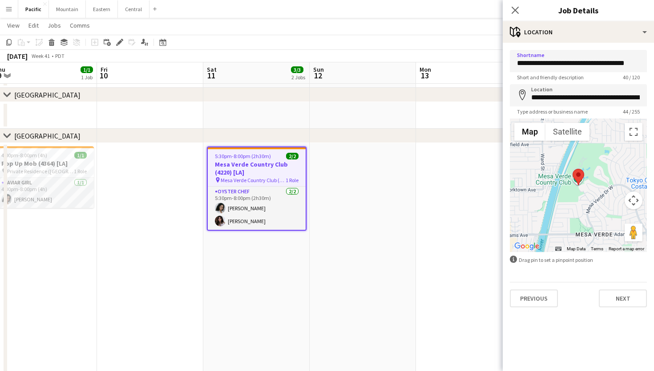
click at [261, 177] on span "Mesa Verde Country Club ([GEOGRAPHIC_DATA], [GEOGRAPHIC_DATA])" at bounding box center [253, 180] width 65 height 7
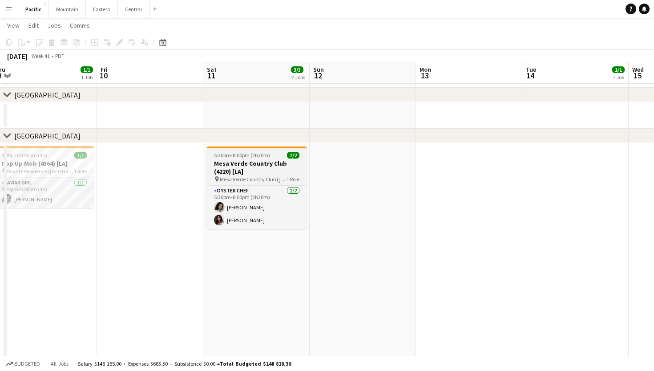
click at [261, 176] on span "Mesa Verde Country Club ([GEOGRAPHIC_DATA], [GEOGRAPHIC_DATA])" at bounding box center [253, 179] width 67 height 7
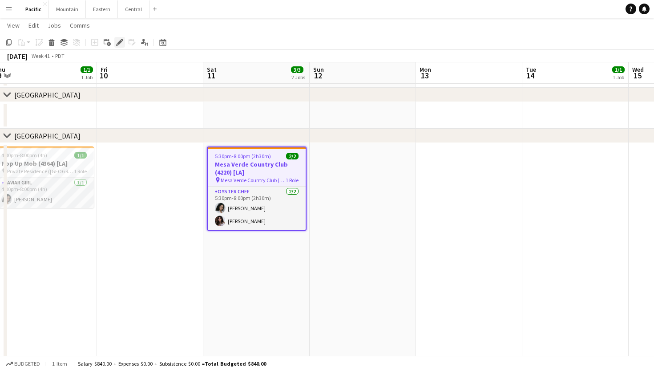
click at [121, 37] on div "Edit" at bounding box center [119, 42] width 11 height 11
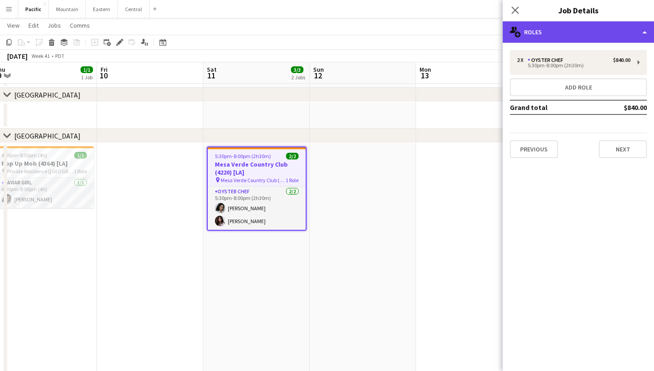
click at [611, 40] on div "multiple-users-add Roles" at bounding box center [578, 31] width 151 height 21
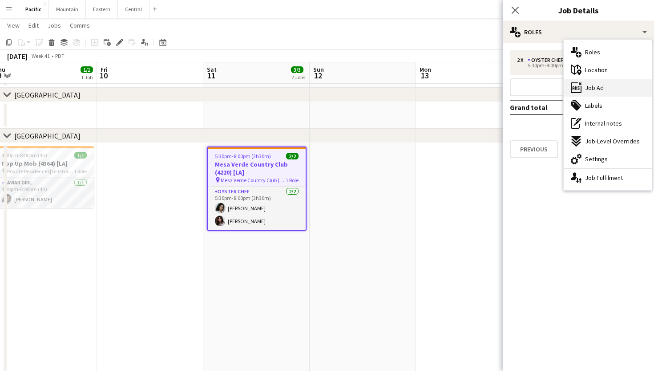
click at [611, 90] on div "ads-window Job Ad" at bounding box center [608, 88] width 88 height 18
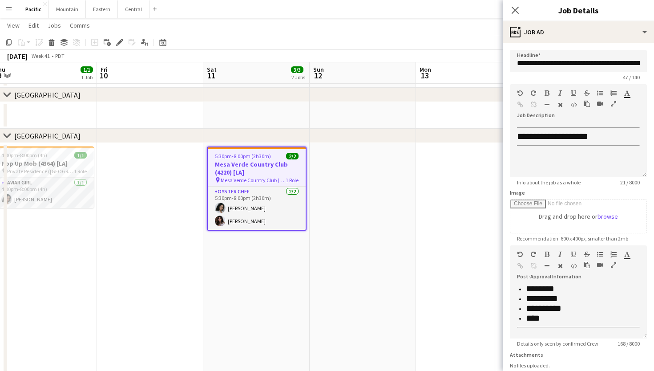
scroll to position [115, 0]
click at [513, 11] on icon "Close pop-in" at bounding box center [515, 10] width 8 height 8
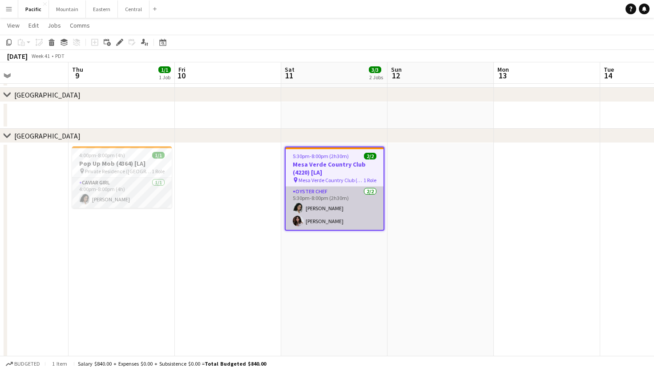
scroll to position [0, 250]
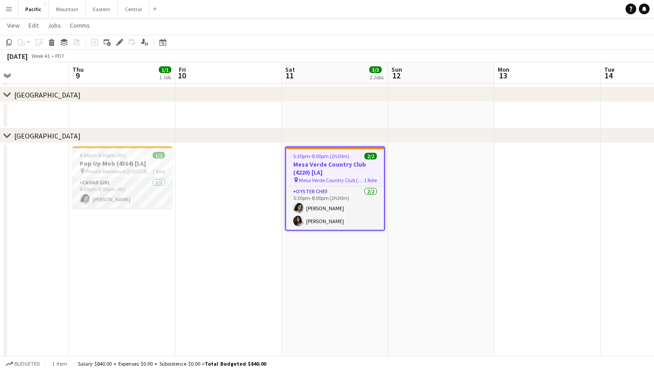
click at [107, 209] on app-date-cell "4:00pm-8:00pm (4h) 1/1 Pop Up Mob (4364) [LA] pin Private Residence (Santa Moni…" at bounding box center [122, 278] width 106 height 270
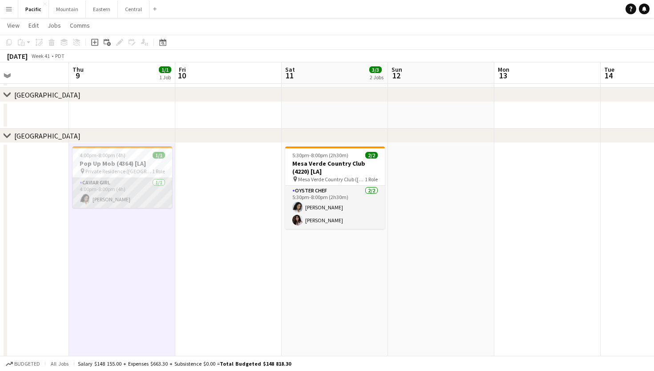
click at [129, 192] on app-card-role "Caviar Girl 1/1 4:00pm-8:00pm (4h) Natalie Reynafarje" at bounding box center [123, 193] width 100 height 30
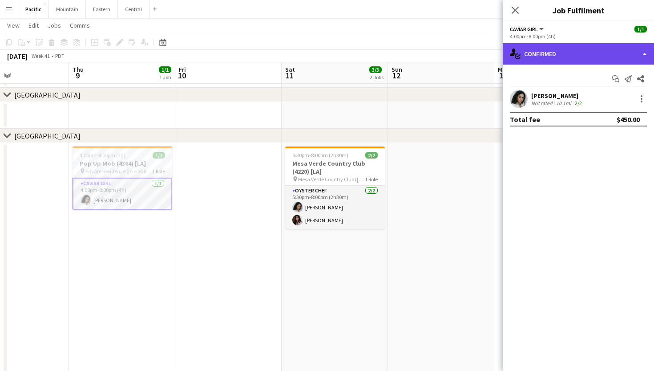
click at [566, 46] on div "single-neutral-actions-check-2 Confirmed" at bounding box center [578, 53] width 151 height 21
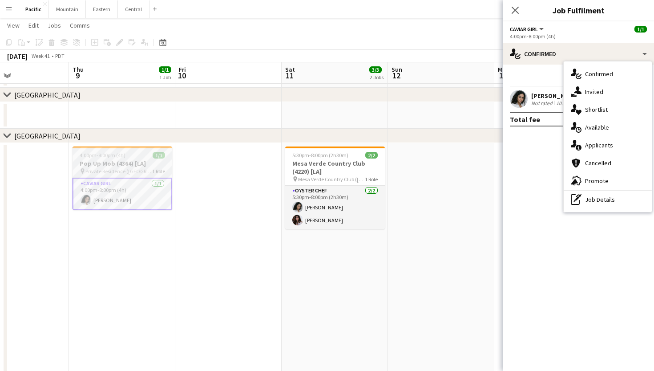
click at [138, 158] on div "4:00pm-8:00pm (4h) 1/1" at bounding box center [123, 155] width 100 height 7
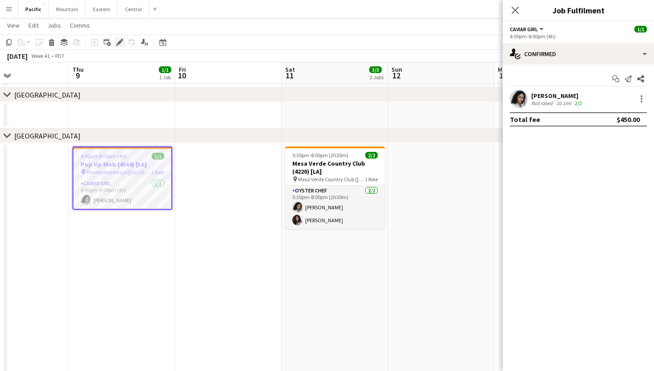
click at [122, 42] on icon "Edit" at bounding box center [119, 42] width 7 height 7
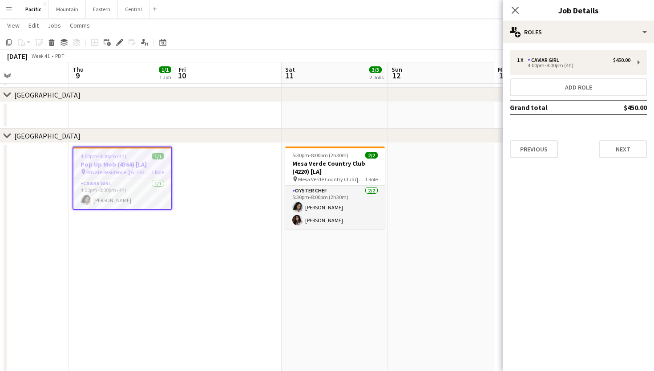
click at [586, 45] on div "1 x Caviar Girl $450.00 4:00pm-8:00pm (4h) Add role Grand total $450.00 Previou…" at bounding box center [578, 104] width 151 height 122
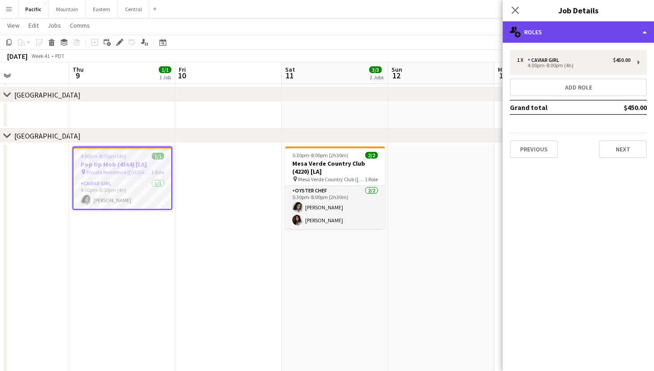
click at [622, 33] on div "multiple-users-add Roles" at bounding box center [578, 31] width 151 height 21
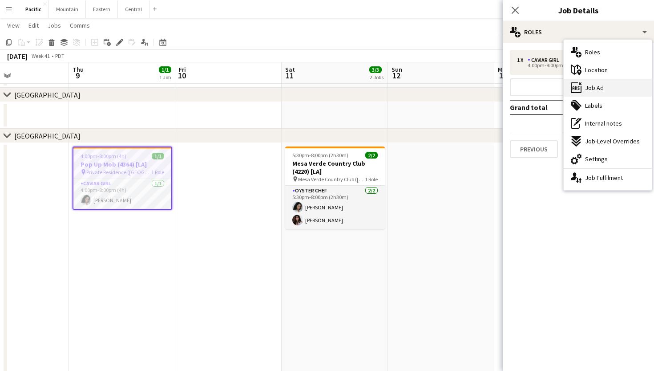
click at [623, 89] on div "ads-window Job Ad" at bounding box center [608, 88] width 88 height 18
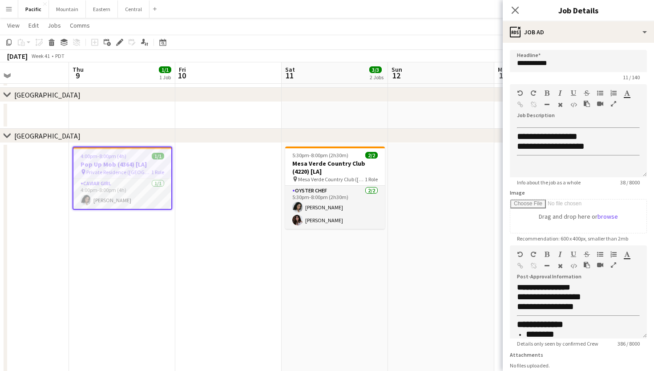
scroll to position [133, 0]
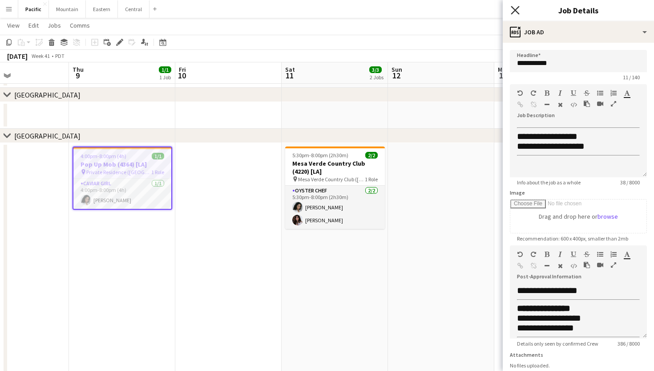
click at [518, 9] on icon "Close pop-in" at bounding box center [515, 10] width 8 height 8
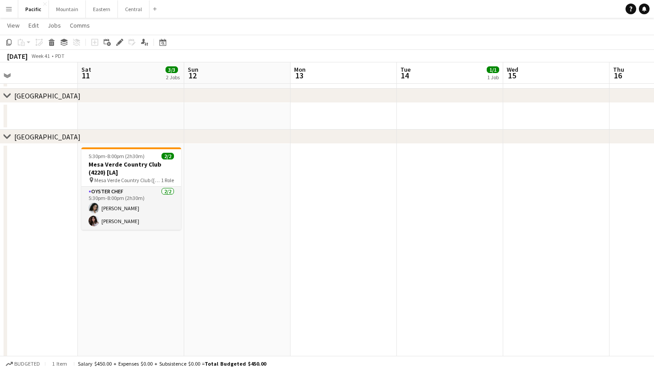
scroll to position [0, 237]
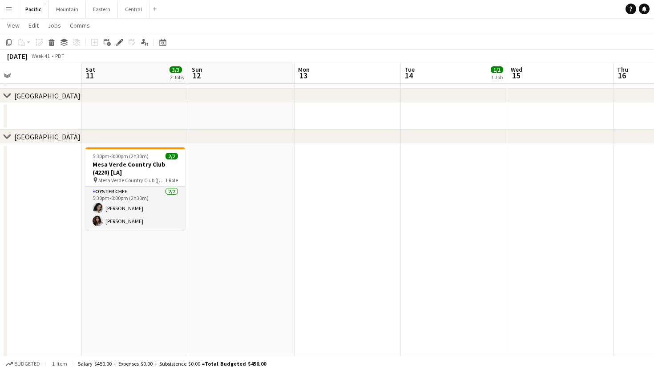
click at [11, 13] on button "Menu" at bounding box center [9, 9] width 18 height 18
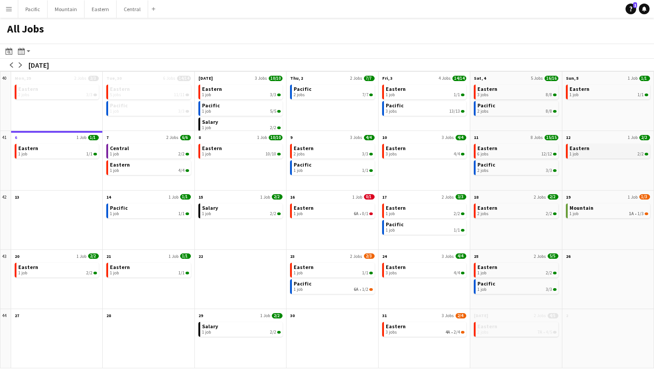
click at [584, 148] on span "Eastern" at bounding box center [580, 148] width 20 height 7
click at [631, 12] on link "Help 1" at bounding box center [631, 9] width 11 height 11
click at [525, 121] on div "Eastern 3 jobs 8/8 Pacific 2 jobs 8/8" at bounding box center [515, 107] width 91 height 48
click at [255, 152] on div "1 job 10/10" at bounding box center [241, 153] width 79 height 5
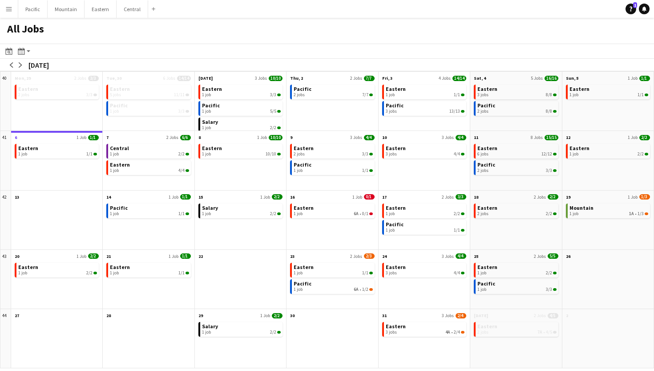
click at [122, 52] on app-toolbar "Date picker OCT 2025 OCT 2025 Monday M Tuesday T Wednesday W Thursday T Friday …" at bounding box center [327, 51] width 654 height 15
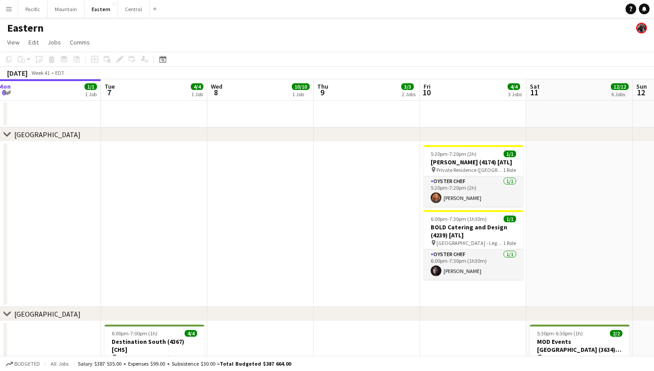
scroll to position [0, 325]
click at [482, 166] on h3 "[PERSON_NAME] (4174) [ATL]" at bounding box center [473, 162] width 100 height 8
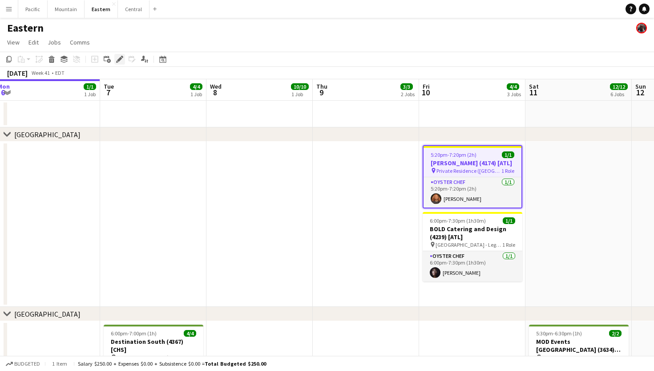
click at [122, 58] on icon "Edit" at bounding box center [119, 59] width 7 height 7
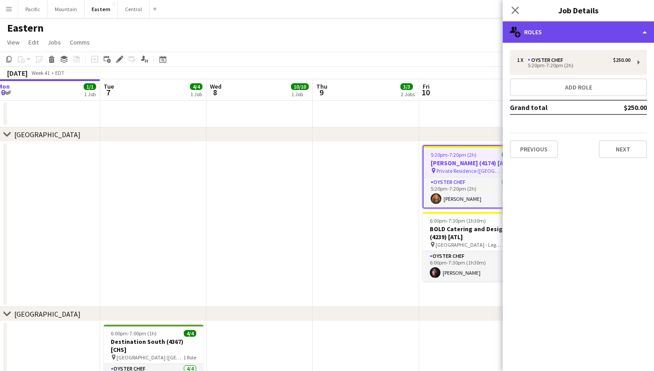
click at [537, 27] on div "multiple-users-add Roles" at bounding box center [578, 31] width 151 height 21
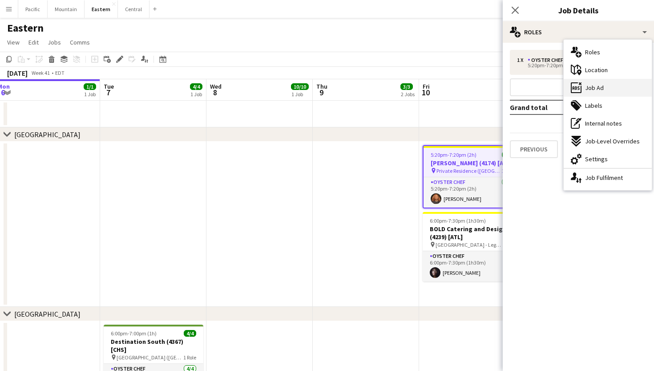
click at [603, 89] on div "ads-window Job Ad" at bounding box center [608, 88] width 88 height 18
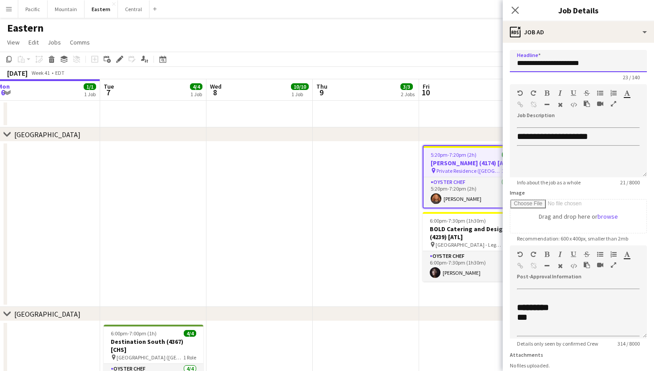
click at [559, 65] on input "**********" at bounding box center [578, 61] width 137 height 22
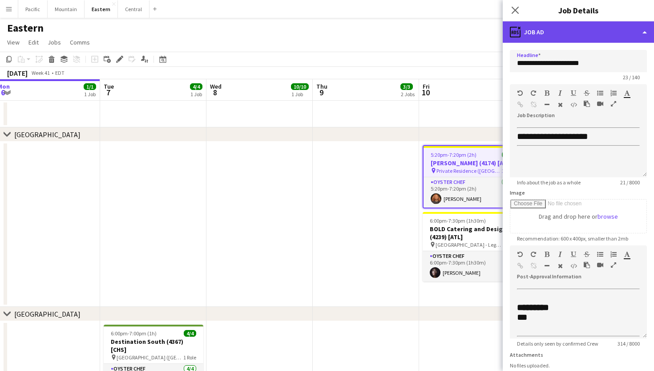
click at [570, 33] on div "ads-window Job Ad" at bounding box center [578, 31] width 151 height 21
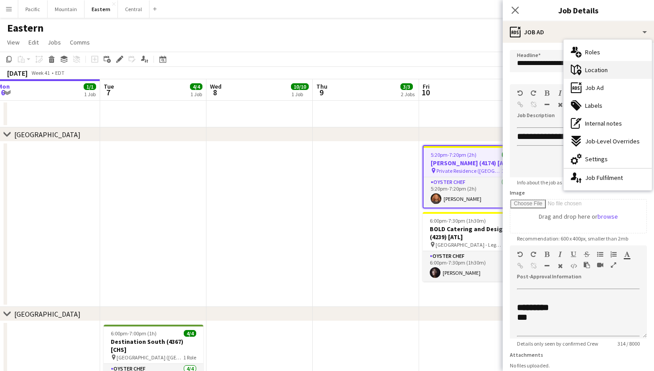
click at [604, 66] on span "Location" at bounding box center [596, 70] width 23 height 8
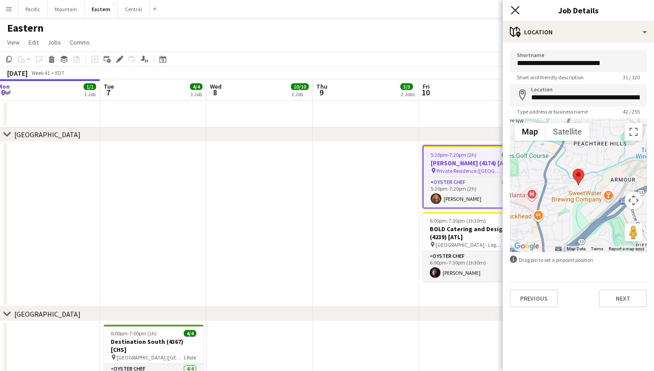
click at [517, 11] on icon "Close pop-in" at bounding box center [515, 10] width 8 height 8
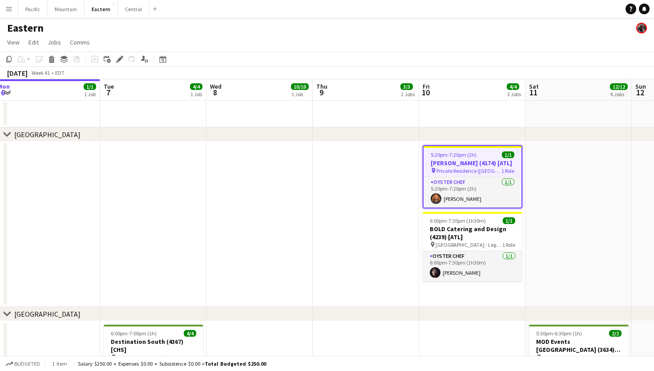
click at [474, 166] on h3 "[PERSON_NAME] (4174) [ATL]" at bounding box center [473, 163] width 98 height 8
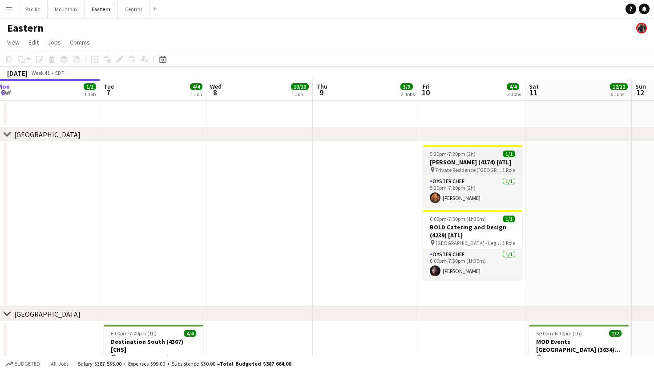
click at [474, 166] on h3 "[PERSON_NAME] (4174) [ATL]" at bounding box center [473, 162] width 100 height 8
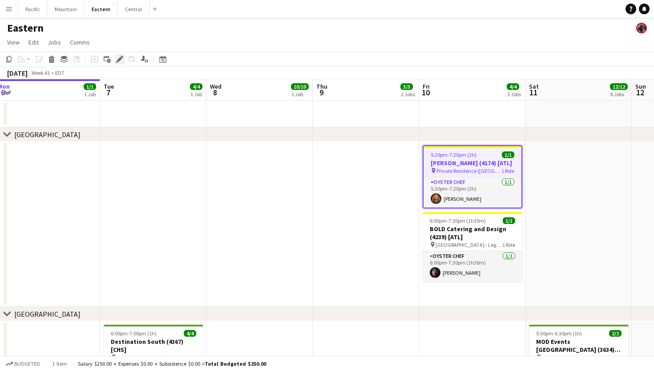
click at [120, 60] on icon at bounding box center [119, 59] width 5 height 5
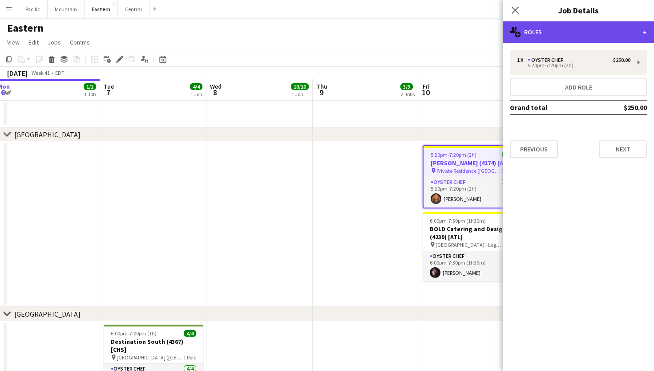
click at [627, 37] on div "multiple-users-add Roles" at bounding box center [578, 31] width 151 height 21
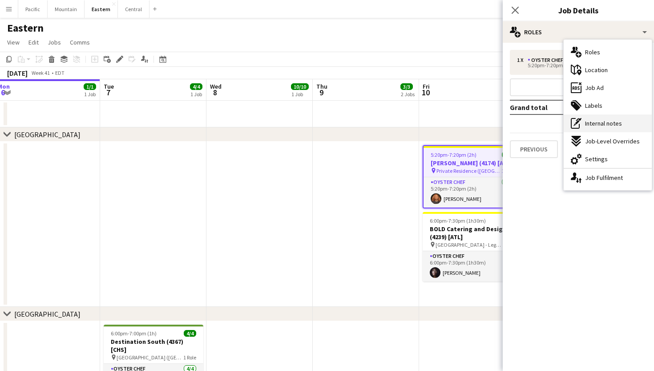
click at [615, 121] on span "Internal notes" at bounding box center [603, 123] width 37 height 8
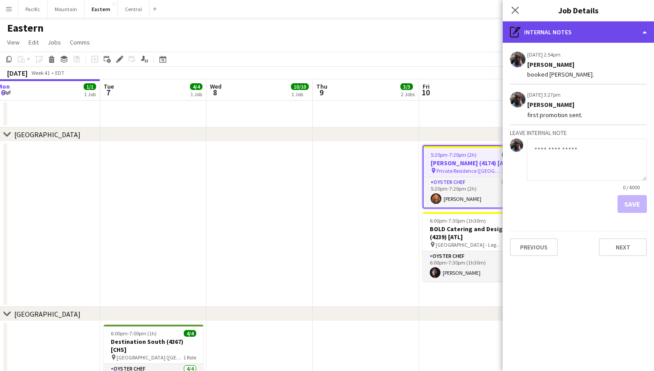
click at [579, 29] on div "pen-write Internal notes" at bounding box center [578, 31] width 151 height 21
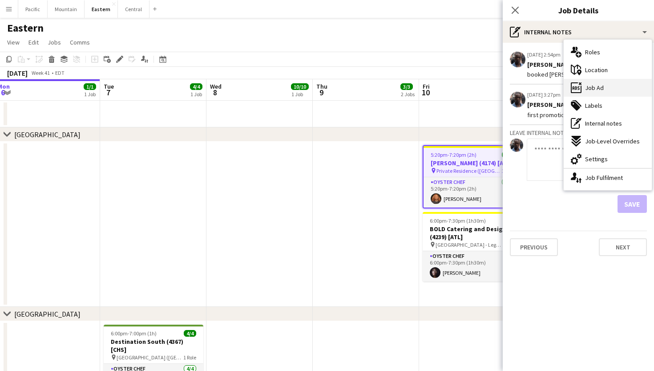
click at [602, 87] on span "Job Ad" at bounding box center [594, 88] width 19 height 8
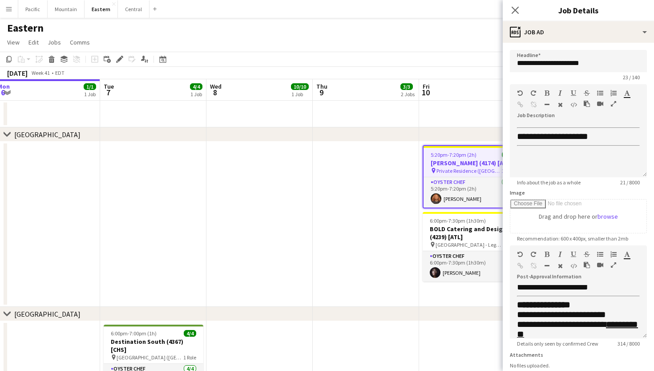
scroll to position [72, 0]
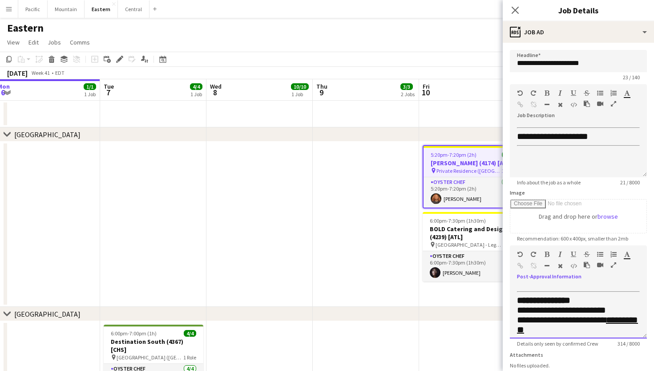
drag, startPoint x: 628, startPoint y: 318, endPoint x: 595, endPoint y: 319, distance: 33.4
click at [595, 319] on div "**********" at bounding box center [578, 325] width 123 height 20
copy span "*******"
drag, startPoint x: 568, startPoint y: 326, endPoint x: 521, endPoint y: 326, distance: 47.2
click at [521, 326] on span "**********" at bounding box center [577, 324] width 121 height 19
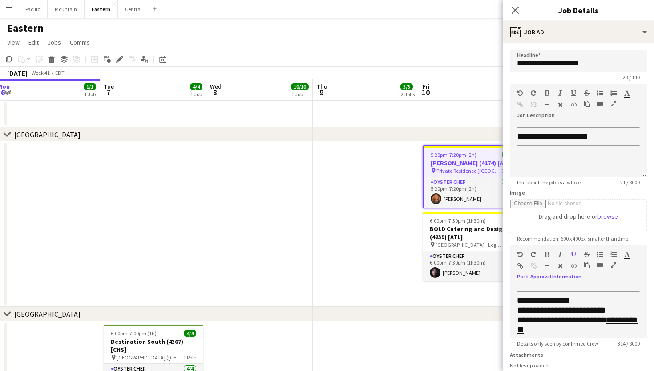
copy span "**********"
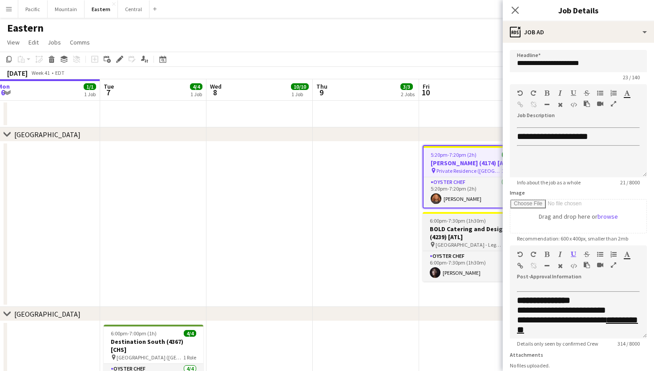
click at [481, 241] on h3 "BOLD Catering and Design (4239) [ATL]" at bounding box center [473, 233] width 100 height 16
type input "**********"
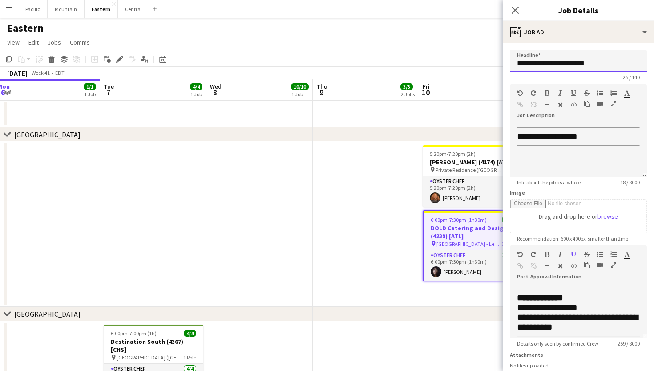
click at [567, 60] on input "**********" at bounding box center [578, 61] width 137 height 22
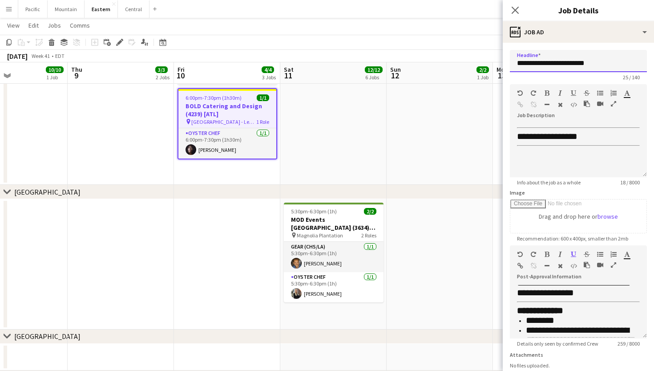
scroll to position [0, 255]
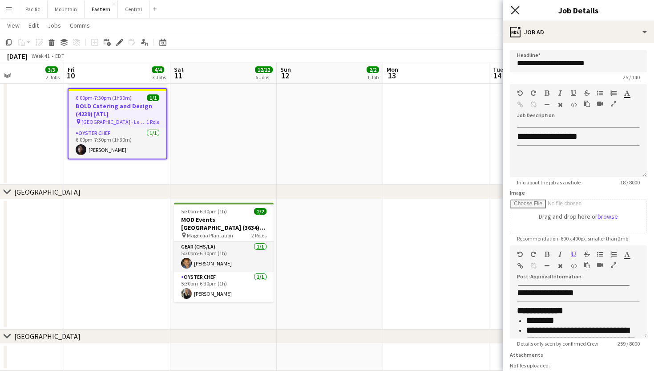
click at [517, 8] on icon "Close pop-in" at bounding box center [515, 10] width 8 height 8
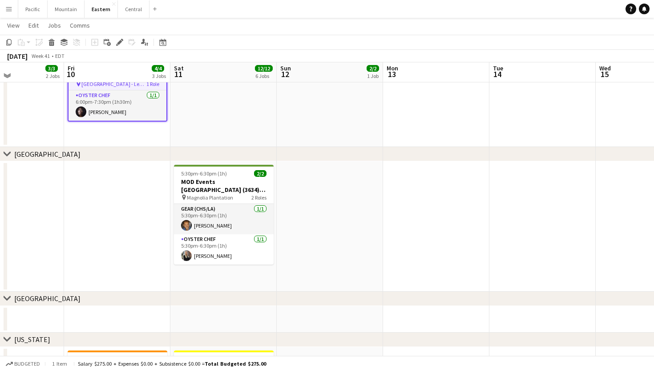
scroll to position [156, 0]
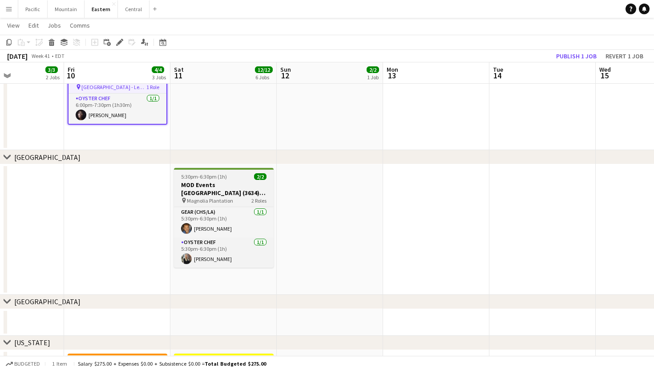
click at [239, 186] on h3 "MOD Events Charleston (3634) [CHS]" at bounding box center [224, 189] width 100 height 16
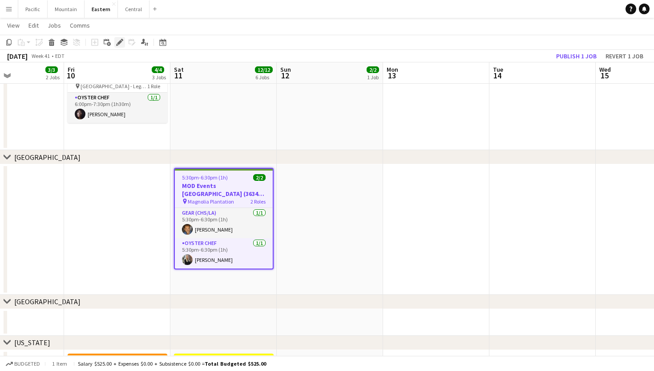
click at [118, 42] on icon at bounding box center [119, 42] width 5 height 5
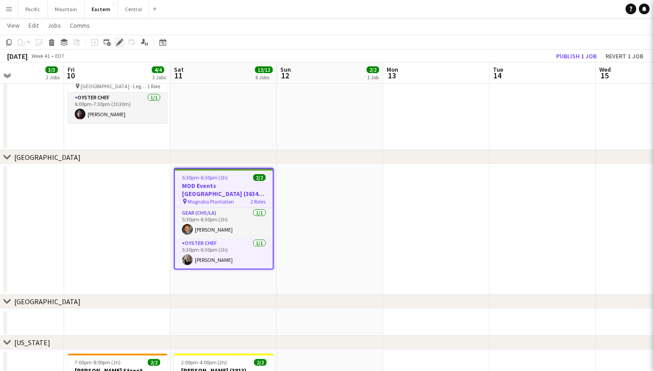
type input "**********"
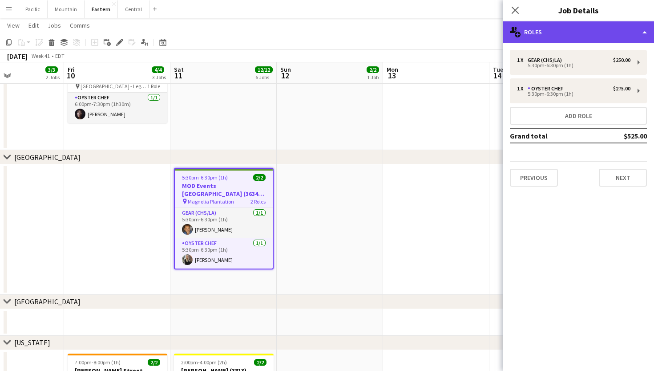
click at [613, 36] on div "multiple-users-add Roles" at bounding box center [578, 31] width 151 height 21
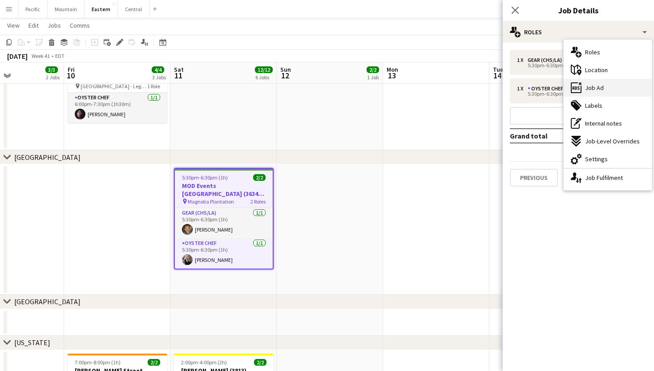
click at [613, 93] on div "ads-window Job Ad" at bounding box center [608, 88] width 88 height 18
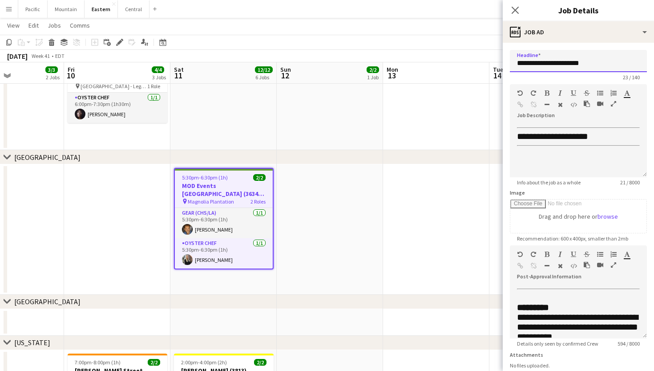
drag, startPoint x: 571, startPoint y: 62, endPoint x: 512, endPoint y: 62, distance: 59.2
click at [512, 62] on input "**********" at bounding box center [578, 61] width 137 height 22
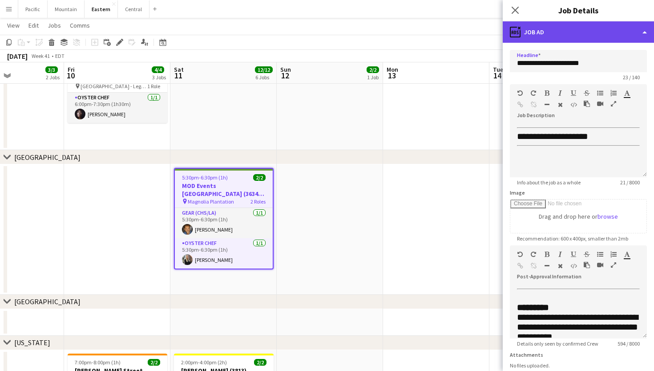
click at [577, 31] on div "ads-window Job Ad" at bounding box center [578, 31] width 151 height 21
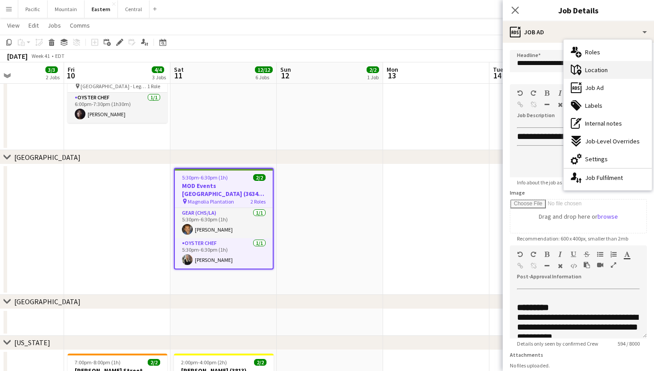
click at [591, 66] on span "Location" at bounding box center [596, 70] width 23 height 8
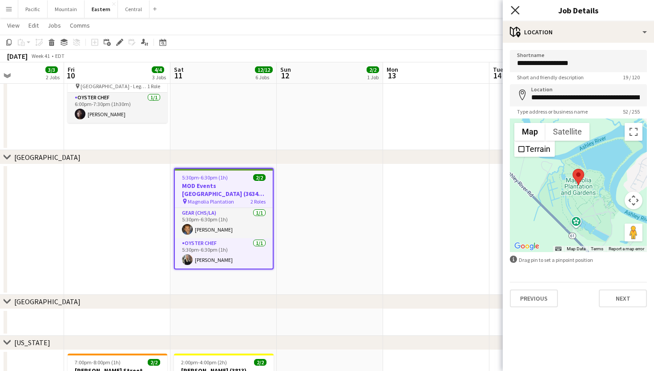
click at [516, 7] on icon "Close pop-in" at bounding box center [515, 10] width 8 height 8
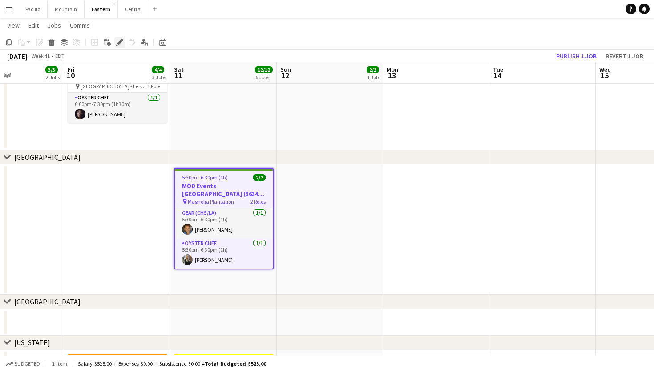
click at [122, 43] on icon "Edit" at bounding box center [119, 42] width 7 height 7
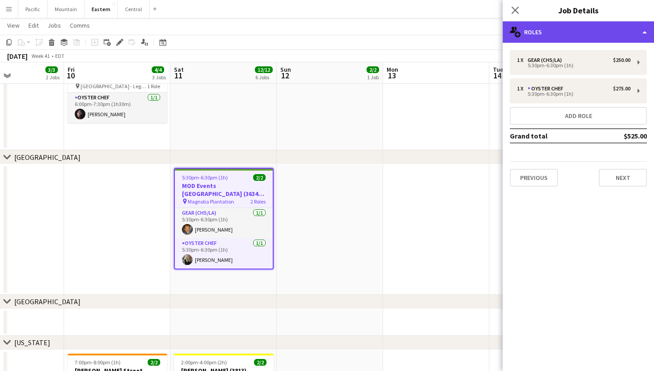
click at [612, 34] on div "multiple-users-add Roles" at bounding box center [578, 31] width 151 height 21
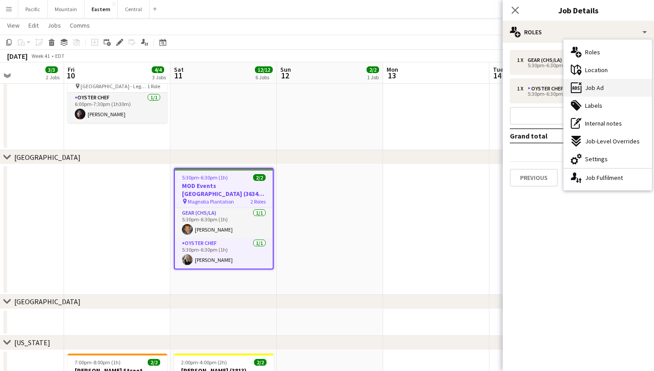
click at [617, 81] on div "ads-window Job Ad" at bounding box center [608, 88] width 88 height 18
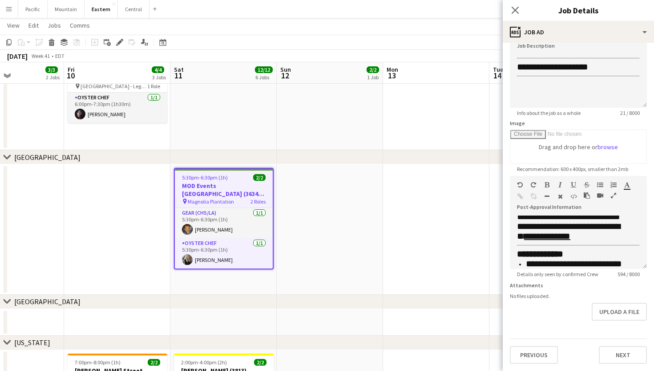
scroll to position [164, 0]
drag, startPoint x: 595, startPoint y: 219, endPoint x: 548, endPoint y: 229, distance: 47.2
click at [548, 229] on span "**********" at bounding box center [568, 231] width 103 height 19
copy span "**********"
drag, startPoint x: 601, startPoint y: 231, endPoint x: 555, endPoint y: 231, distance: 46.3
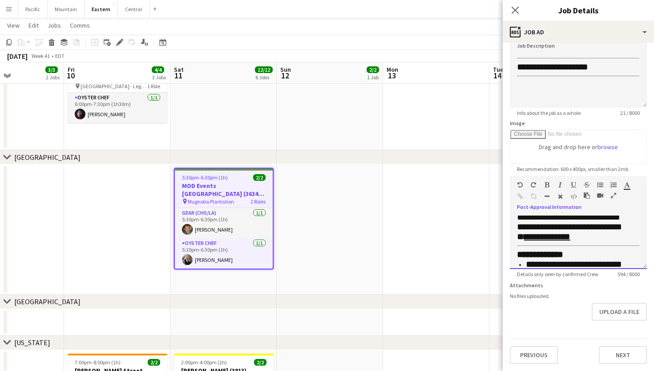
click at [555, 231] on span "**********" at bounding box center [568, 231] width 103 height 19
copy span "**********"
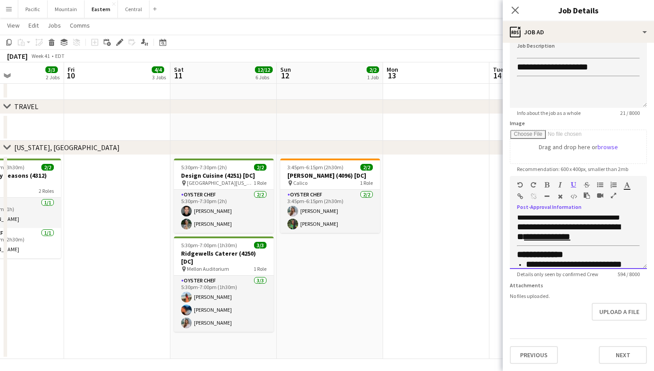
scroll to position [779, 0]
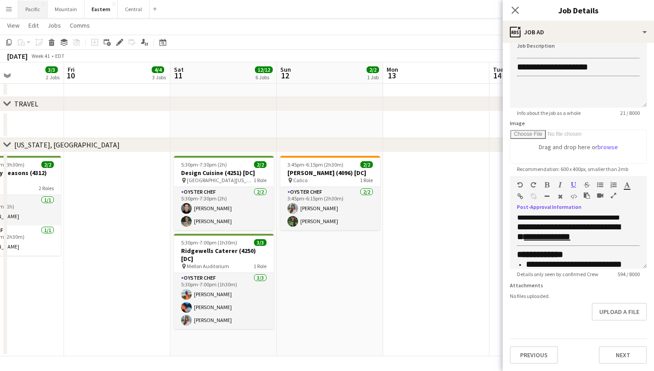
click at [40, 8] on button "Pacific Close" at bounding box center [32, 8] width 29 height 17
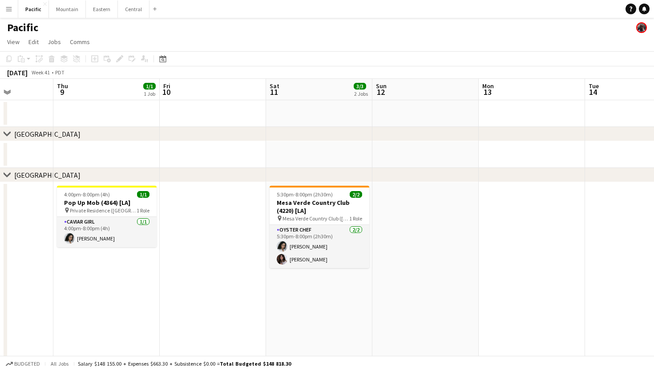
scroll to position [0, 399]
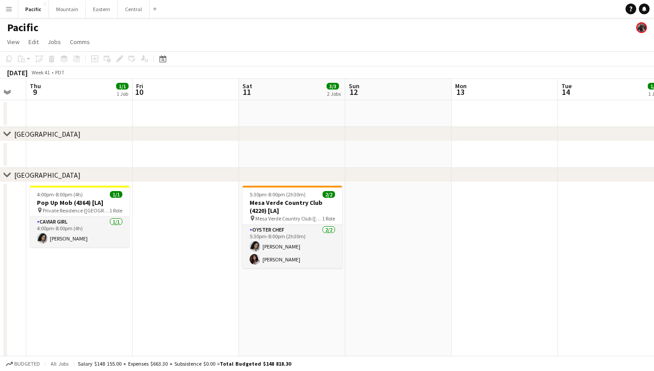
drag, startPoint x: 624, startPoint y: 204, endPoint x: 8, endPoint y: 13, distance: 645.7
click at [8, 13] on button "Menu" at bounding box center [9, 9] width 18 height 18
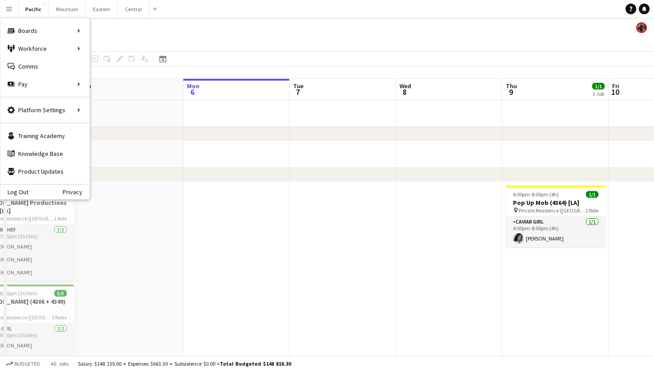
scroll to position [0, 397]
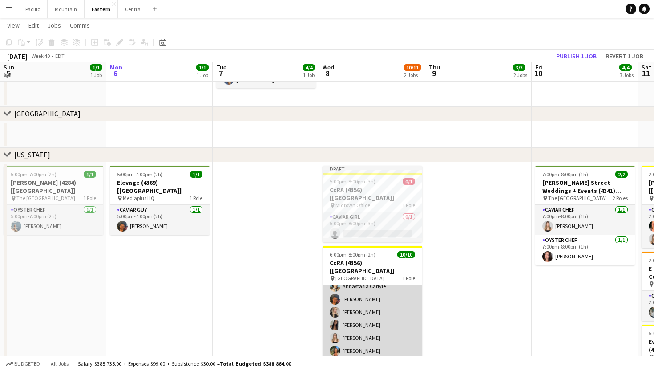
scroll to position [341, 0]
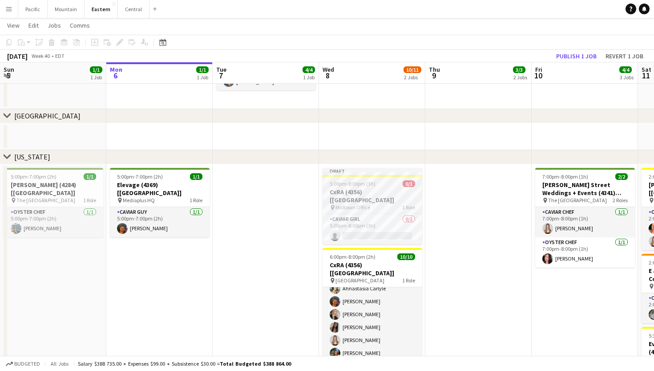
click at [372, 188] on h3 "CxRA (4356) [[GEOGRAPHIC_DATA]]" at bounding box center [373, 196] width 100 height 16
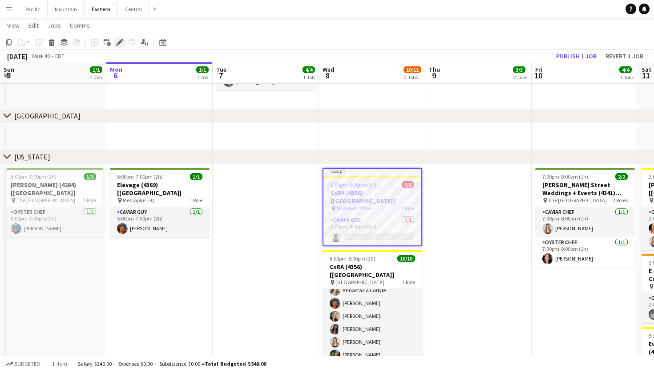
click at [122, 41] on icon "Edit" at bounding box center [119, 42] width 7 height 7
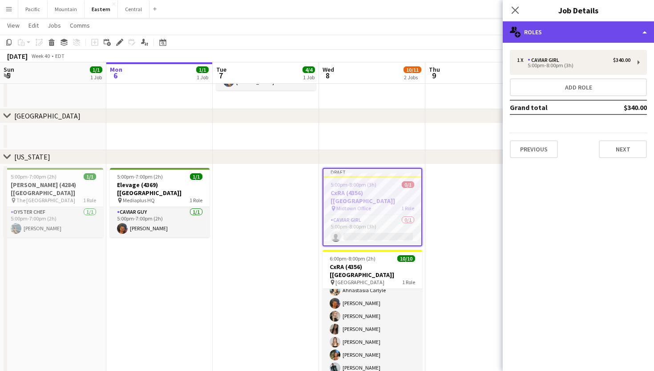
click at [631, 34] on div "multiple-users-add Roles" at bounding box center [578, 31] width 151 height 21
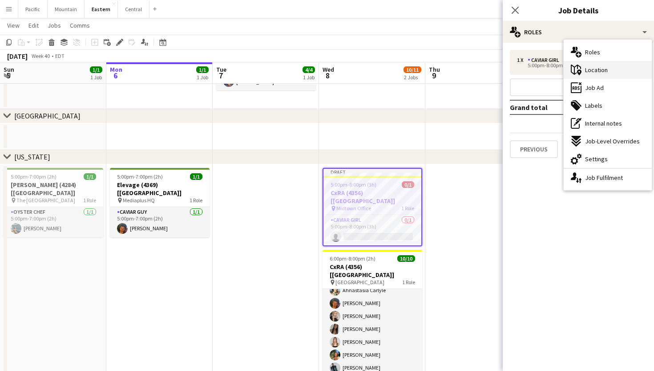
click at [616, 70] on div "maps-pin-1 Location" at bounding box center [608, 70] width 88 height 18
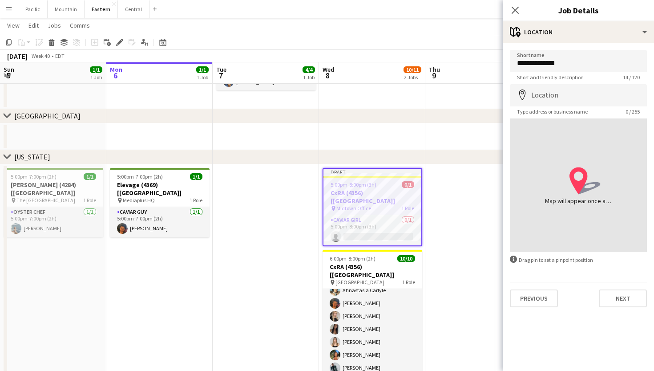
click at [654, 331] on html "Menu Boards Boards Boards All jobs Status Workforce Workforce My Workforce Recr…" at bounding box center [327, 234] width 654 height 1150
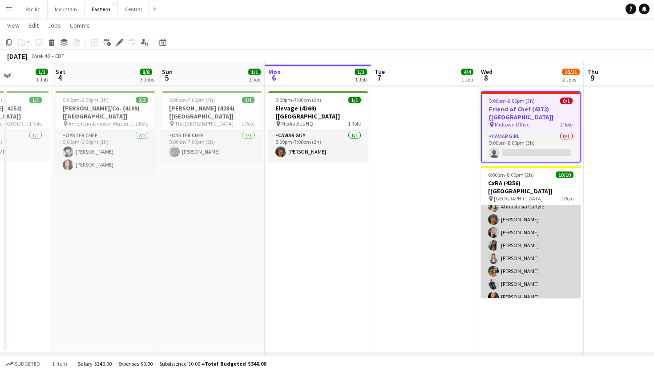
scroll to position [539, 0]
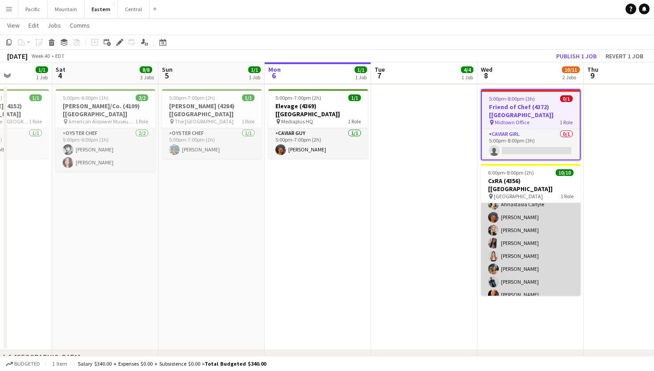
click at [522, 247] on app-card-role "Caviar Chef [DATE] 6:00pm-8:00pm (2h) [PERSON_NAME] [PERSON_NAME] Ahnastasia [P…" at bounding box center [531, 230] width 100 height 146
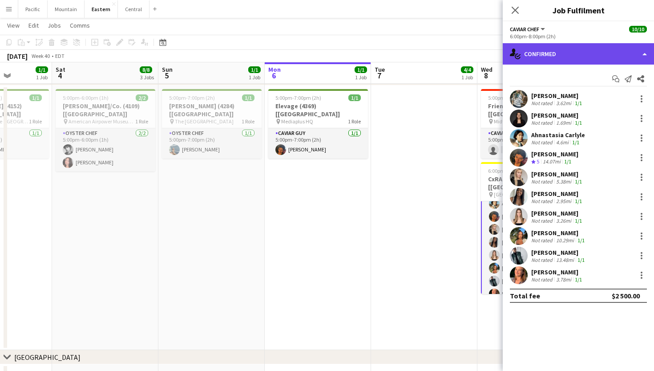
click at [581, 59] on div "single-neutral-actions-check-2 Confirmed" at bounding box center [578, 53] width 151 height 21
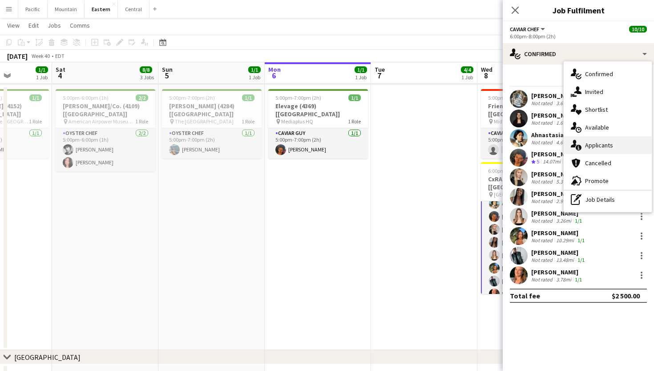
click at [610, 142] on span "Applicants" at bounding box center [599, 145] width 28 height 8
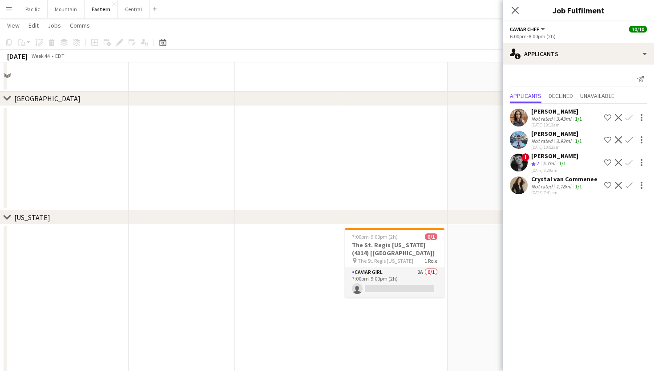
scroll to position [231, 0]
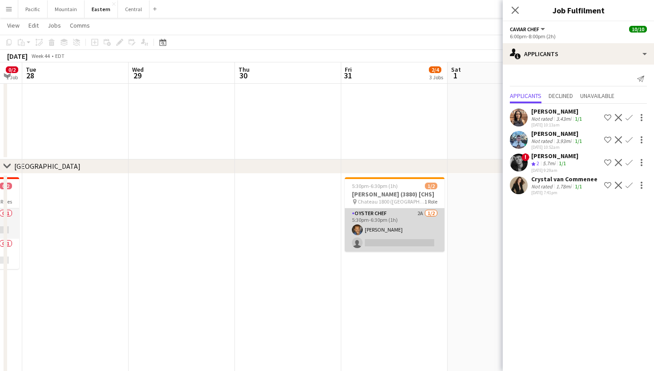
click at [397, 231] on app-card-role "Oyster Chef 2A [DATE] 5:30pm-6:30pm (1h) [PERSON_NAME] single-neutral-actions" at bounding box center [395, 229] width 100 height 43
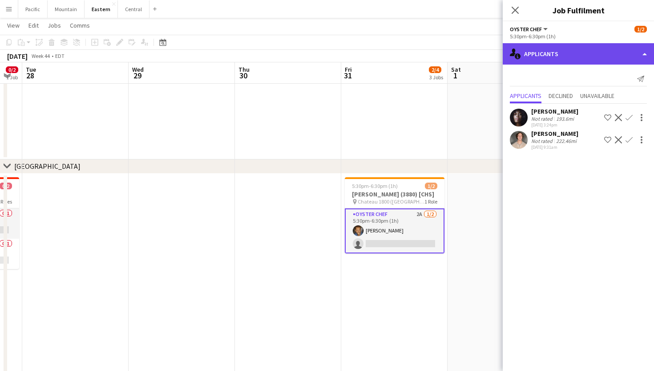
click at [584, 57] on div "single-neutral-actions-information Applicants" at bounding box center [578, 53] width 151 height 21
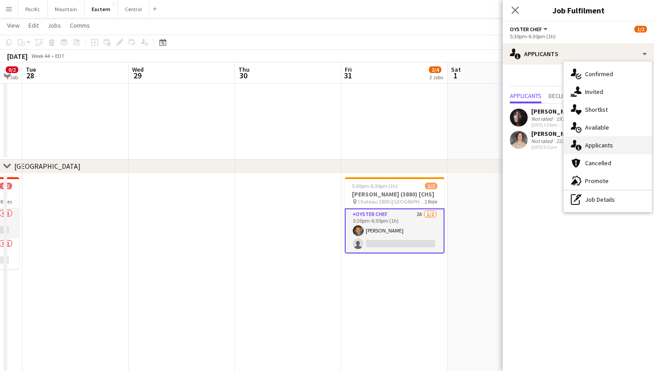
click at [585, 148] on span "Applicants" at bounding box center [599, 145] width 28 height 8
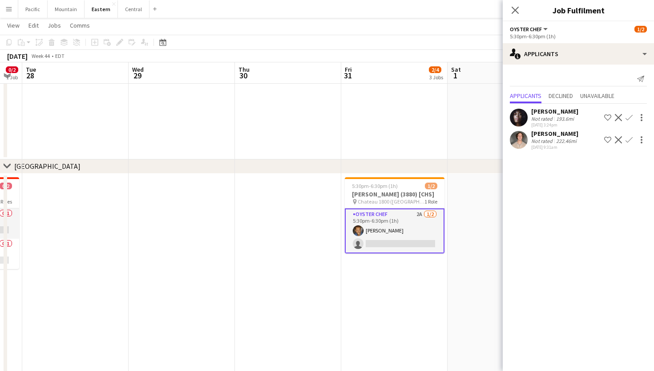
click at [402, 227] on app-card-role "Oyster Chef 2A 1/2 5:30pm-6:30pm (1h) Evan Towell single-neutral-actions" at bounding box center [395, 230] width 100 height 45
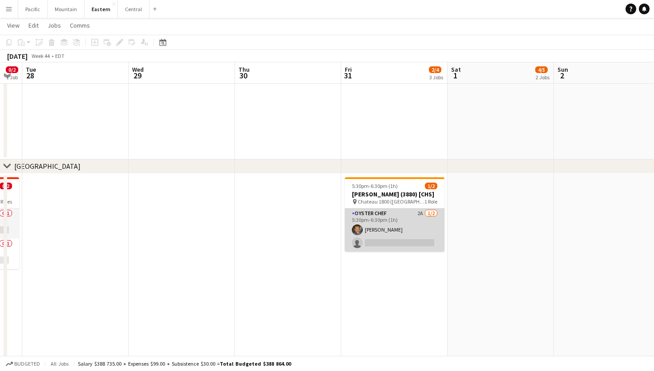
click at [410, 230] on app-card-role "Oyster Chef 2A 1/2 5:30pm-6:30pm (1h) Evan Towell single-neutral-actions" at bounding box center [395, 229] width 100 height 43
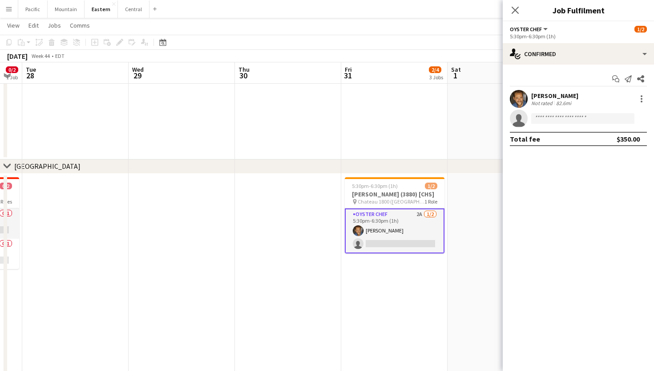
click at [559, 113] on app-invite-slot "single-neutral-actions" at bounding box center [578, 118] width 151 height 18
click at [563, 119] on input at bounding box center [582, 118] width 103 height 11
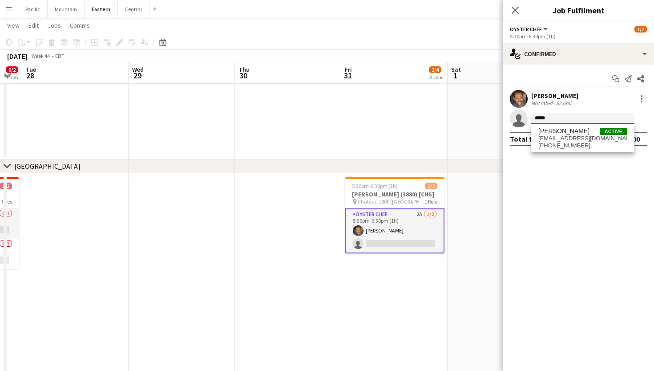
type input "****"
drag, startPoint x: 563, startPoint y: 119, endPoint x: 590, endPoint y: 141, distance: 34.8
click at [590, 141] on span "danajah.cook@gmail.com" at bounding box center [582, 138] width 89 height 7
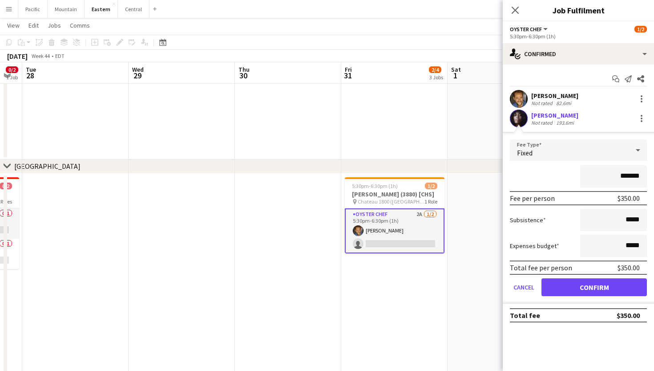
click at [604, 288] on button "Confirm" at bounding box center [594, 287] width 105 height 18
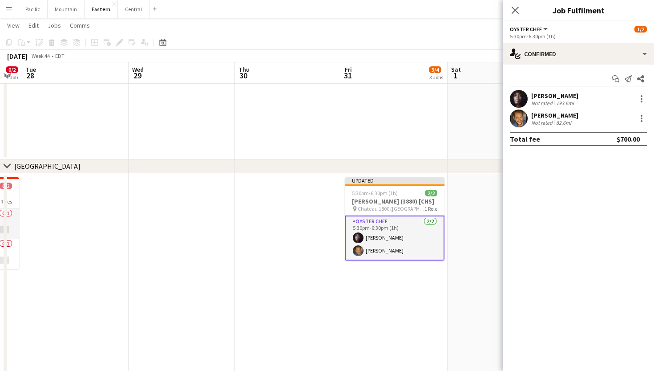
scroll to position [228, 0]
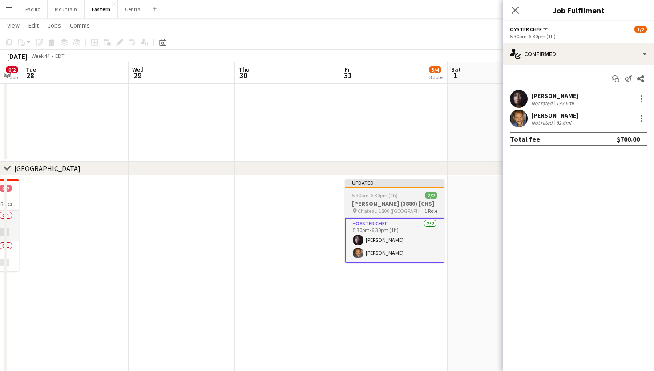
click at [372, 199] on h3 "Olivia McManus (3880) [CHS]" at bounding box center [395, 203] width 100 height 8
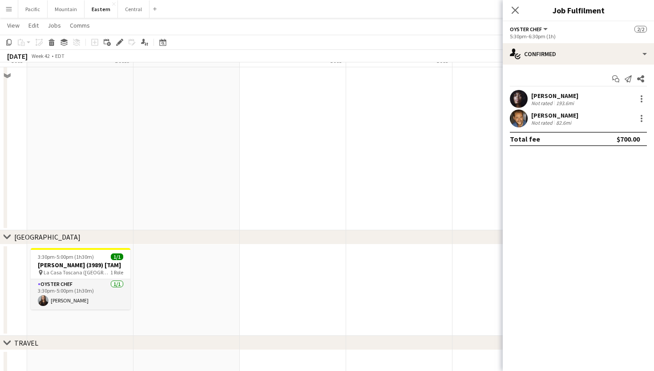
scroll to position [864, 0]
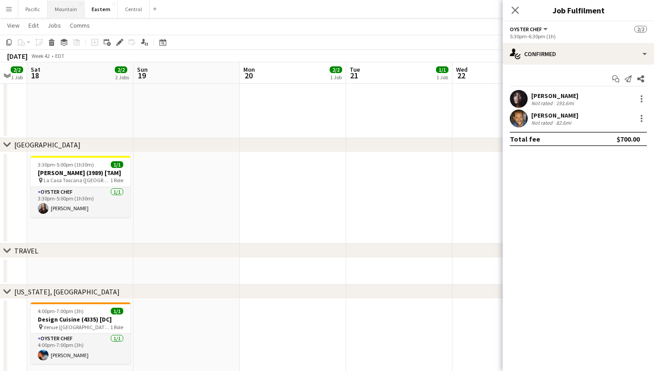
click at [64, 13] on button "Mountain Close" at bounding box center [66, 8] width 37 height 17
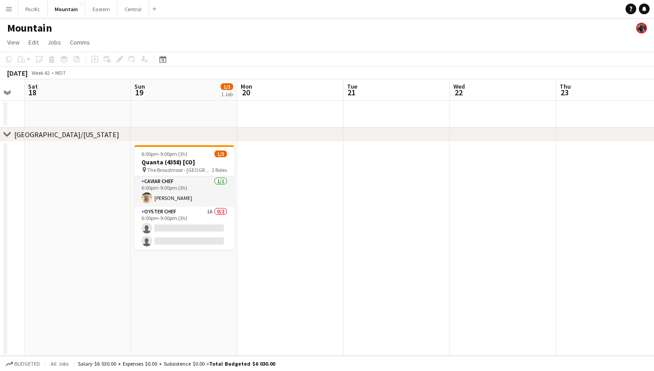
scroll to position [0, 324]
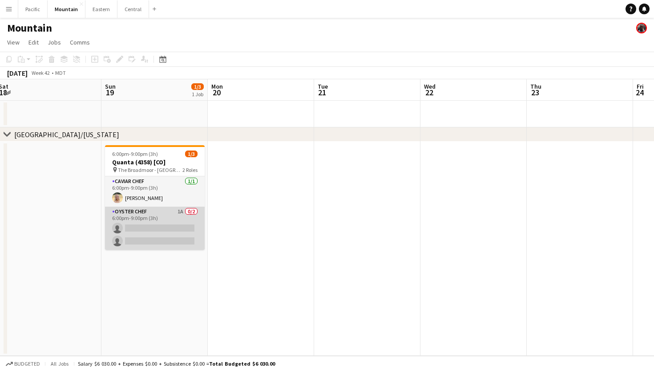
click at [182, 226] on app-card-role "Oyster Chef 1A 0/2 6:00pm-9:00pm (3h) single-neutral-actions single-neutral-act…" at bounding box center [155, 227] width 100 height 43
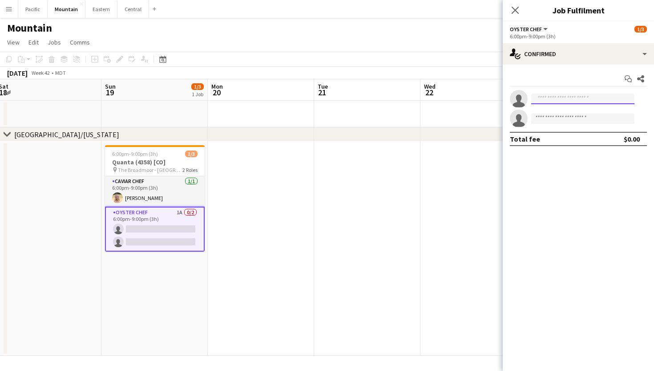
click at [553, 98] on input at bounding box center [582, 98] width 103 height 11
type input "*****"
drag, startPoint x: 553, startPoint y: 98, endPoint x: 605, endPoint y: 125, distance: 58.3
click at [605, 125] on span "+16628011743" at bounding box center [582, 125] width 89 height 7
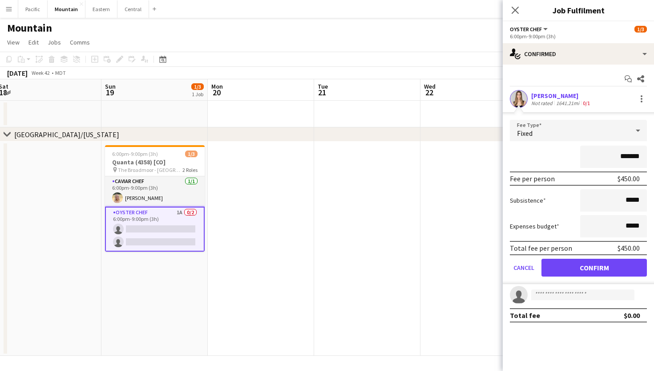
click at [608, 270] on button "Confirm" at bounding box center [594, 268] width 105 height 18
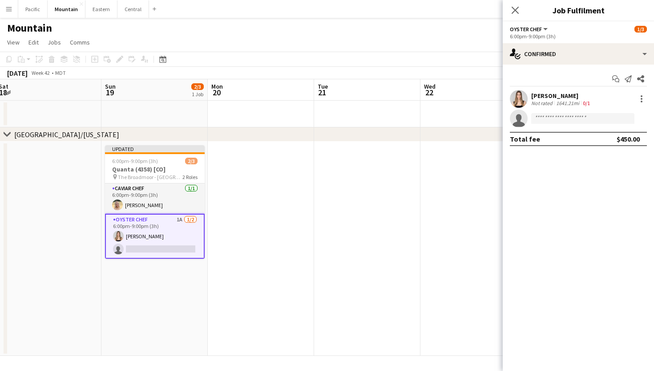
click at [516, 10] on icon at bounding box center [515, 10] width 7 height 7
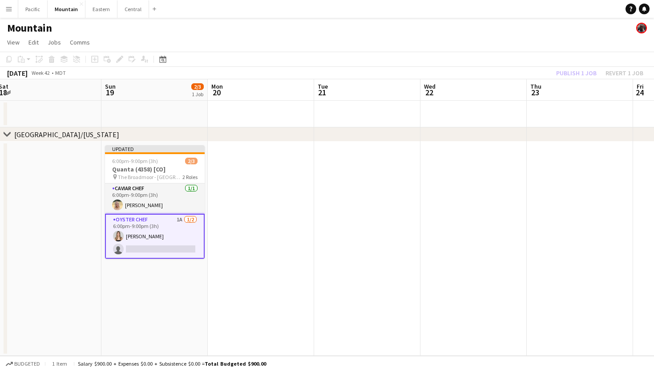
click at [516, 10] on app-navbar "Menu Boards Boards Boards All jobs Status Workforce Workforce My Workforce Recr…" at bounding box center [327, 9] width 654 height 18
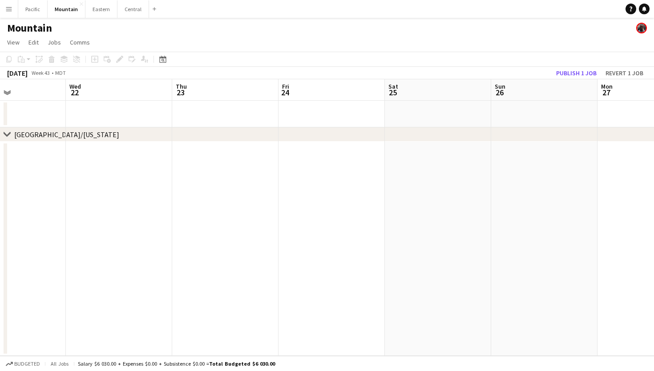
scroll to position [0, 201]
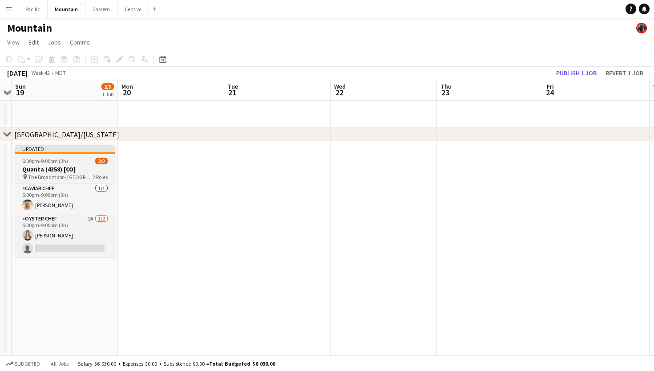
click at [81, 166] on h3 "Quanta (4358) [CO]" at bounding box center [65, 169] width 100 height 8
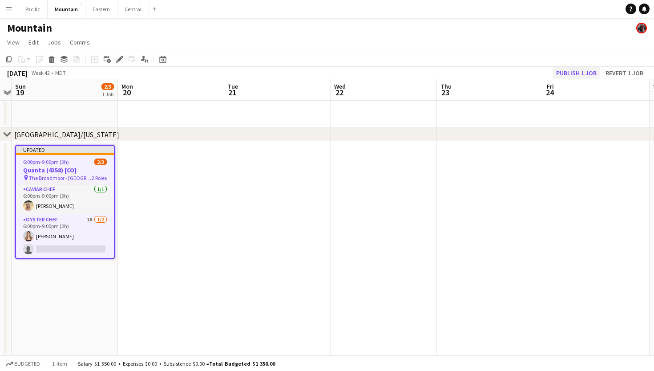
click at [581, 70] on button "Publish 1 job" at bounding box center [577, 73] width 48 height 12
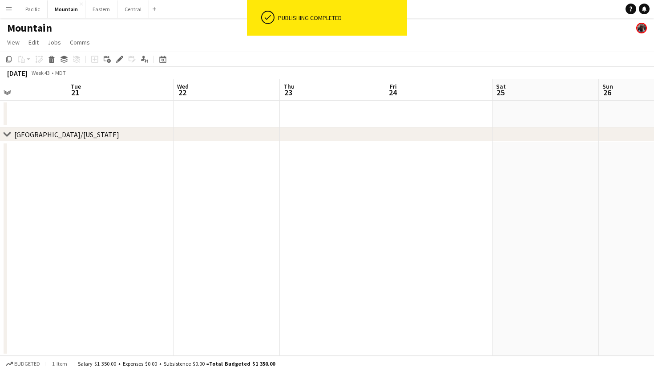
scroll to position [0, 247]
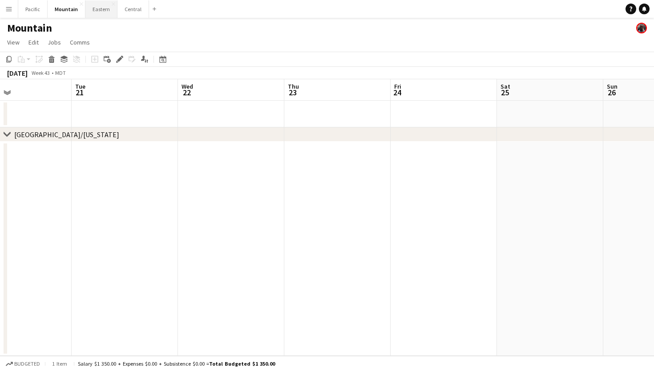
click at [101, 6] on button "Eastern Close" at bounding box center [101, 8] width 32 height 17
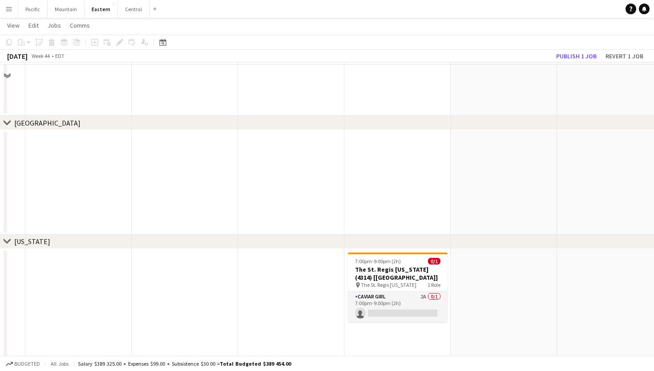
scroll to position [413, 0]
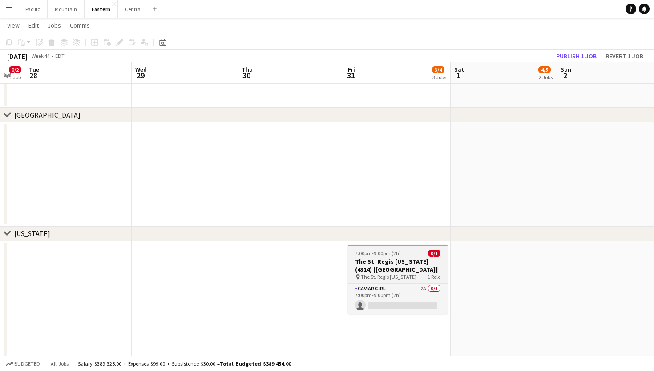
click at [388, 276] on span "The St. Regis New York" at bounding box center [389, 276] width 56 height 7
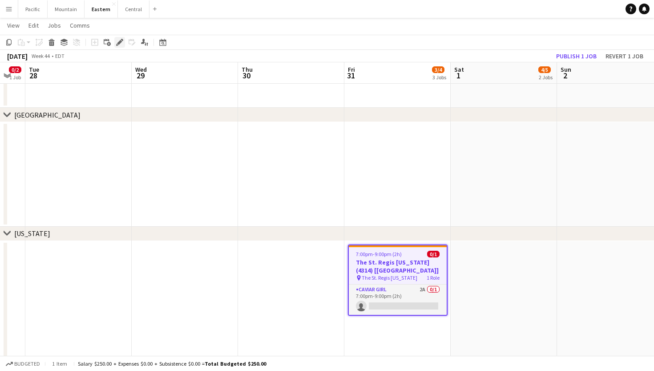
click at [118, 41] on icon "Edit" at bounding box center [119, 42] width 7 height 7
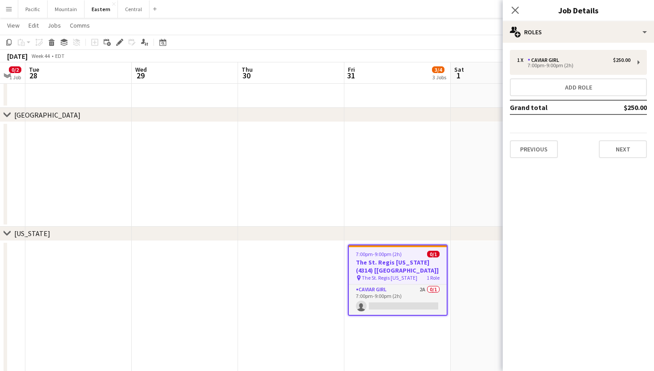
click at [523, 3] on div "Close pop-in" at bounding box center [515, 10] width 25 height 20
click at [518, 4] on div "Close pop-in" at bounding box center [515, 10] width 25 height 20
click at [518, 6] on app-icon "Close pop-in" at bounding box center [515, 10] width 13 height 13
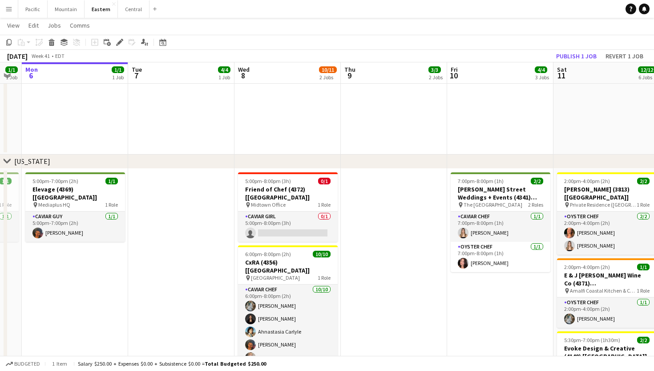
scroll to position [0, 188]
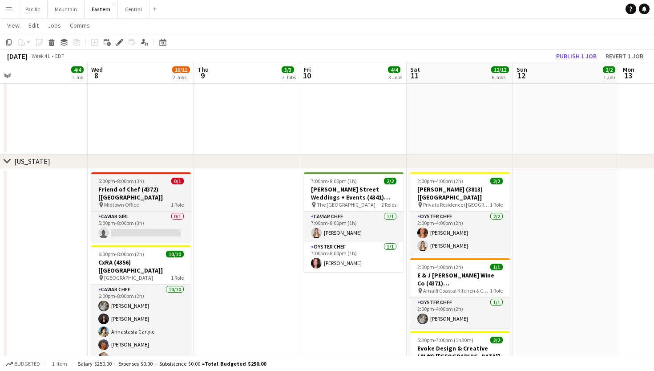
click at [154, 182] on div "5:00pm-8:00pm (3h) 0/1" at bounding box center [141, 181] width 100 height 7
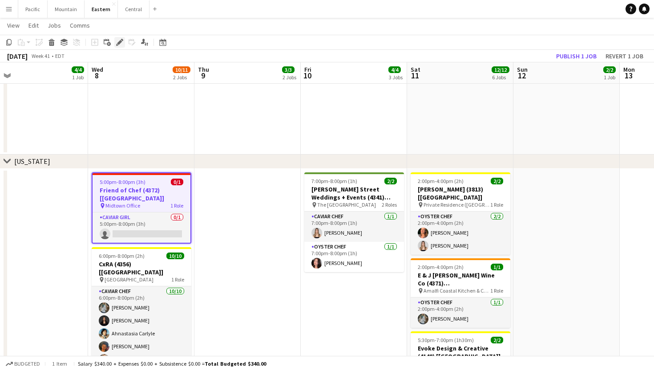
click at [118, 42] on icon "Edit" at bounding box center [119, 42] width 7 height 7
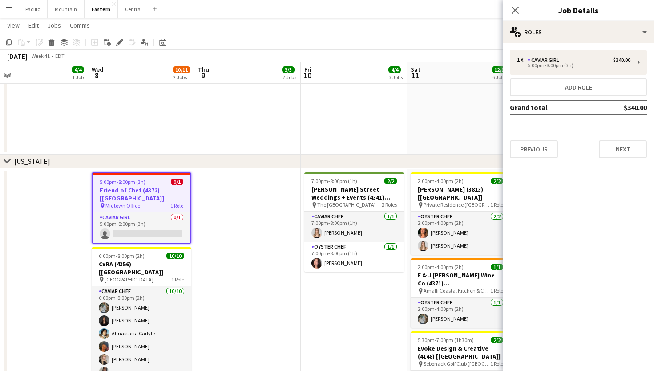
click at [575, 19] on div "Close pop-in Job Details" at bounding box center [578, 10] width 151 height 21
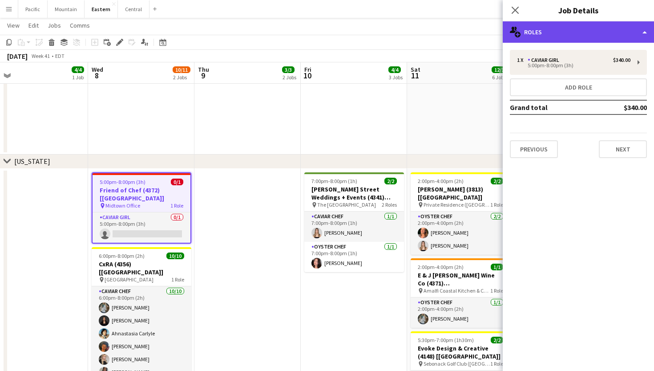
click at [579, 28] on div "multiple-users-add Roles" at bounding box center [578, 31] width 151 height 21
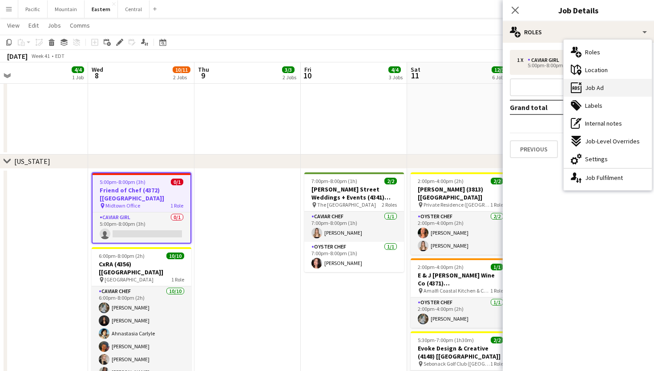
click at [611, 88] on div "ads-window Job Ad" at bounding box center [608, 88] width 88 height 18
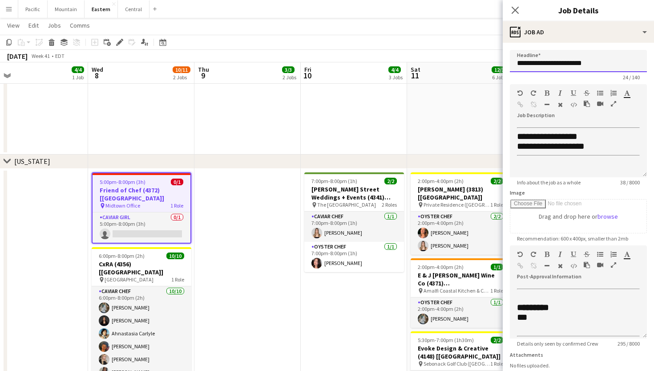
click at [573, 65] on input "**********" at bounding box center [578, 61] width 137 height 22
click at [514, 11] on icon "Close pop-in" at bounding box center [515, 10] width 8 height 8
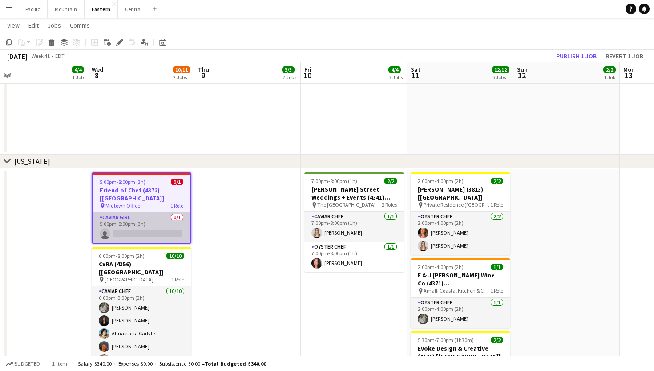
click at [140, 215] on app-card-role "Caviar Girl 0/1 5:00pm-8:00pm (3h) single-neutral-actions" at bounding box center [142, 227] width 98 height 30
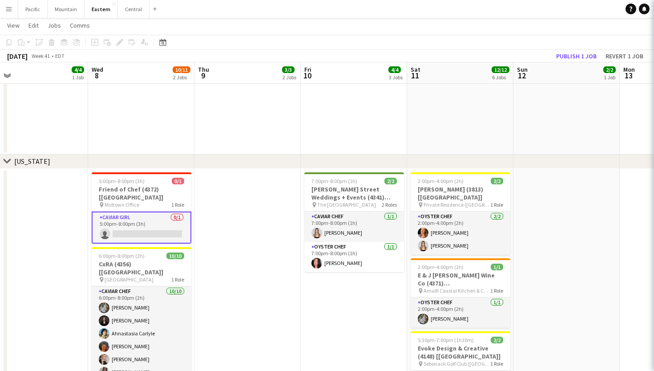
scroll to position [0, 337]
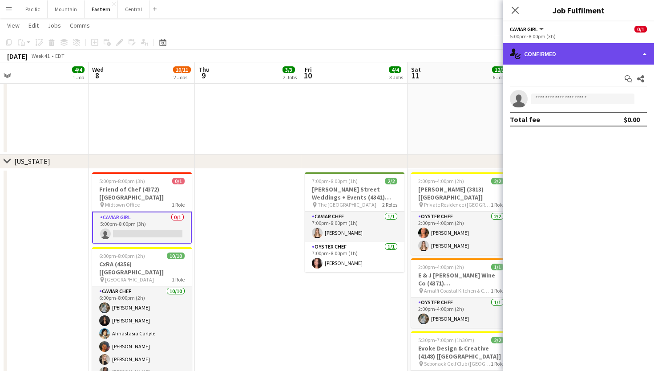
click at [555, 56] on div "single-neutral-actions-check-2 Confirmed" at bounding box center [578, 53] width 151 height 21
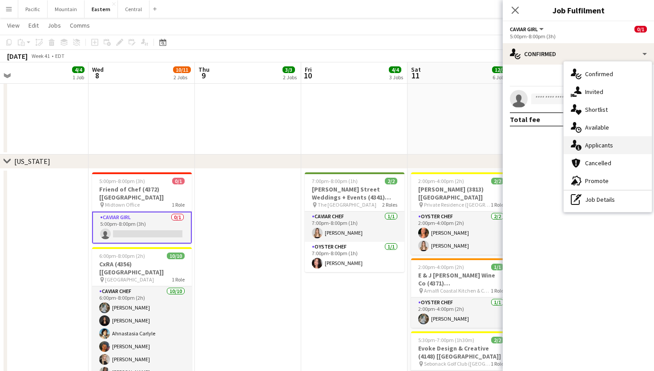
click at [594, 146] on span "Applicants" at bounding box center [599, 145] width 28 height 8
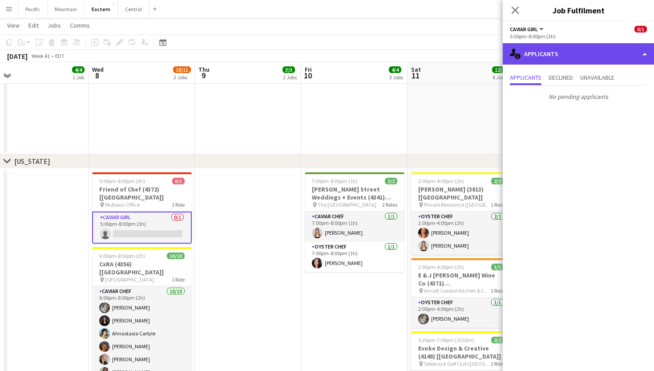
click at [568, 56] on div "single-neutral-actions-information Applicants" at bounding box center [578, 53] width 151 height 21
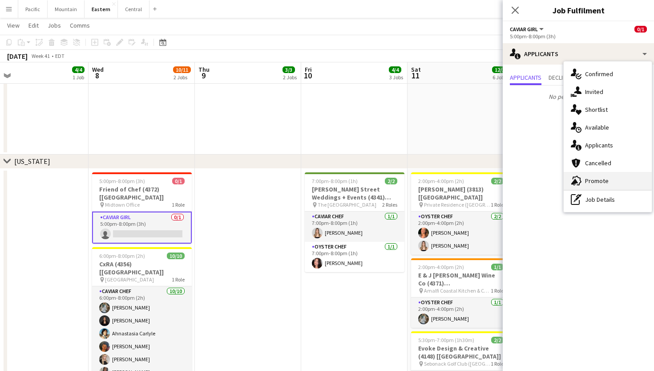
click at [590, 175] on div "advertising-megaphone Promote" at bounding box center [608, 181] width 88 height 18
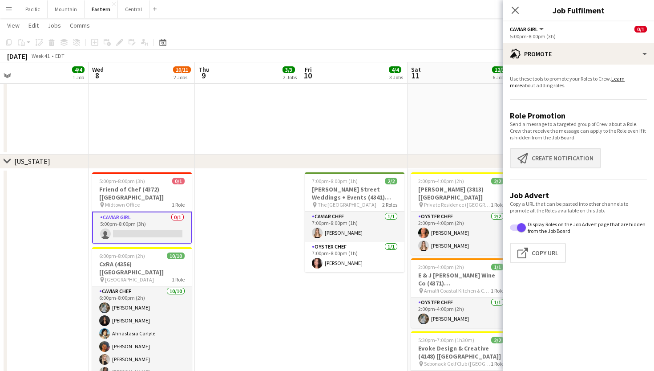
click at [553, 161] on button "Create notification Create notification" at bounding box center [555, 158] width 91 height 20
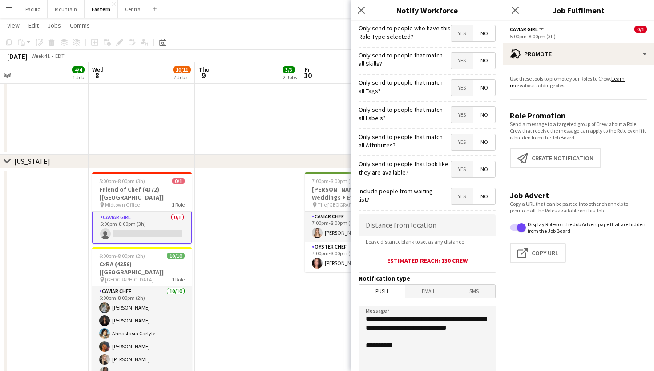
click at [458, 92] on span "Yes" at bounding box center [462, 88] width 22 height 16
drag, startPoint x: 411, startPoint y: 339, endPoint x: 340, endPoint y: 308, distance: 76.7
click at [340, 308] on body "Menu Boards Boards Boards All jobs Status Workforce Workforce My Workforce Recr…" at bounding box center [327, 164] width 654 height 1298
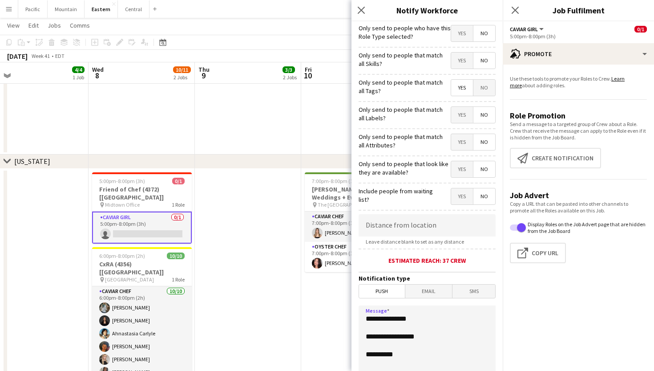
paste textarea "**********"
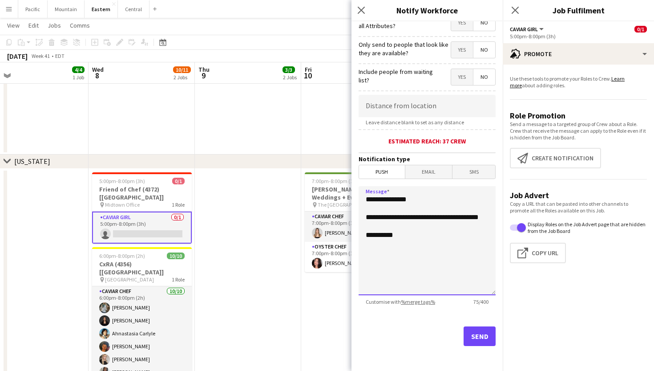
scroll to position [119, 0]
type textarea "**********"
click at [481, 331] on button "Send" at bounding box center [480, 336] width 32 height 20
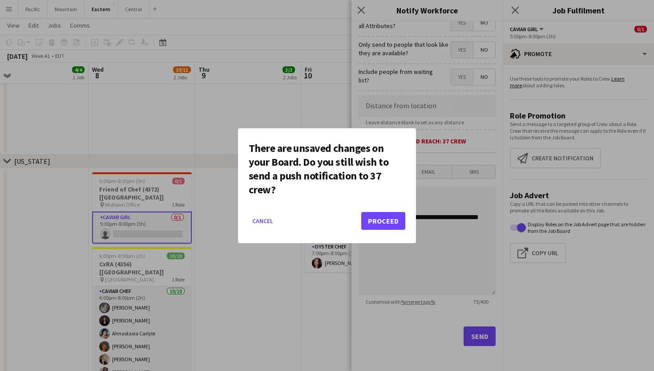
click at [384, 218] on button "Proceed" at bounding box center [383, 221] width 44 height 18
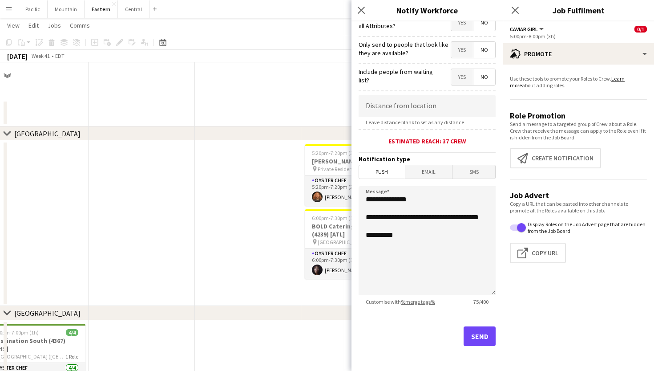
scroll to position [485, 0]
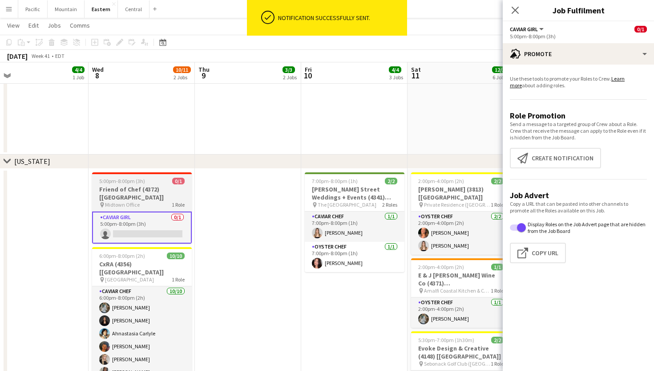
click at [144, 177] on app-job-card "5:00pm-8:00pm (3h) 0/1 Friend of Chef (4372) [NYC] pin Midtown Office 1 Role Ca…" at bounding box center [142, 207] width 100 height 71
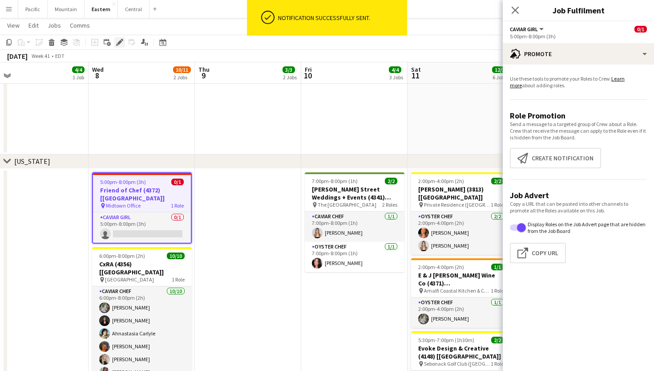
click at [117, 43] on icon at bounding box center [119, 42] width 5 height 5
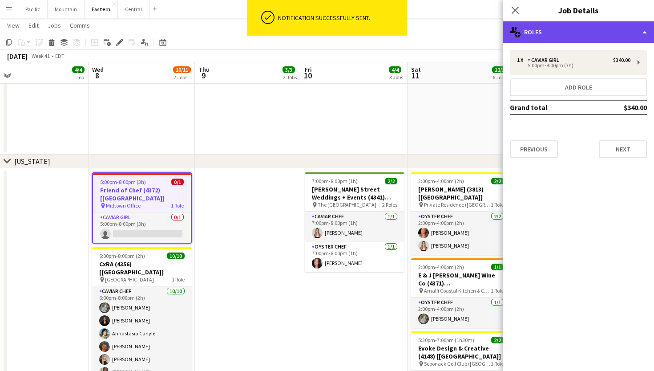
click at [592, 31] on div "multiple-users-add Roles" at bounding box center [578, 31] width 151 height 21
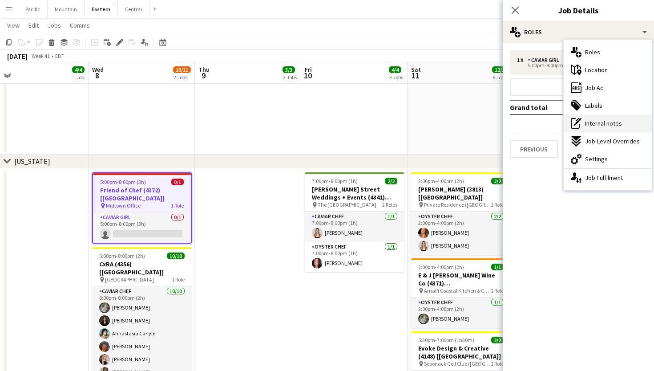
click at [616, 127] on div "pen-write Internal notes" at bounding box center [608, 123] width 88 height 18
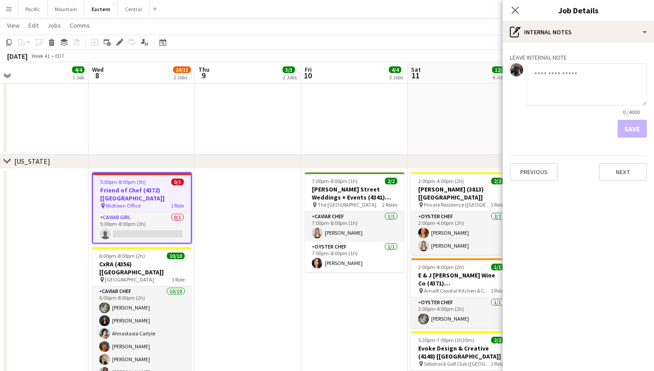
click at [553, 93] on textarea at bounding box center [587, 84] width 120 height 42
type textarea "*"
type textarea "**********"
click at [630, 132] on button "Save" at bounding box center [632, 129] width 29 height 18
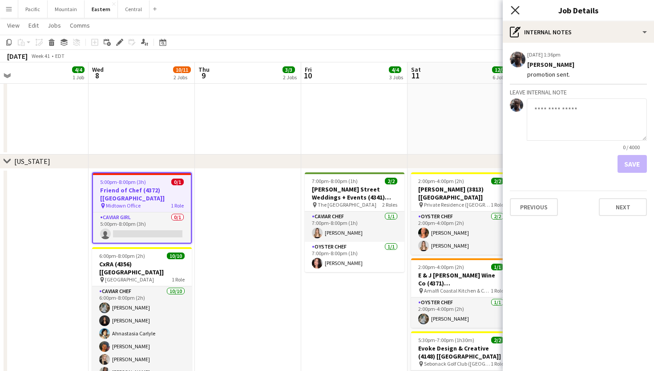
click at [514, 10] on icon "Close pop-in" at bounding box center [515, 10] width 8 height 8
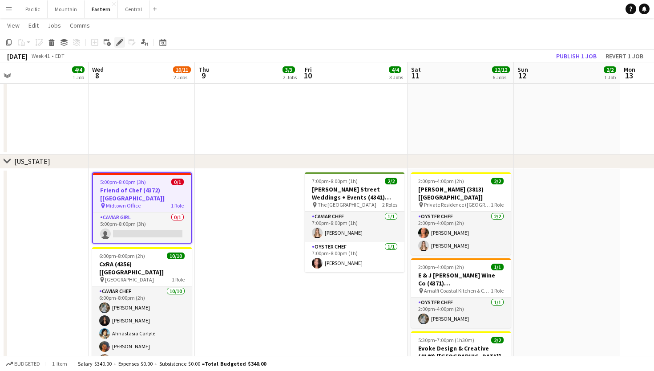
click at [119, 45] on icon "Edit" at bounding box center [119, 42] width 7 height 7
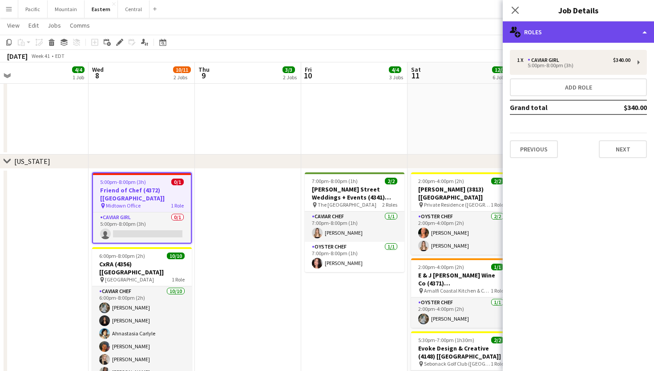
click at [546, 29] on div "multiple-users-add Roles" at bounding box center [578, 31] width 151 height 21
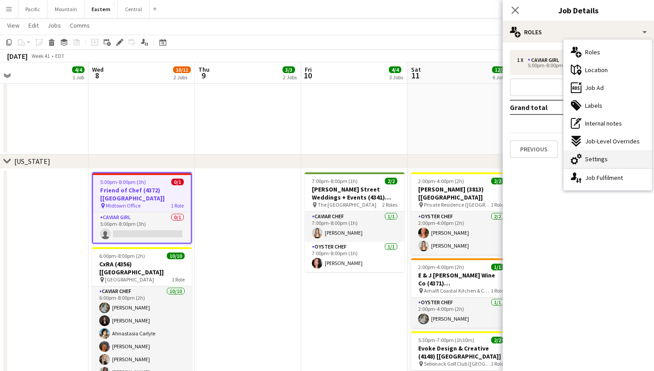
click at [586, 162] on span "Settings" at bounding box center [596, 159] width 23 height 8
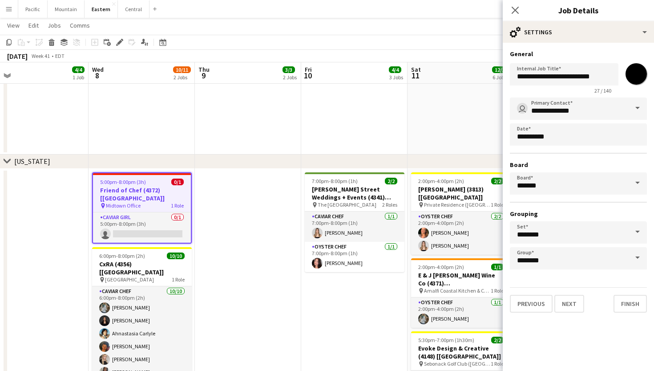
click at [638, 79] on input "*******" at bounding box center [636, 74] width 32 height 32
type input "*******"
click at [516, 9] on icon at bounding box center [515, 10] width 8 height 8
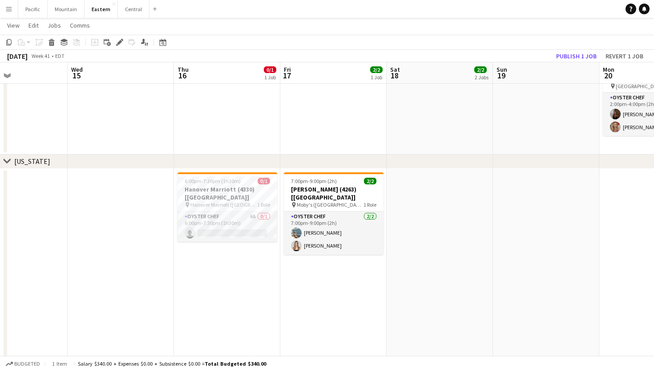
scroll to position [0, 251]
click at [255, 182] on div "6:00pm-7:30pm (1h30m) 0/1" at bounding box center [228, 181] width 100 height 7
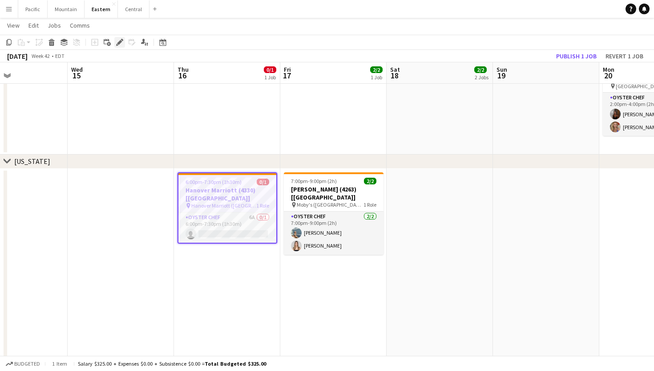
click at [118, 40] on icon "Edit" at bounding box center [119, 42] width 7 height 7
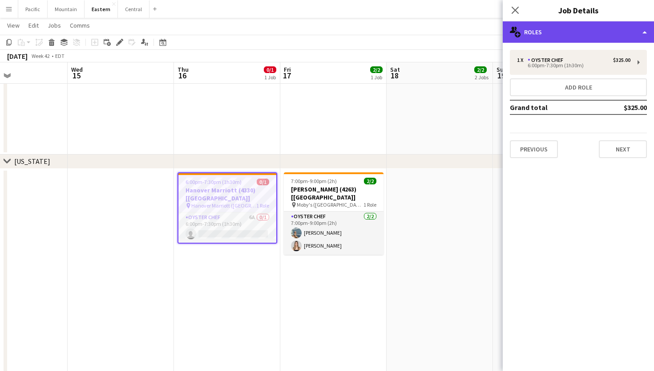
click at [601, 40] on div "multiple-users-add Roles" at bounding box center [578, 31] width 151 height 21
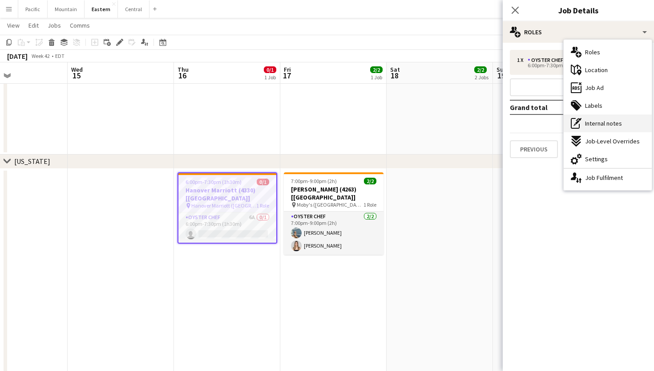
click at [612, 122] on span "Internal notes" at bounding box center [603, 123] width 37 height 8
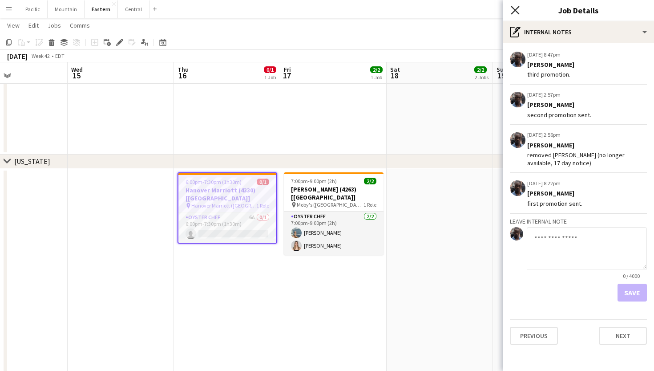
click at [517, 10] on icon "Close pop-in" at bounding box center [515, 10] width 8 height 8
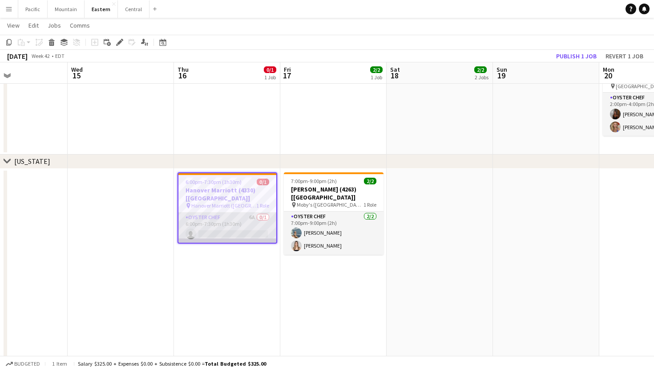
click at [235, 221] on app-card-role "Oyster Chef 6A 0/1 6:00pm-7:30pm (1h30m) single-neutral-actions" at bounding box center [227, 227] width 98 height 30
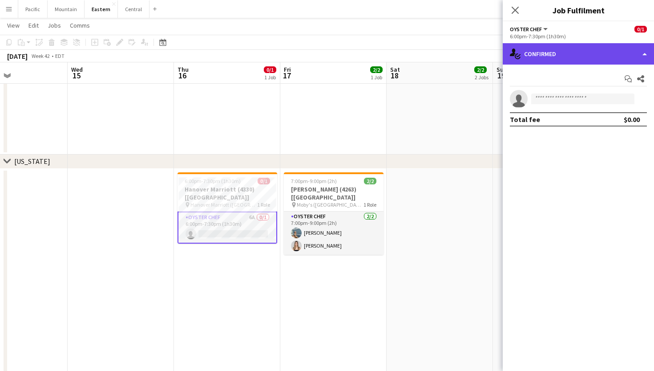
click at [600, 49] on div "single-neutral-actions-check-2 Confirmed" at bounding box center [578, 53] width 151 height 21
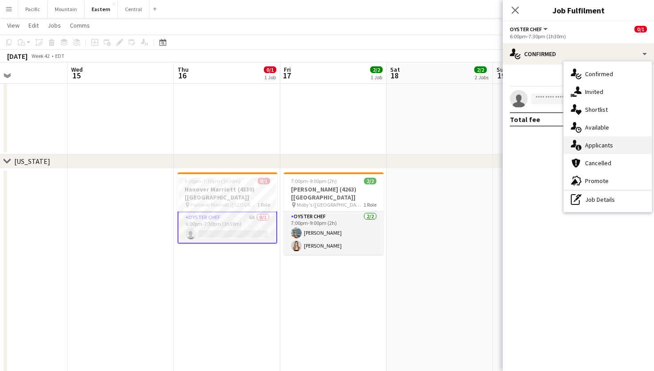
click at [601, 147] on span "Applicants" at bounding box center [599, 145] width 28 height 8
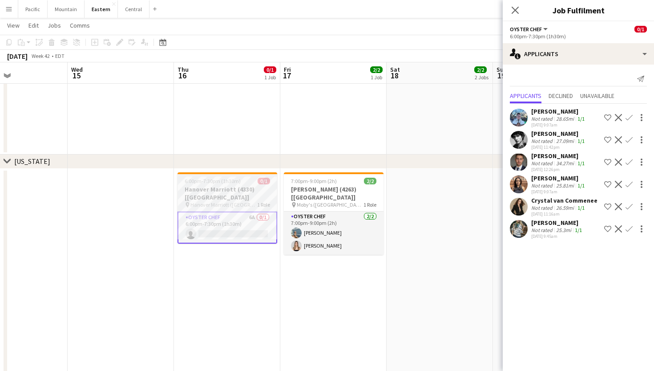
click at [245, 201] on span "Hanover Marriott (Whippany, NJ)" at bounding box center [223, 204] width 67 height 7
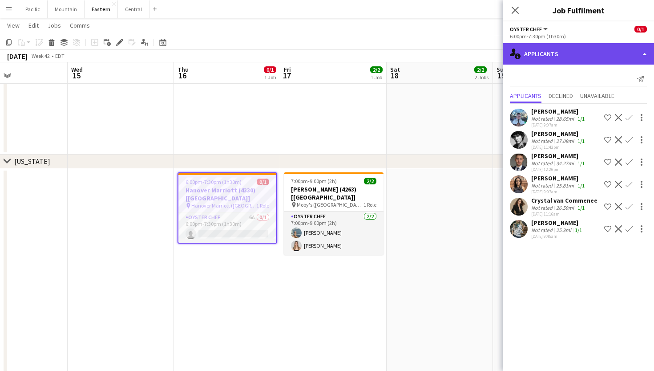
click at [570, 60] on div "single-neutral-actions-information Applicants" at bounding box center [578, 53] width 151 height 21
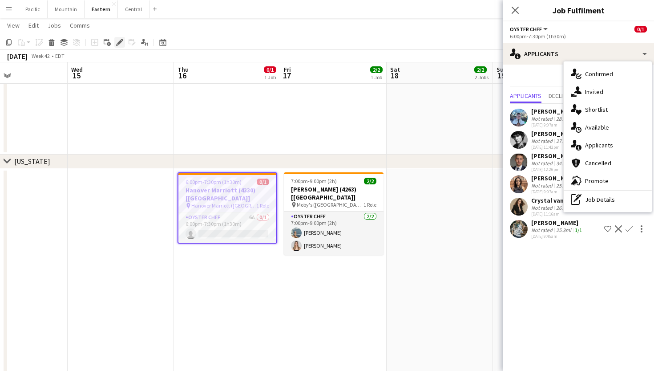
click at [121, 43] on icon at bounding box center [119, 42] width 5 height 5
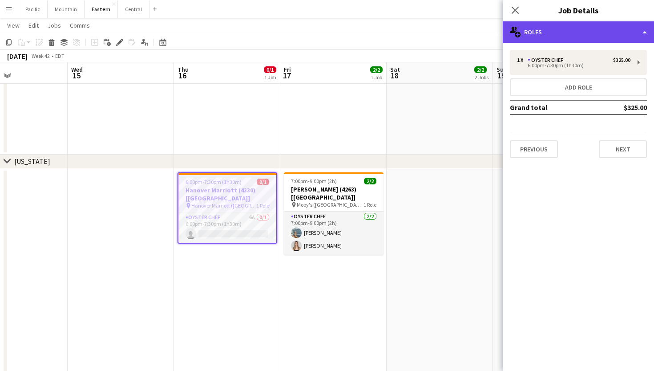
click at [632, 35] on div "multiple-users-add Roles" at bounding box center [578, 31] width 151 height 21
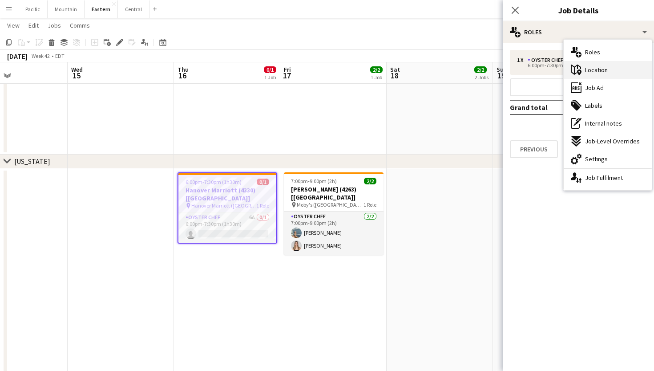
click at [624, 70] on div "maps-pin-1 Location" at bounding box center [608, 70] width 88 height 18
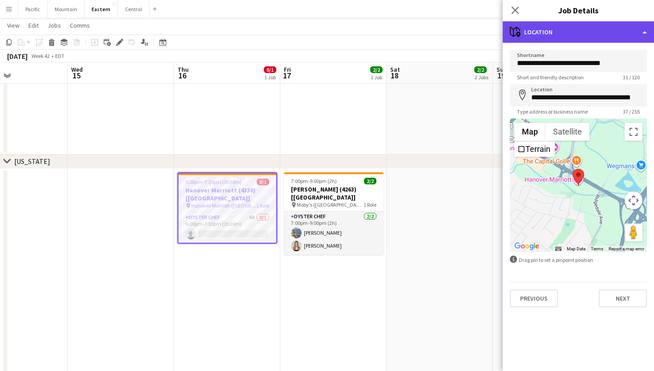
click at [566, 34] on div "maps-pin-1 Location" at bounding box center [578, 31] width 151 height 21
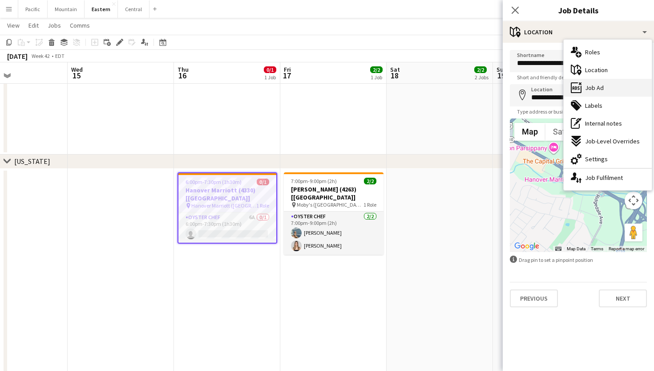
click at [588, 92] on div "ads-window Job Ad" at bounding box center [608, 88] width 88 height 18
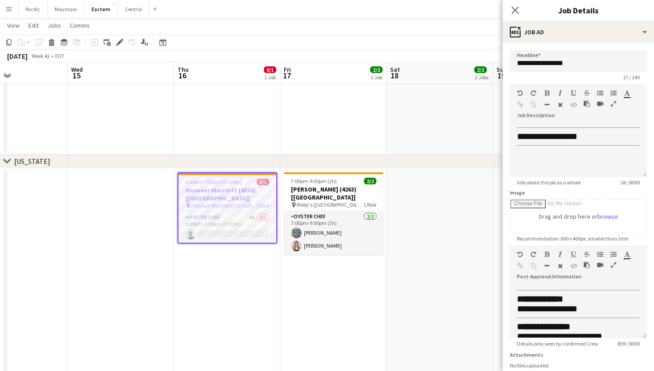
scroll to position [0, 0]
click at [267, 212] on app-card-role "Oyster Chef 6A 0/1 6:00pm-7:30pm (1h30m) single-neutral-actions" at bounding box center [227, 227] width 98 height 30
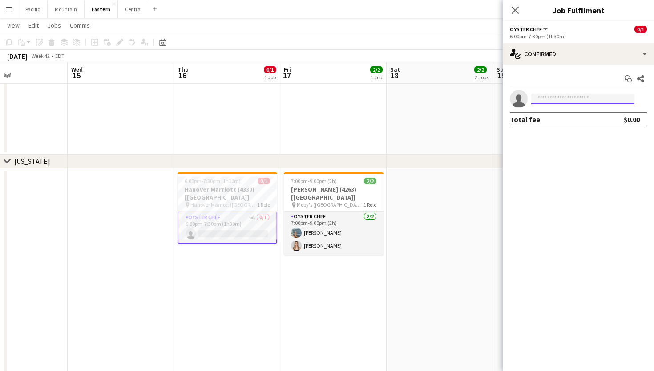
click at [561, 99] on input at bounding box center [582, 98] width 103 height 11
type input "*****"
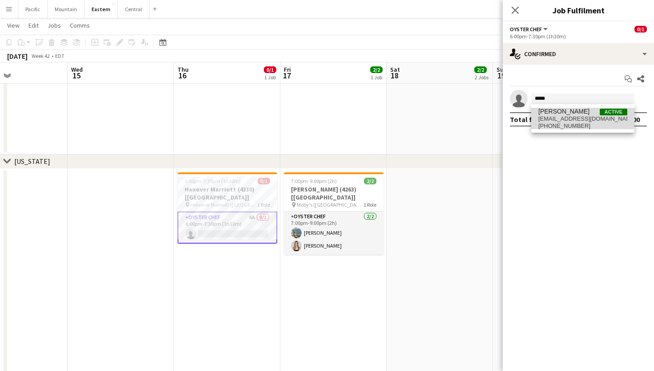
click at [571, 122] on span "+19418409231" at bounding box center [582, 125] width 89 height 7
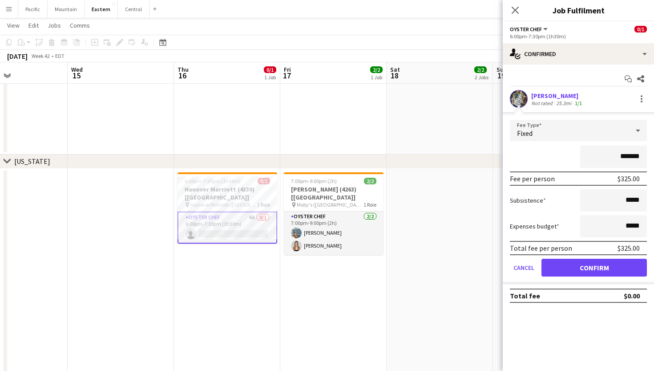
click at [603, 267] on button "Confirm" at bounding box center [594, 268] width 105 height 18
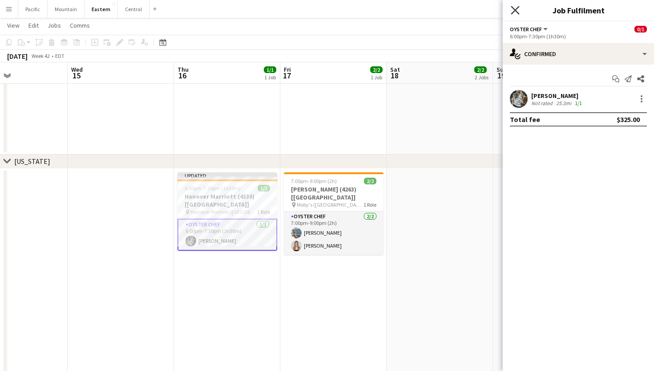
click at [516, 8] on icon "Close pop-in" at bounding box center [515, 10] width 8 height 8
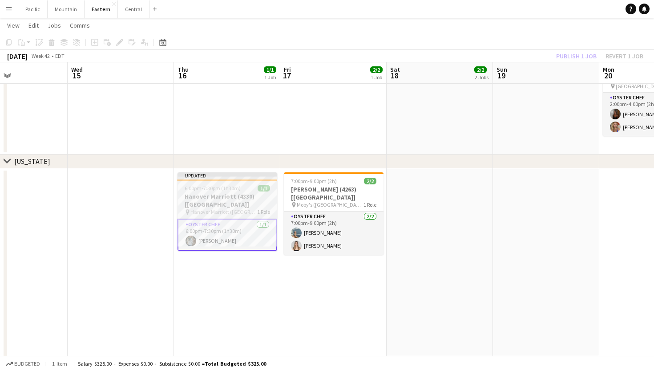
click at [247, 190] on div "6:00pm-7:30pm (1h30m) 1/1" at bounding box center [228, 188] width 100 height 7
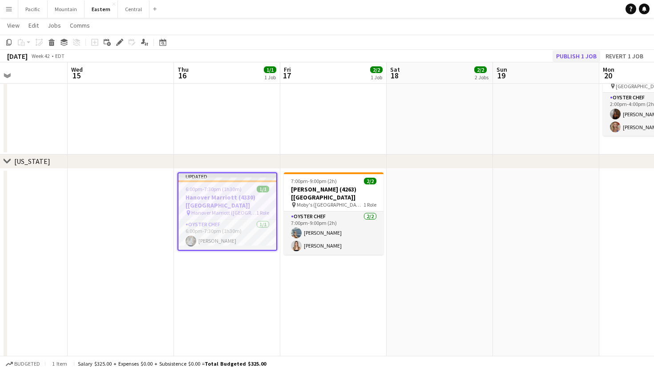
click at [582, 55] on button "Publish 1 job" at bounding box center [577, 56] width 48 height 12
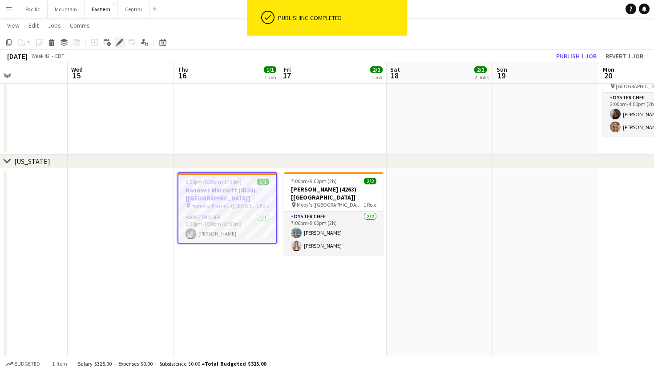
click at [120, 44] on icon "Edit" at bounding box center [119, 42] width 7 height 7
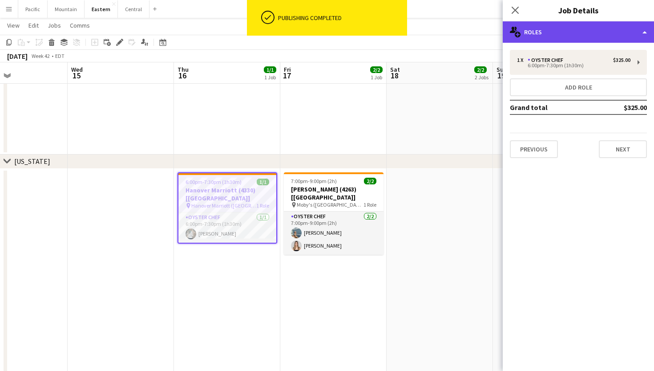
click at [605, 33] on div "multiple-users-add Roles" at bounding box center [578, 31] width 151 height 21
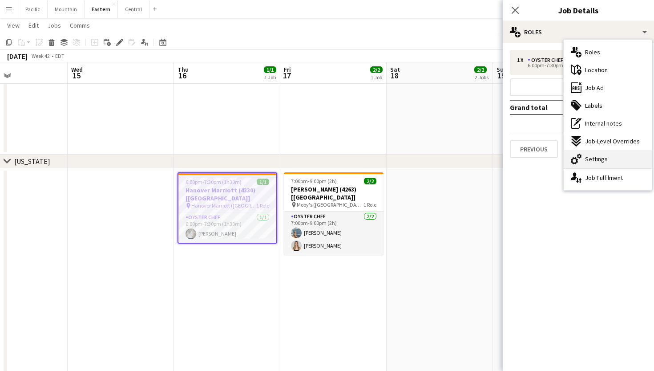
click at [585, 155] on div "cog-double-3 Settings" at bounding box center [608, 159] width 88 height 18
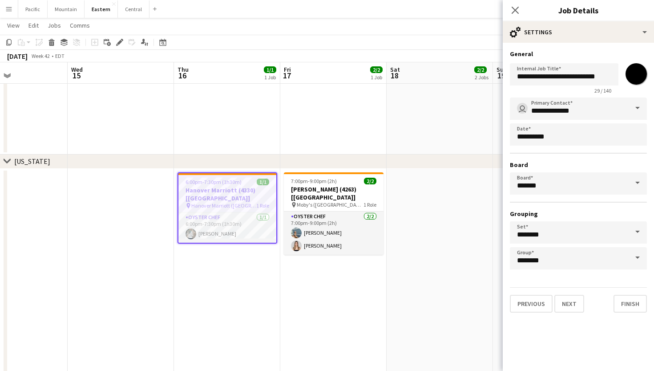
click at [516, 15] on div "Close pop-in" at bounding box center [515, 10] width 25 height 20
click at [516, 6] on icon "Close pop-in" at bounding box center [515, 10] width 8 height 8
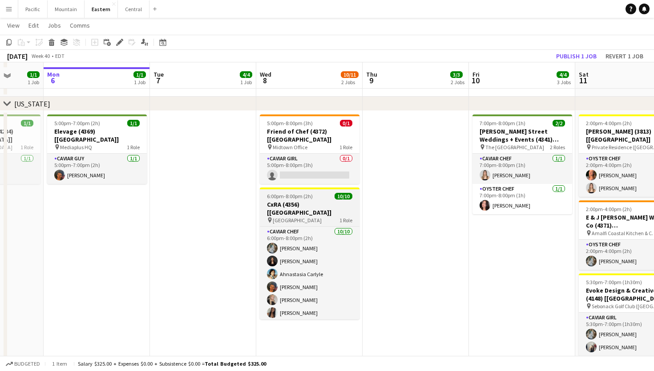
scroll to position [625, 0]
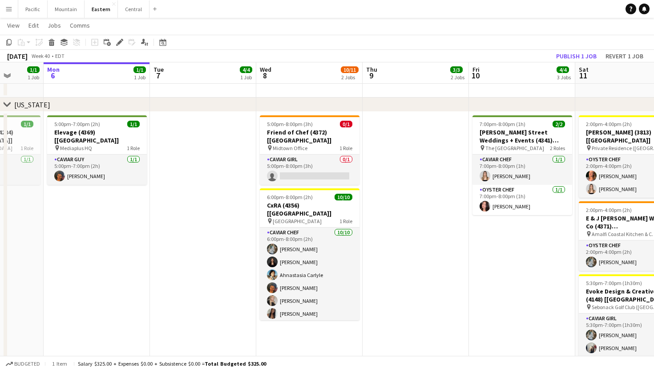
click at [14, 8] on button "Menu" at bounding box center [9, 9] width 18 height 18
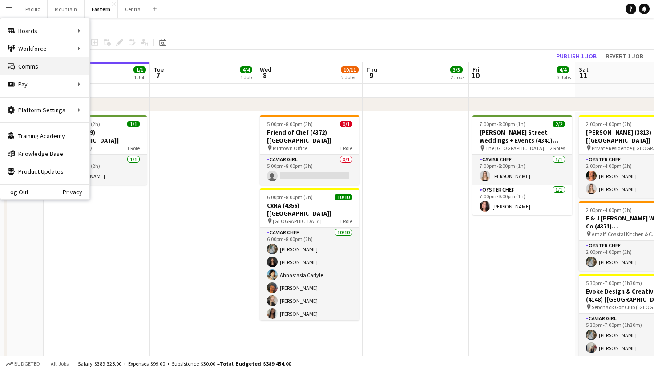
click at [57, 67] on link "Comms Comms" at bounding box center [44, 66] width 89 height 18
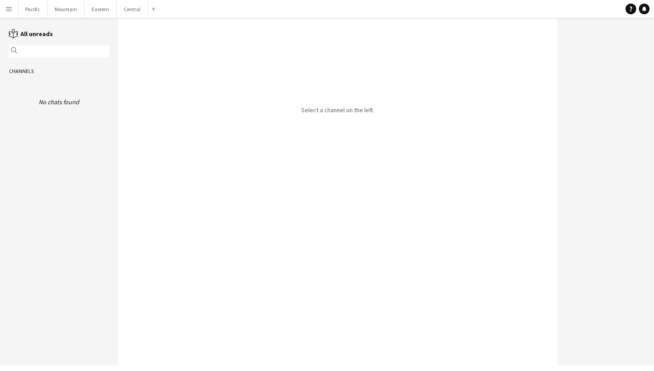
click at [35, 72] on div "Channels" at bounding box center [59, 71] width 118 height 14
click at [33, 65] on div "Channels" at bounding box center [59, 71] width 118 height 14
click at [24, 52] on input "text" at bounding box center [63, 51] width 87 height 8
type input "*"
click at [11, 11] on app-icon "Menu" at bounding box center [8, 8] width 7 height 7
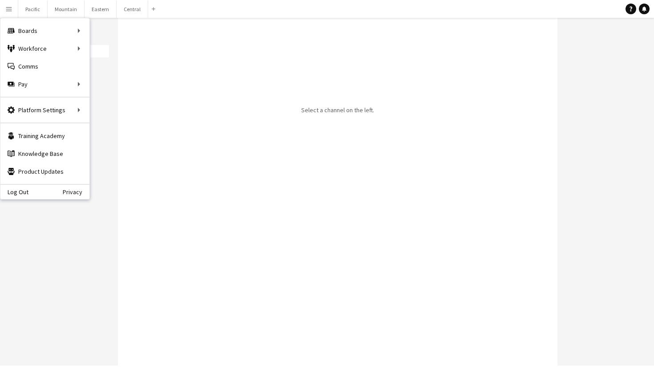
click at [105, 229] on app-channels-list "reading All unreads magnifier Channels No chats found" at bounding box center [59, 192] width 118 height 348
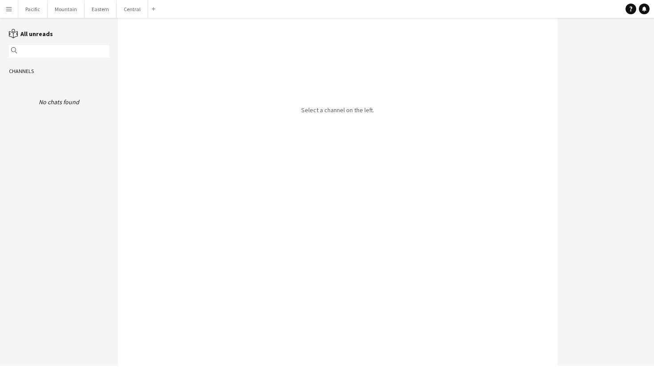
click at [9, 10] on app-icon "Menu" at bounding box center [8, 8] width 7 height 7
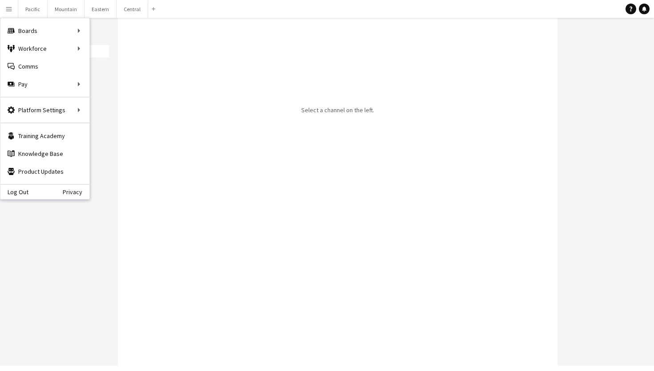
click at [7, 12] on app-icon "Menu" at bounding box center [8, 8] width 7 height 7
click at [8, 11] on app-icon "Menu" at bounding box center [8, 8] width 7 height 7
click at [111, 230] on app-channels-list "reading All unreads magnifier Channels No chats found" at bounding box center [59, 192] width 118 height 348
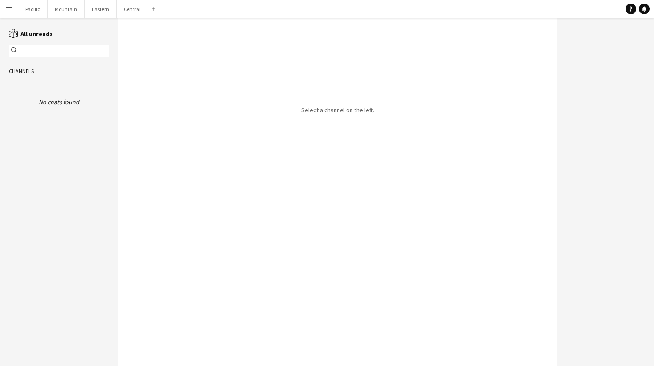
drag, startPoint x: 526, startPoint y: 21, endPoint x: 565, endPoint y: 121, distance: 106.8
click at [565, 121] on div at bounding box center [606, 192] width 97 height 348
click at [616, 279] on div at bounding box center [606, 192] width 97 height 348
drag, startPoint x: 374, startPoint y: 323, endPoint x: 593, endPoint y: 43, distance: 355.0
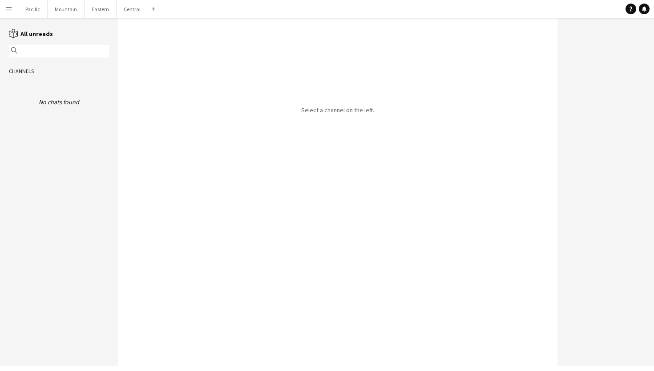
click at [593, 43] on div at bounding box center [606, 192] width 97 height 348
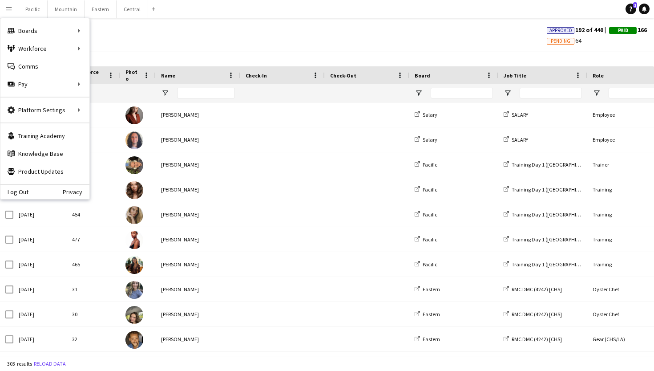
click at [4, 10] on button "Menu" at bounding box center [9, 9] width 18 height 18
click at [6, 12] on app-icon "Menu" at bounding box center [8, 8] width 7 height 7
click at [150, 40] on link "My Workforce" at bounding box center [134, 49] width 89 height 18
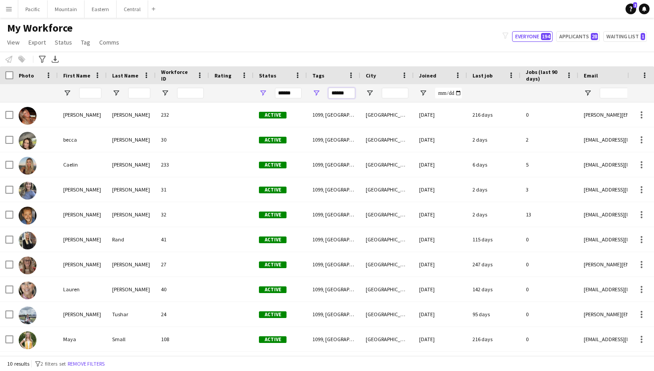
click at [338, 96] on input "******" at bounding box center [341, 93] width 27 height 11
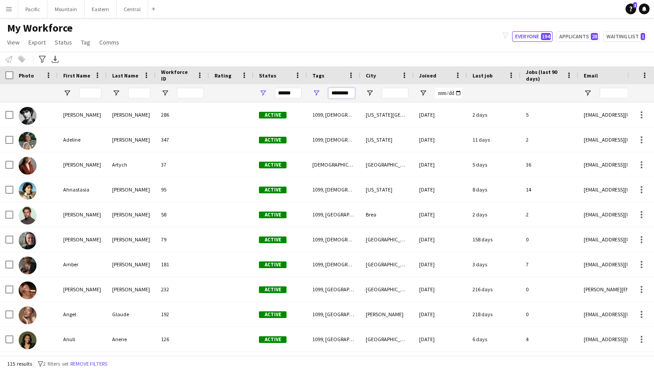
type input "********"
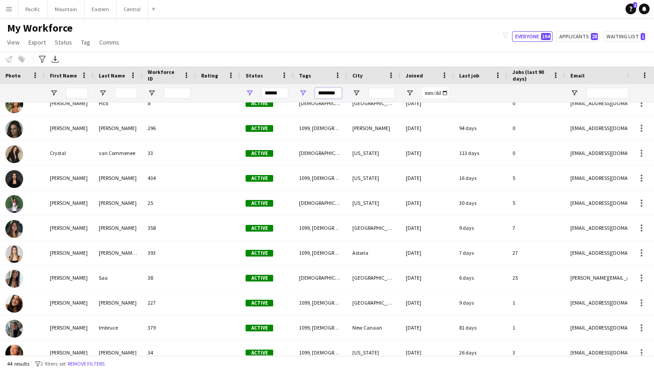
scroll to position [148, 0]
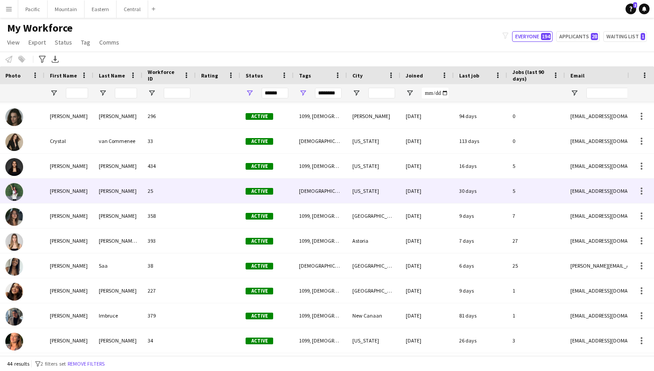
click at [107, 190] on div "[PERSON_NAME]" at bounding box center [117, 190] width 49 height 24
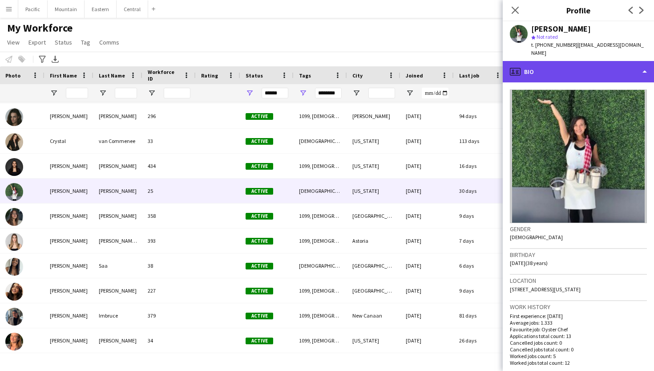
click at [606, 61] on div "profile Bio" at bounding box center [578, 71] width 151 height 21
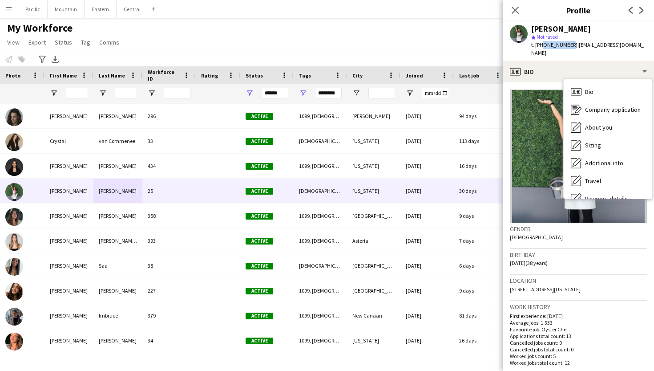
drag, startPoint x: 540, startPoint y: 47, endPoint x: 567, endPoint y: 47, distance: 26.3
click at [567, 47] on span "t. [PHONE_NUMBER]" at bounding box center [554, 44] width 46 height 7
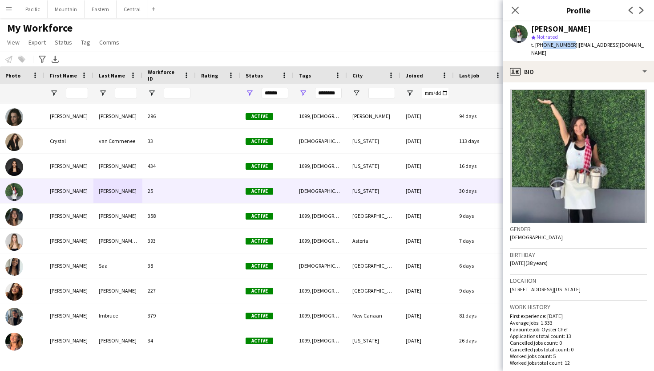
copy span "9089631485"
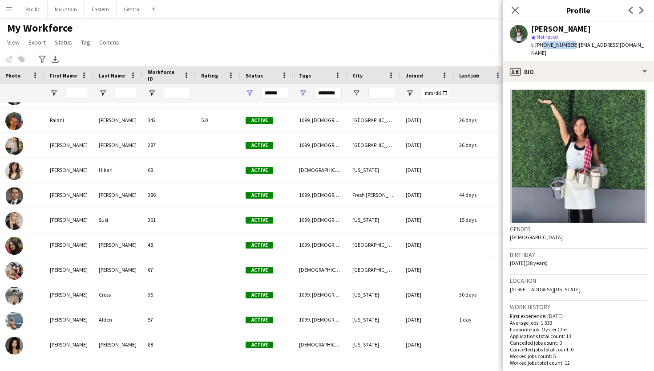
scroll to position [749, 0]
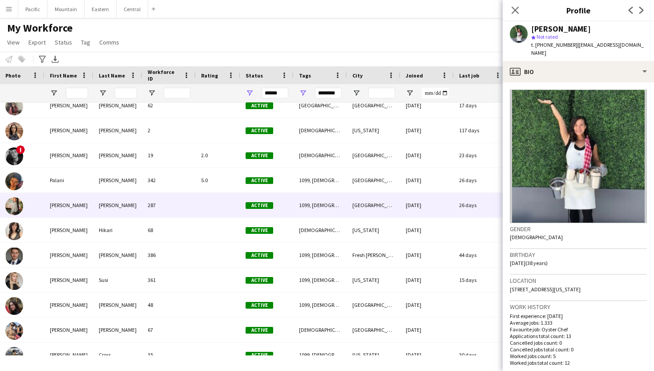
click at [71, 211] on div "Raegan" at bounding box center [69, 205] width 49 height 24
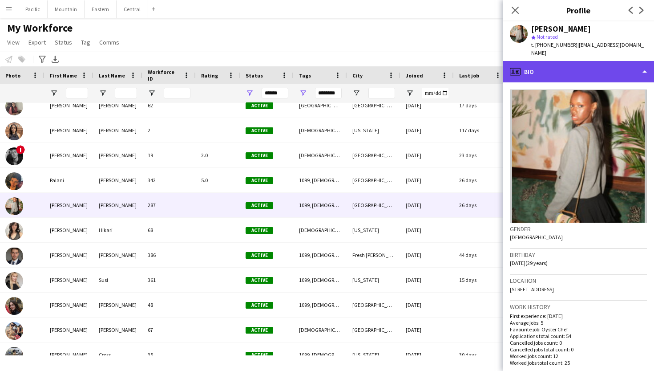
click at [589, 61] on div "profile Bio" at bounding box center [578, 71] width 151 height 21
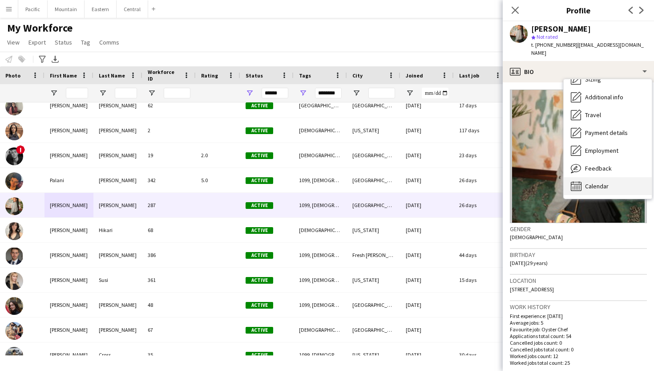
click at [608, 182] on div "Calendar Calendar" at bounding box center [608, 186] width 88 height 18
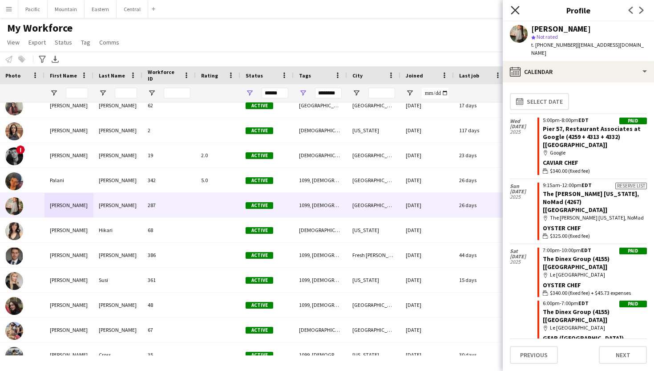
click at [514, 7] on icon "Close pop-in" at bounding box center [515, 10] width 8 height 8
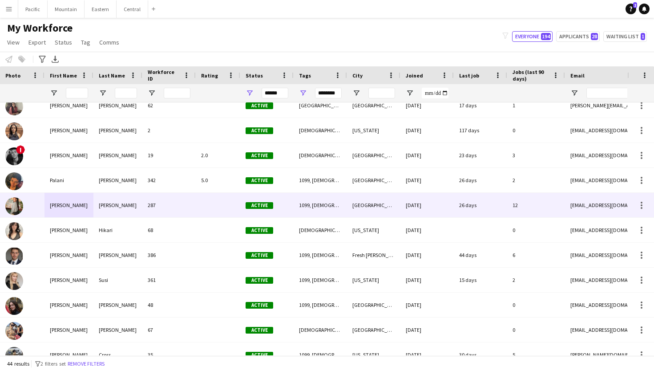
click at [154, 201] on div "287" at bounding box center [168, 205] width 53 height 24
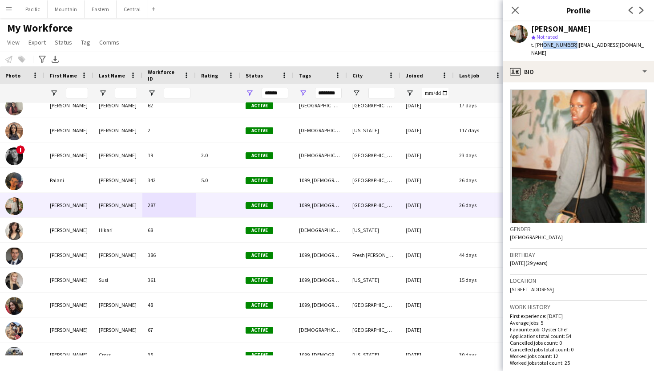
drag, startPoint x: 540, startPoint y: 46, endPoint x: 568, endPoint y: 47, distance: 28.0
click at [568, 47] on div "t. +16789181558 | iamraegancamille@gmail.com" at bounding box center [589, 49] width 116 height 16
copy span "6789181558"
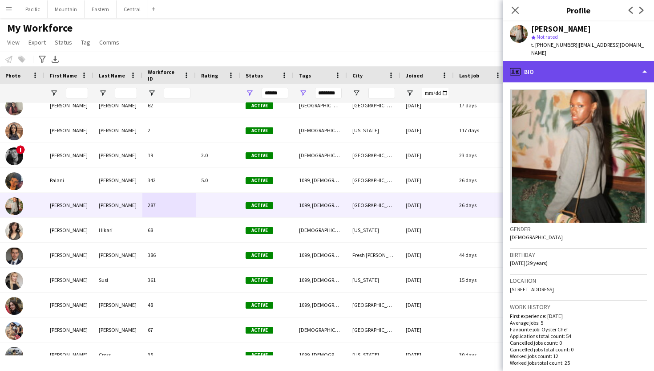
click at [563, 69] on div "profile Bio" at bounding box center [578, 71] width 151 height 21
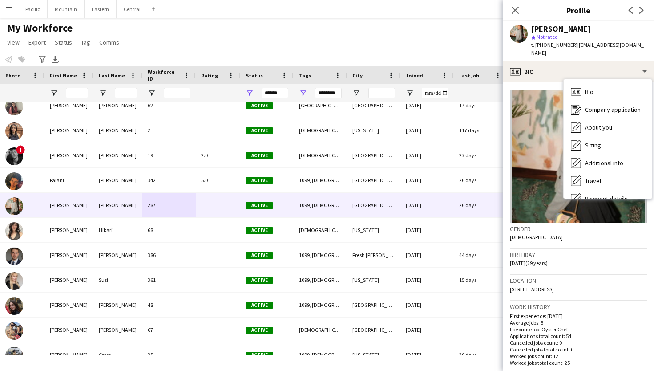
click at [570, 38] on div "star Not rated" at bounding box center [589, 37] width 116 height 8
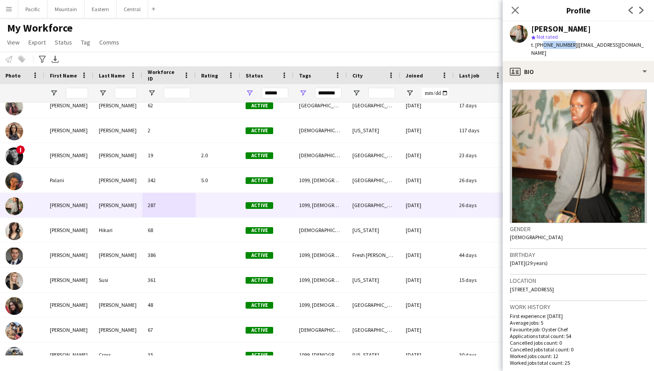
drag, startPoint x: 567, startPoint y: 44, endPoint x: 540, endPoint y: 44, distance: 27.1
click at [540, 44] on span "t. +16789181558" at bounding box center [554, 44] width 46 height 7
copy span "6789181558"
drag, startPoint x: 640, startPoint y: 46, endPoint x: 571, endPoint y: 46, distance: 69.0
click at [571, 46] on div "Raegan Pierce star Not rated t. +16789181558 | iamraegancamille@gmail.com" at bounding box center [578, 41] width 151 height 40
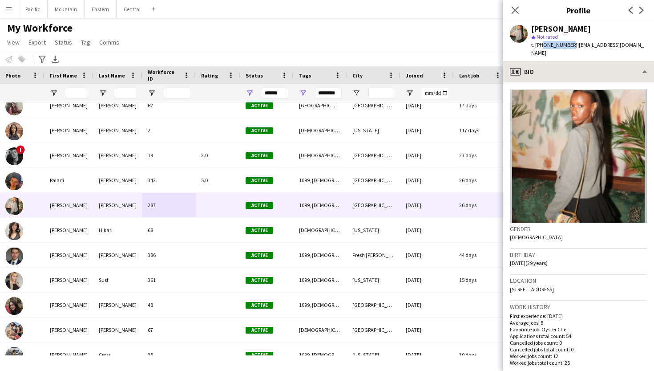
copy span "iamraegancamille@gmail.com"
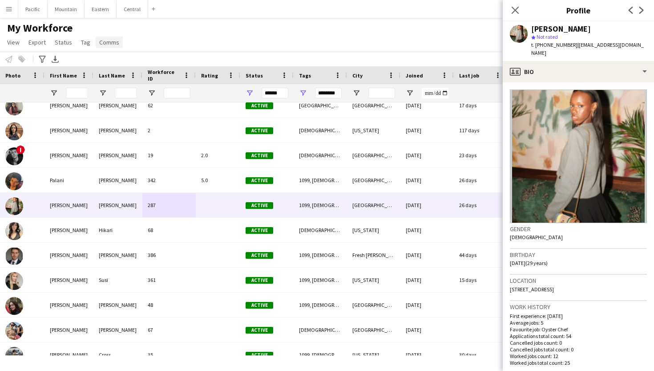
click at [111, 40] on span "Comms" at bounding box center [109, 42] width 20 height 8
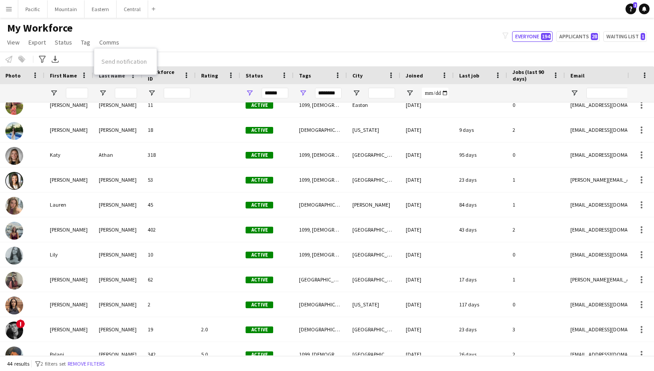
scroll to position [481, 0]
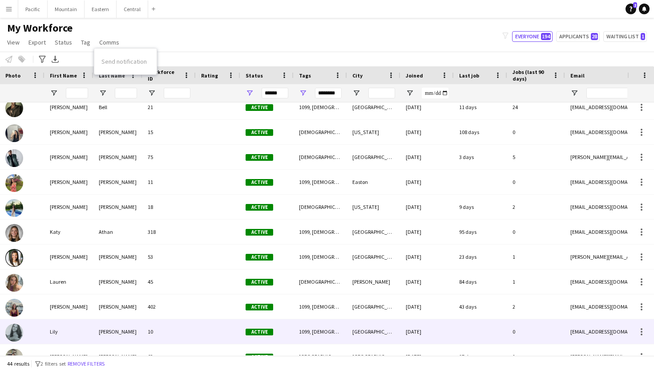
drag, startPoint x: 92, startPoint y: 326, endPoint x: 92, endPoint y: 61, distance: 264.8
click at [92, 61] on main "My Workforce View Views Default view New view Update view Delete view Edit name…" at bounding box center [327, 188] width 654 height 341
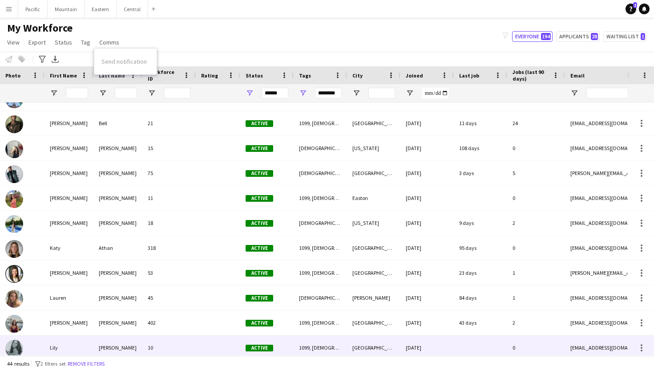
scroll to position [465, 0]
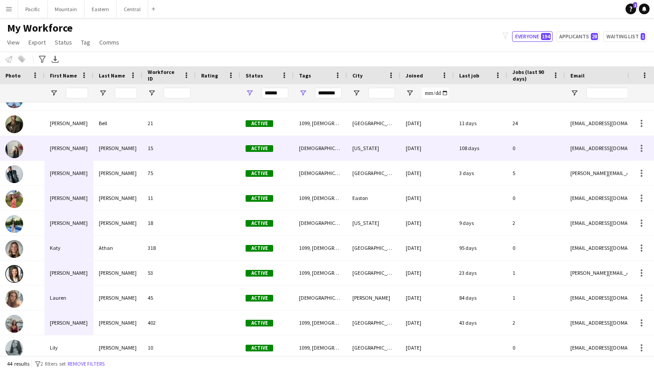
click at [135, 161] on div "Katy Athan 318 Active 1099, Female, New York, Northeast Greenwich 04-28-2025 95…" at bounding box center [469, 185] width 965 height 1097
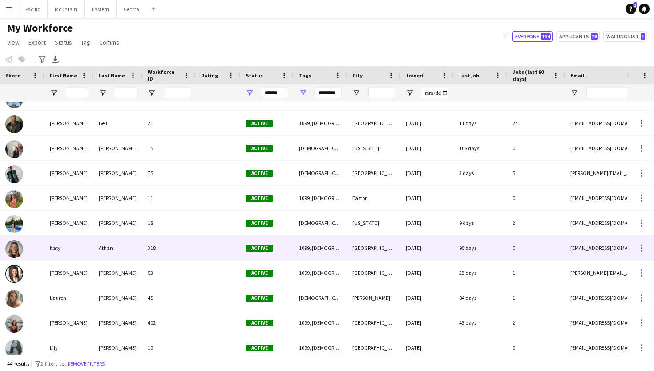
click at [385, 239] on div "Greenwich" at bounding box center [373, 247] width 53 height 24
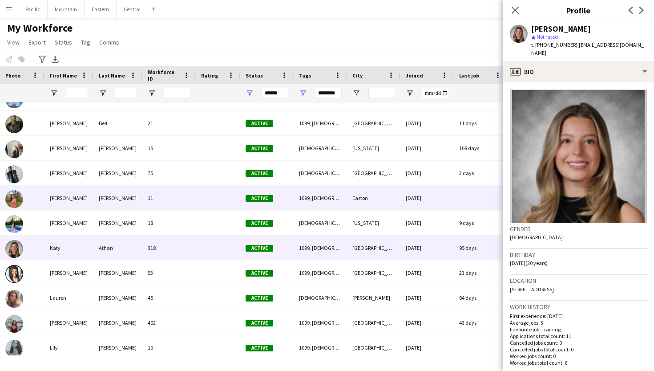
click at [81, 206] on div "Julia" at bounding box center [69, 198] width 49 height 24
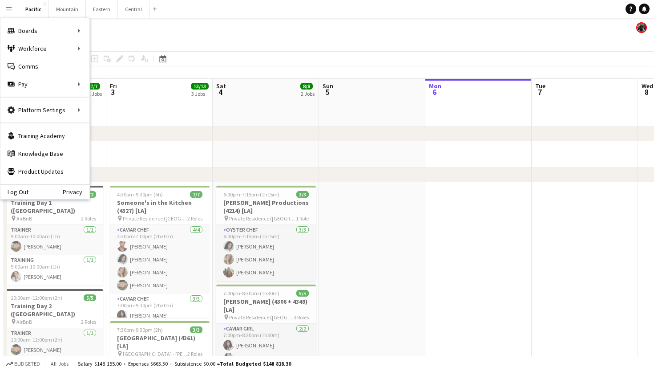
scroll to position [0, 397]
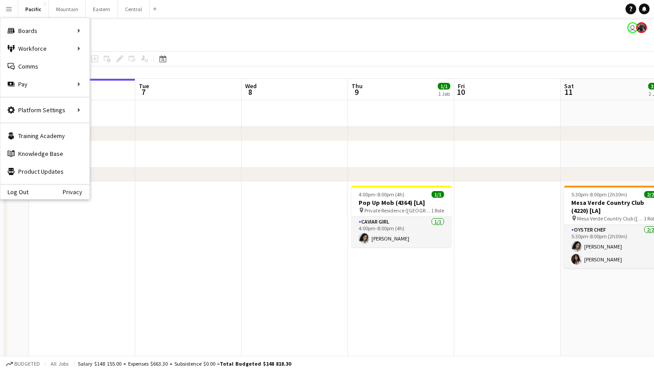
click at [242, 46] on app-page-menu "View Day view expanded Day view collapsed Month view Date picker Jump to [DATE]…" at bounding box center [327, 42] width 654 height 17
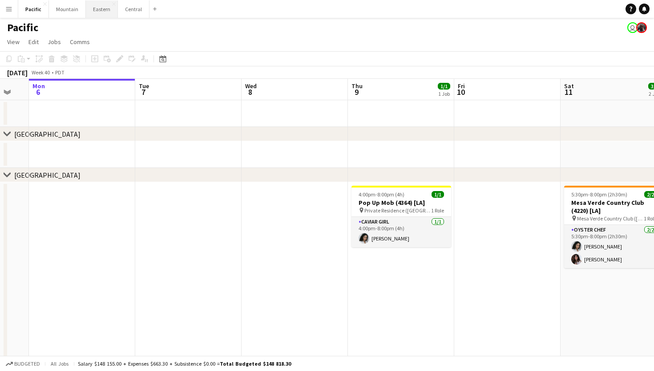
click at [100, 15] on button "Eastern Close" at bounding box center [102, 8] width 32 height 17
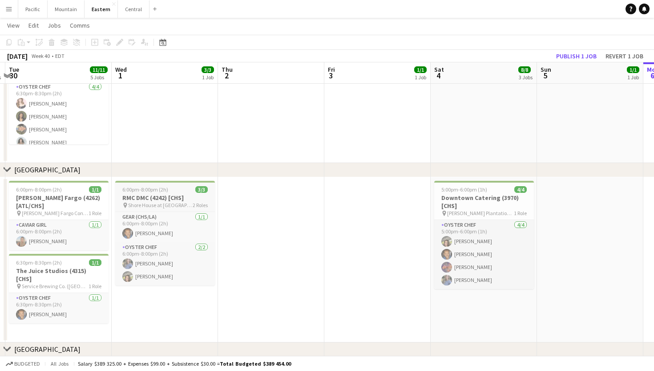
scroll to position [227, 0]
click at [32, 9] on button "Pacific Close" at bounding box center [32, 8] width 29 height 17
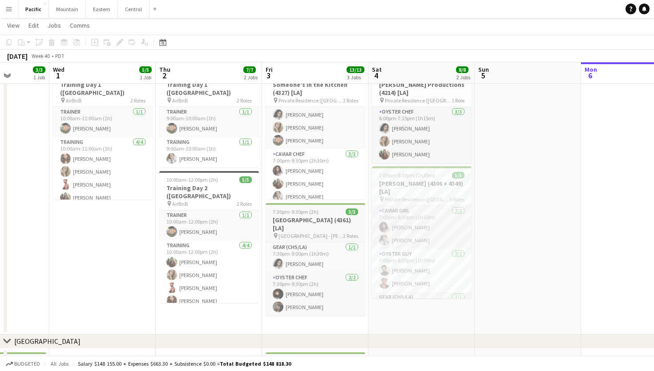
scroll to position [27, 0]
click at [425, 190] on h3 "[PERSON_NAME] (4306 + 4349) [LA]" at bounding box center [422, 187] width 100 height 16
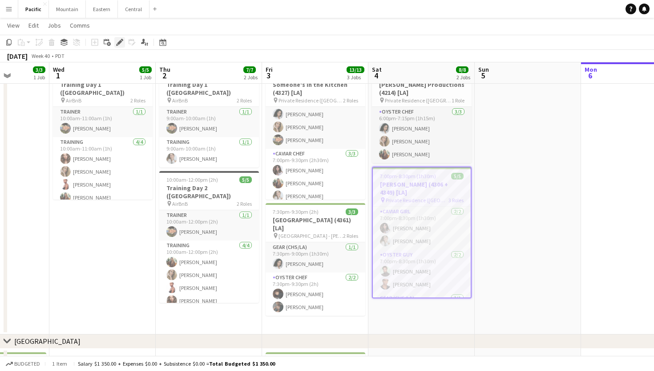
click at [120, 41] on icon at bounding box center [119, 42] width 5 height 5
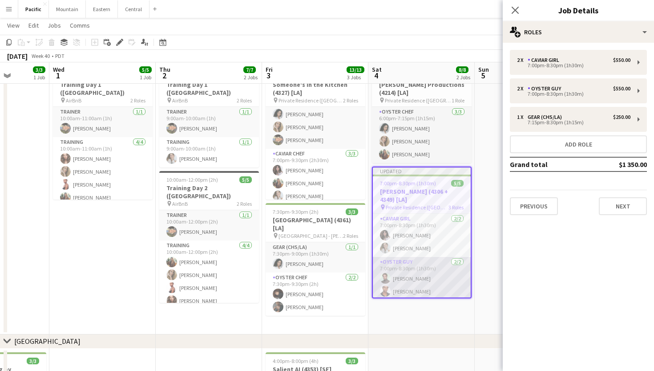
click at [414, 286] on app-card-role "Oyster Guy [DATE] 7:00pm-8:30pm (1h30m) [PERSON_NAME] [PERSON_NAME]" at bounding box center [422, 278] width 98 height 43
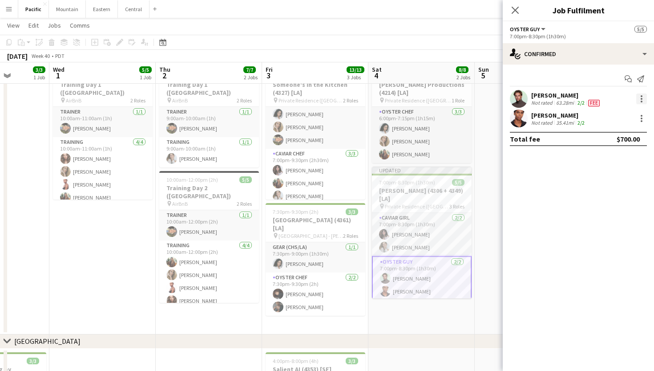
click at [641, 97] on div at bounding box center [641, 98] width 11 height 11
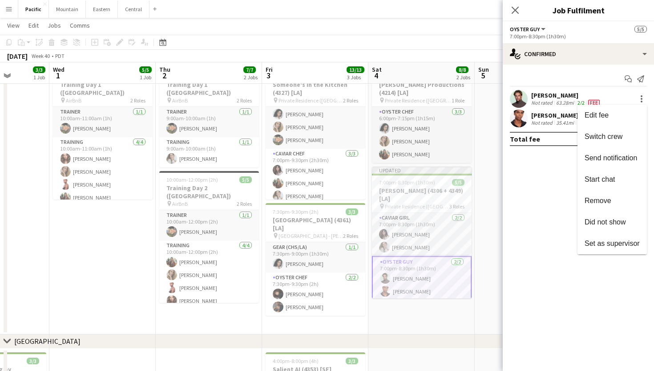
click at [516, 13] on div at bounding box center [327, 185] width 654 height 371
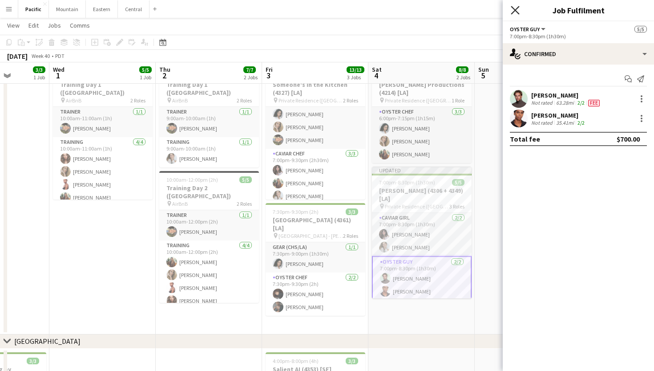
click at [517, 8] on icon "Close pop-in" at bounding box center [515, 10] width 8 height 8
